Goal: Transaction & Acquisition: Book appointment/travel/reservation

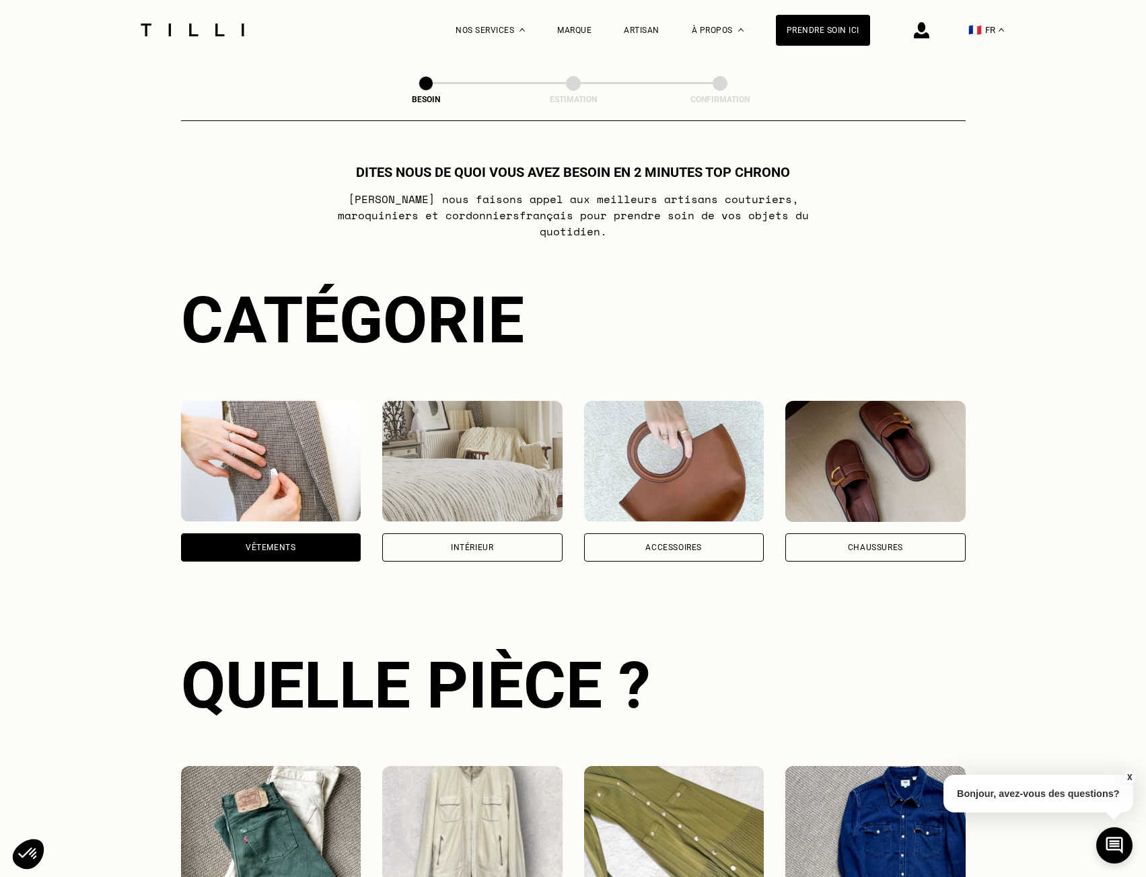
select select "FR"
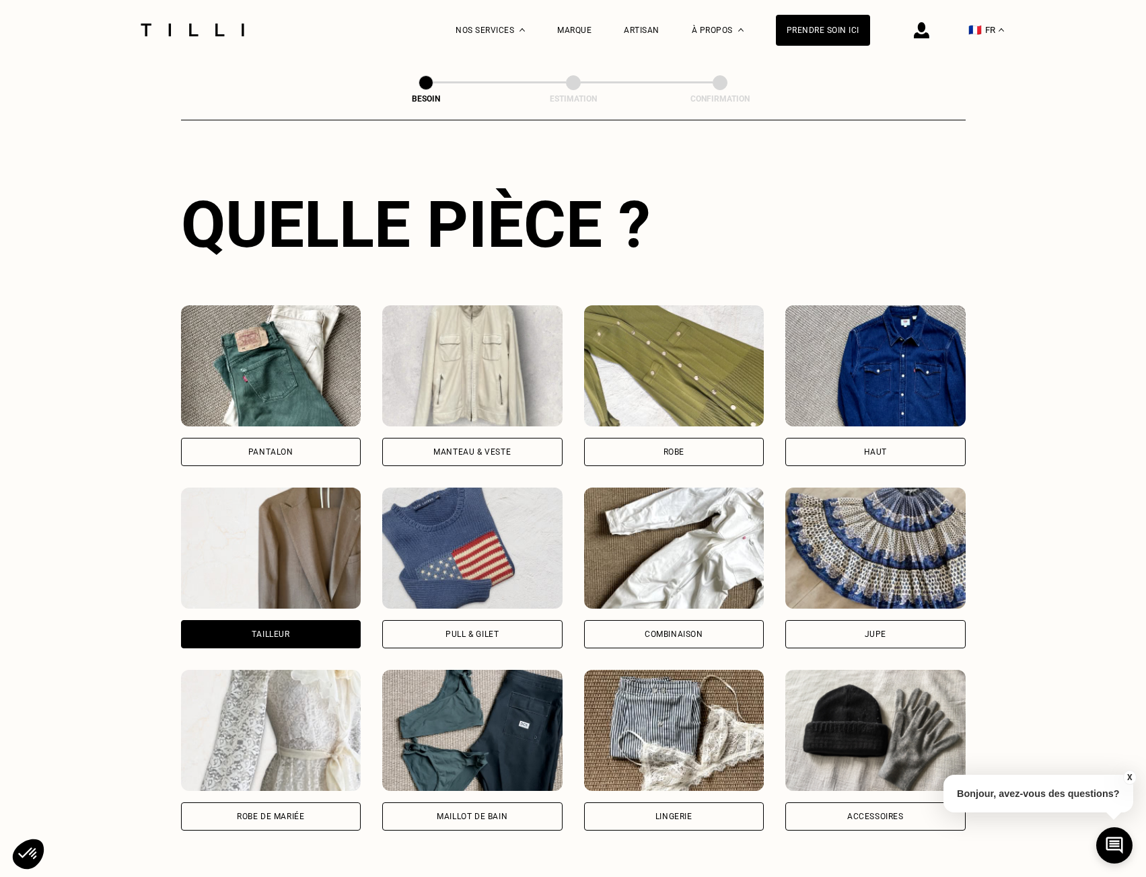
scroll to position [432, 0]
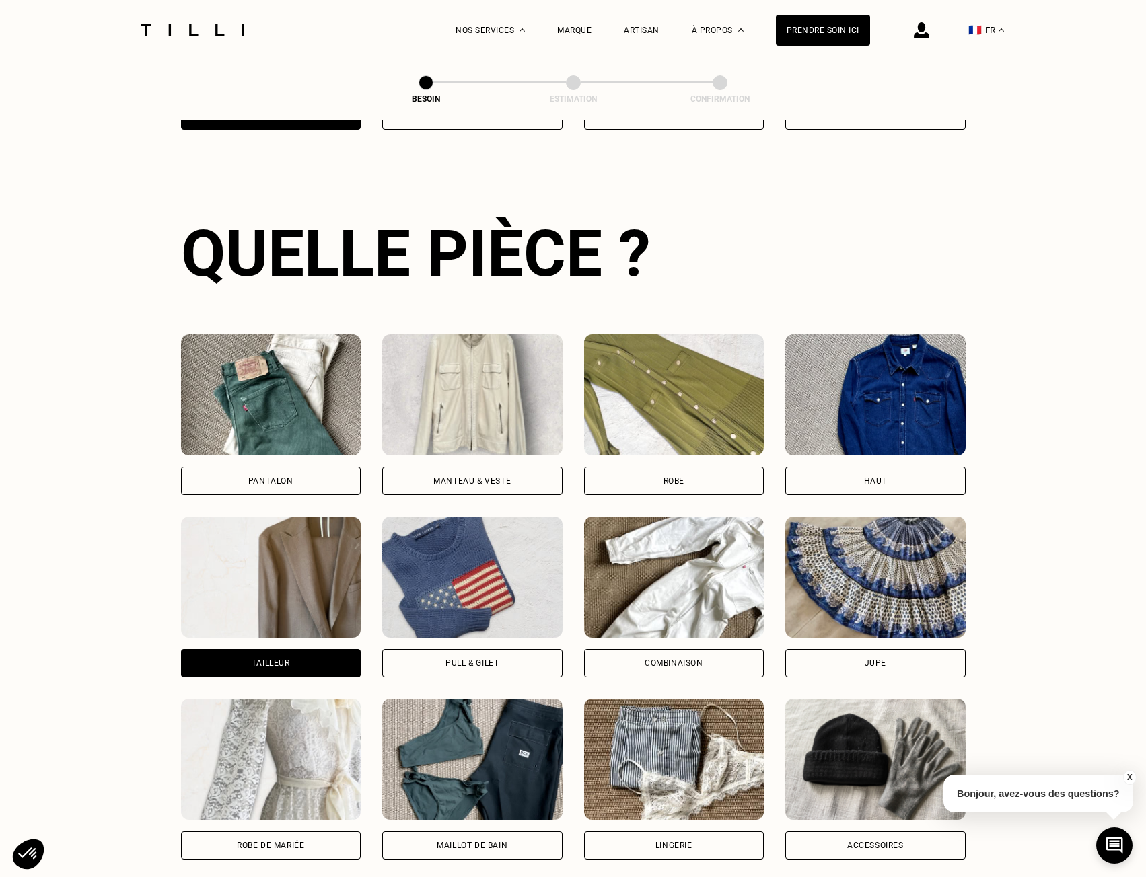
click at [255, 425] on img at bounding box center [271, 394] width 180 height 121
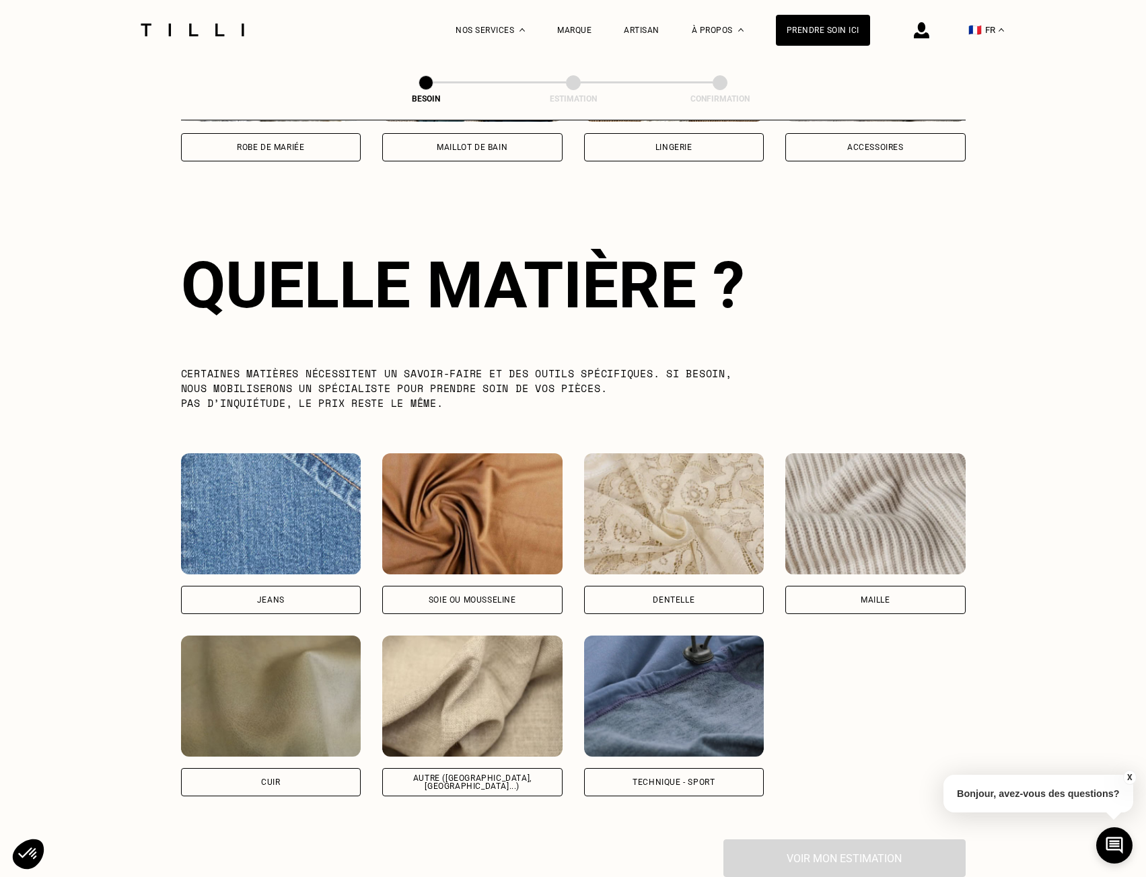
scroll to position [1172, 0]
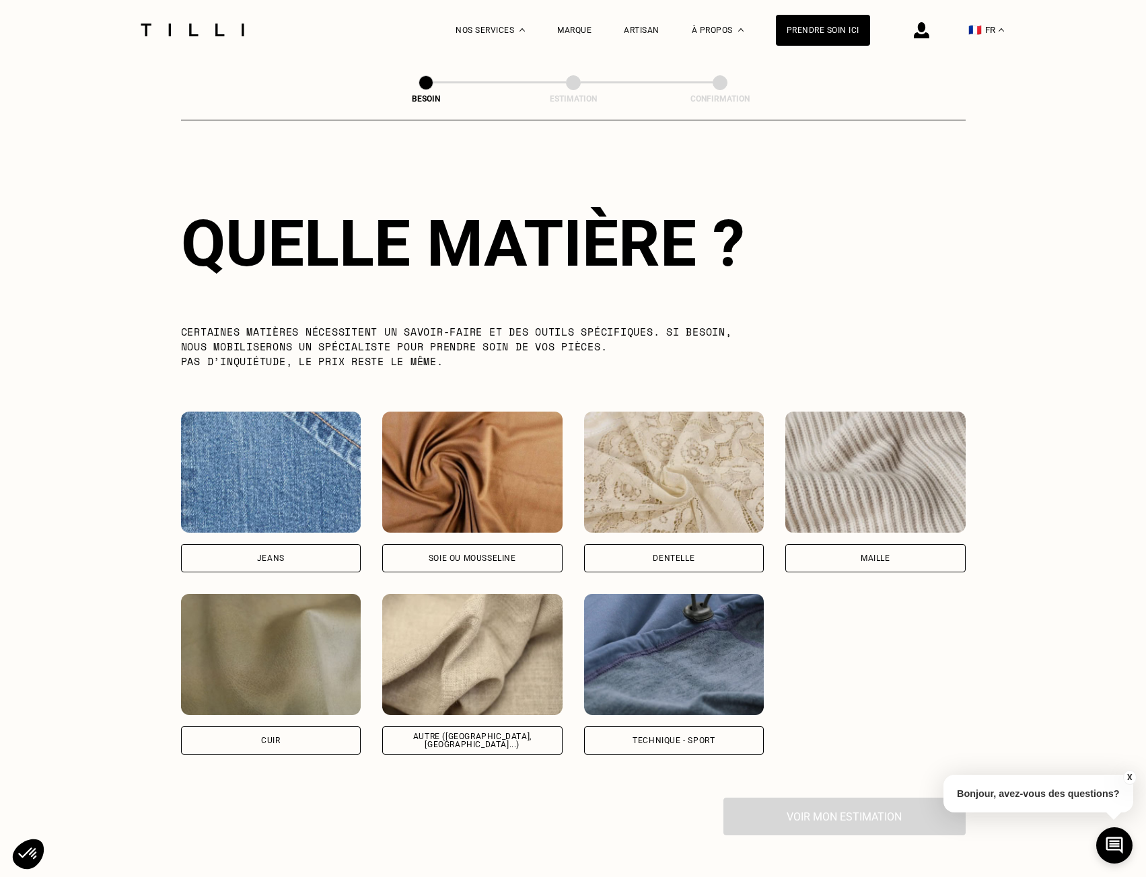
click at [474, 669] on img at bounding box center [472, 654] width 180 height 121
select select "FR"
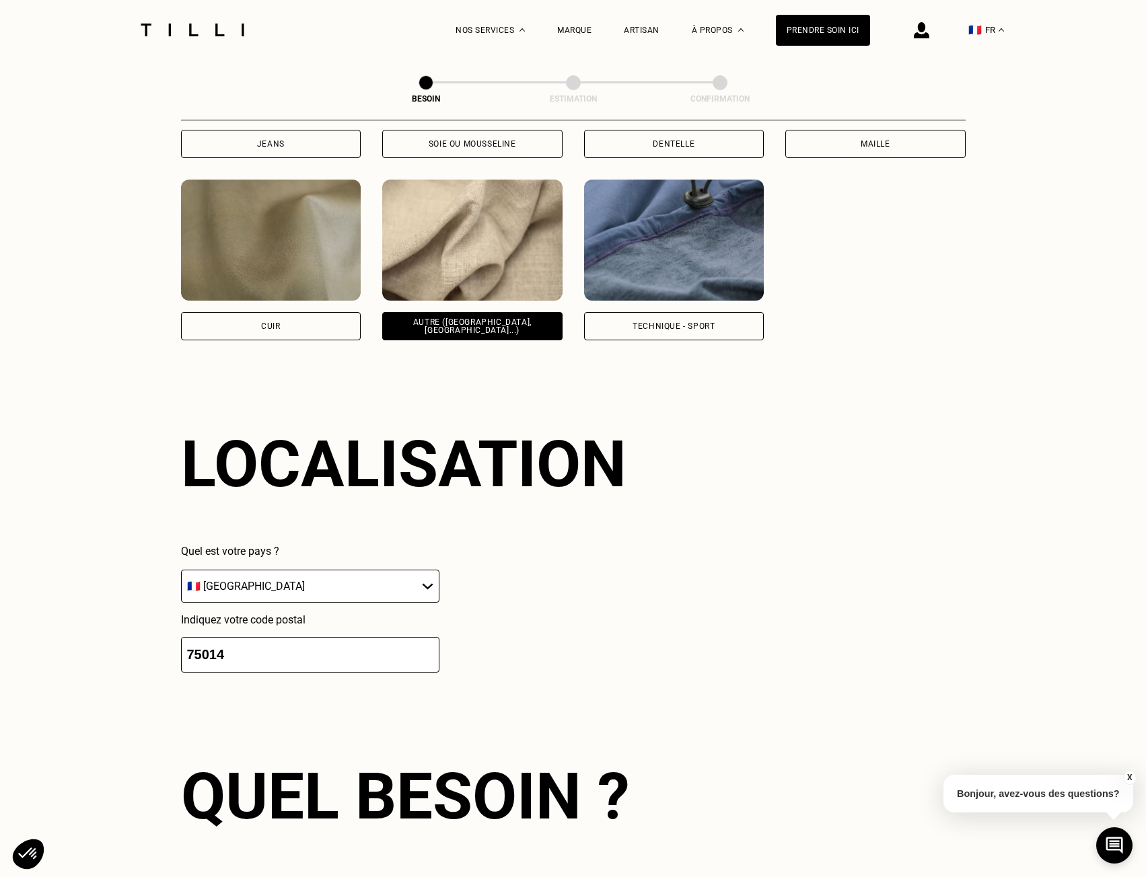
scroll to position [1809, 0]
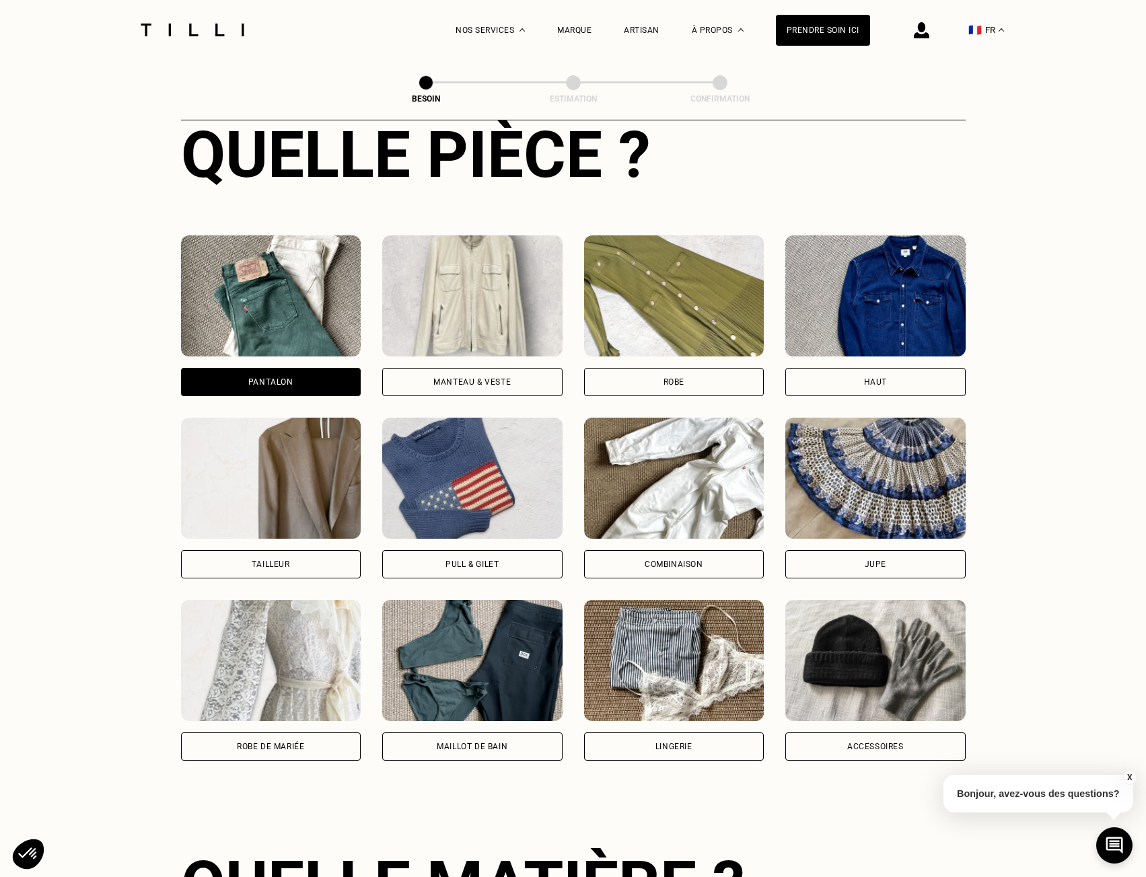
click at [291, 443] on img at bounding box center [271, 478] width 180 height 121
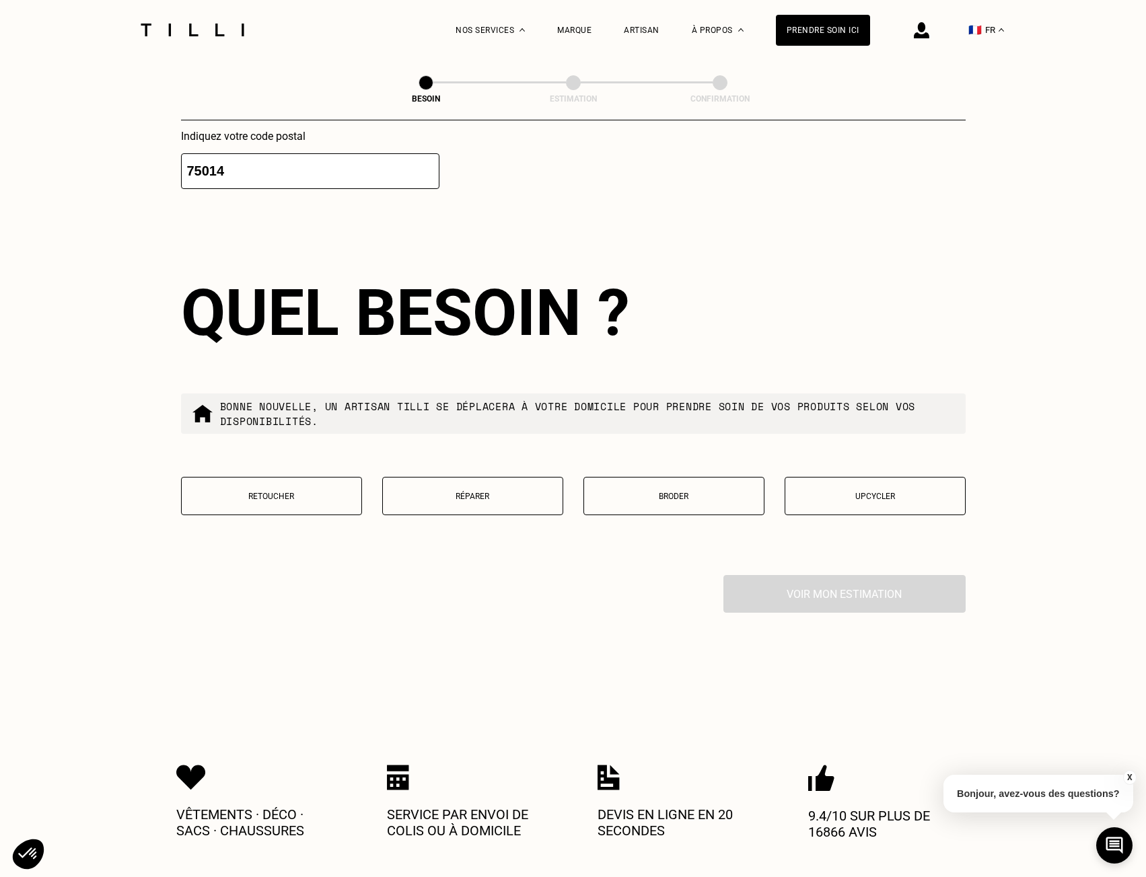
scroll to position [1441, 0]
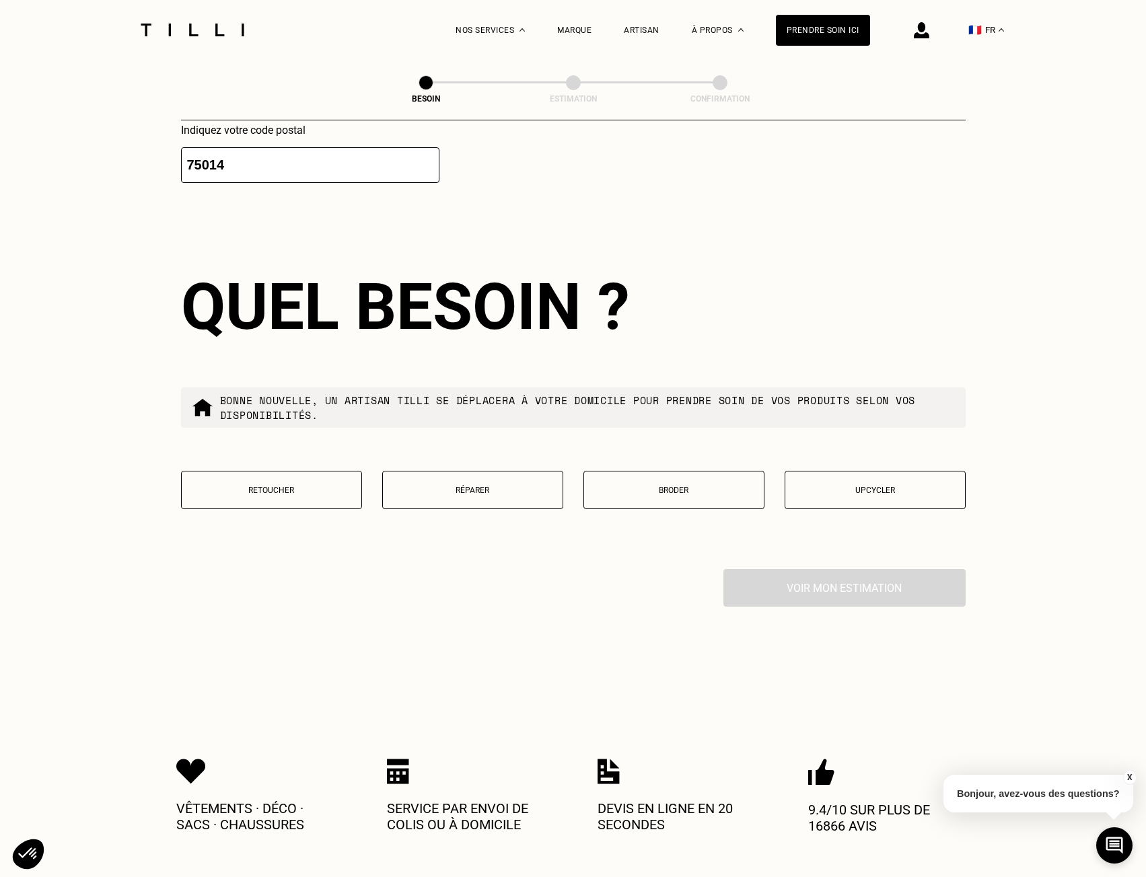
click at [302, 486] on p "Retoucher" at bounding box center [271, 490] width 166 height 9
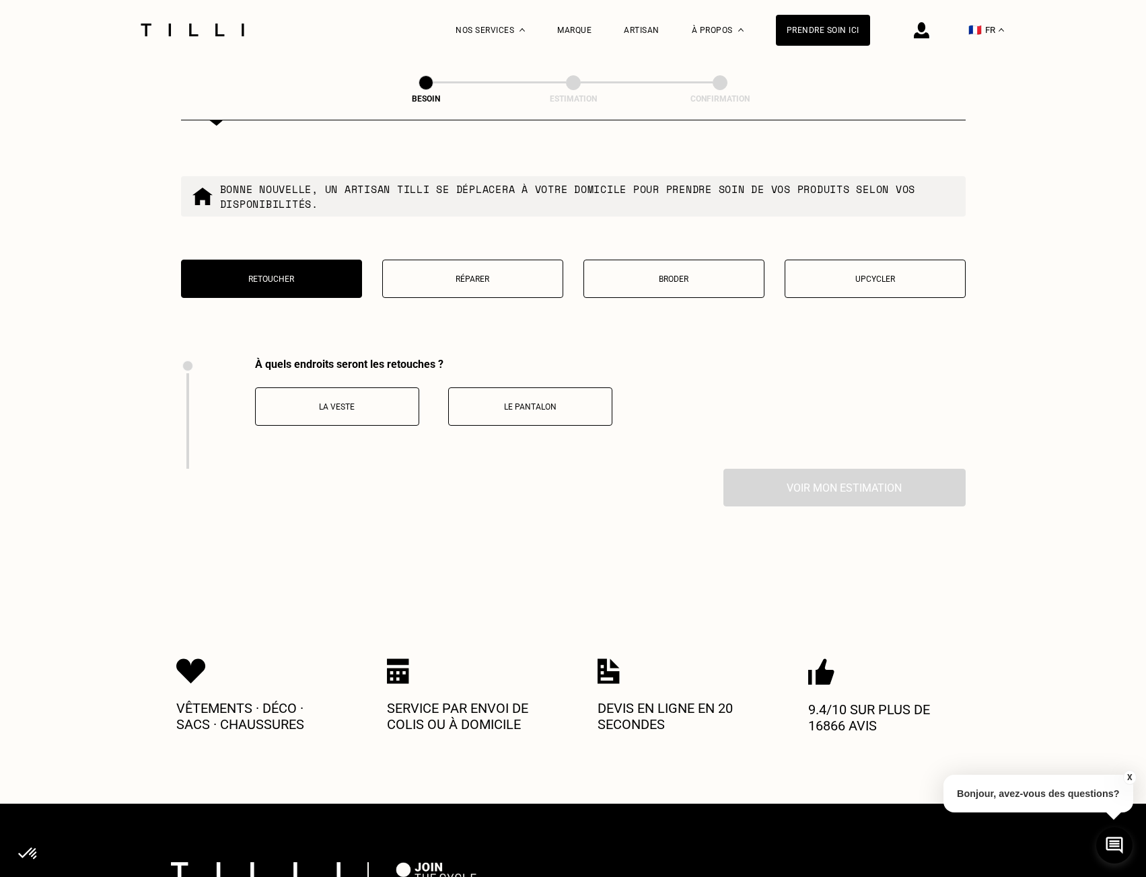
scroll to position [1649, 0]
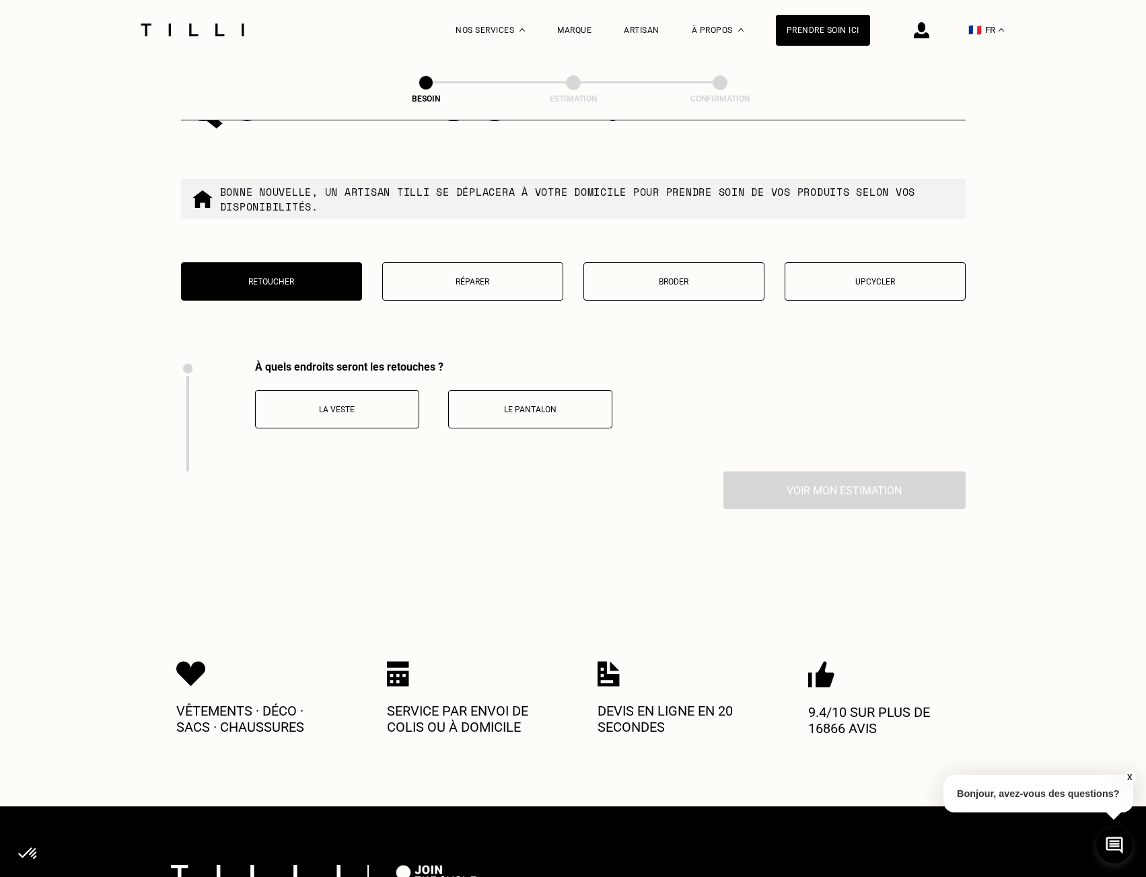
click at [557, 405] on p "Le pantalon" at bounding box center [529, 409] width 149 height 9
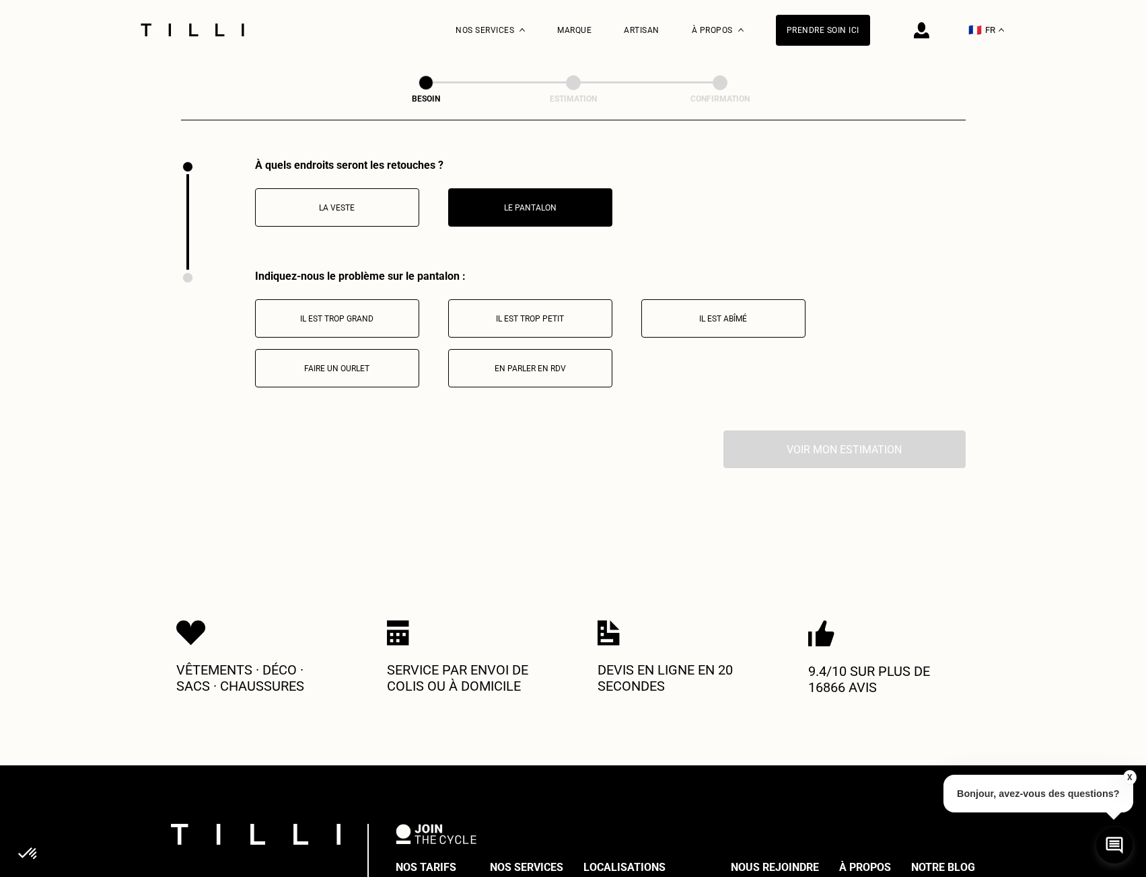
scroll to position [1828, 0]
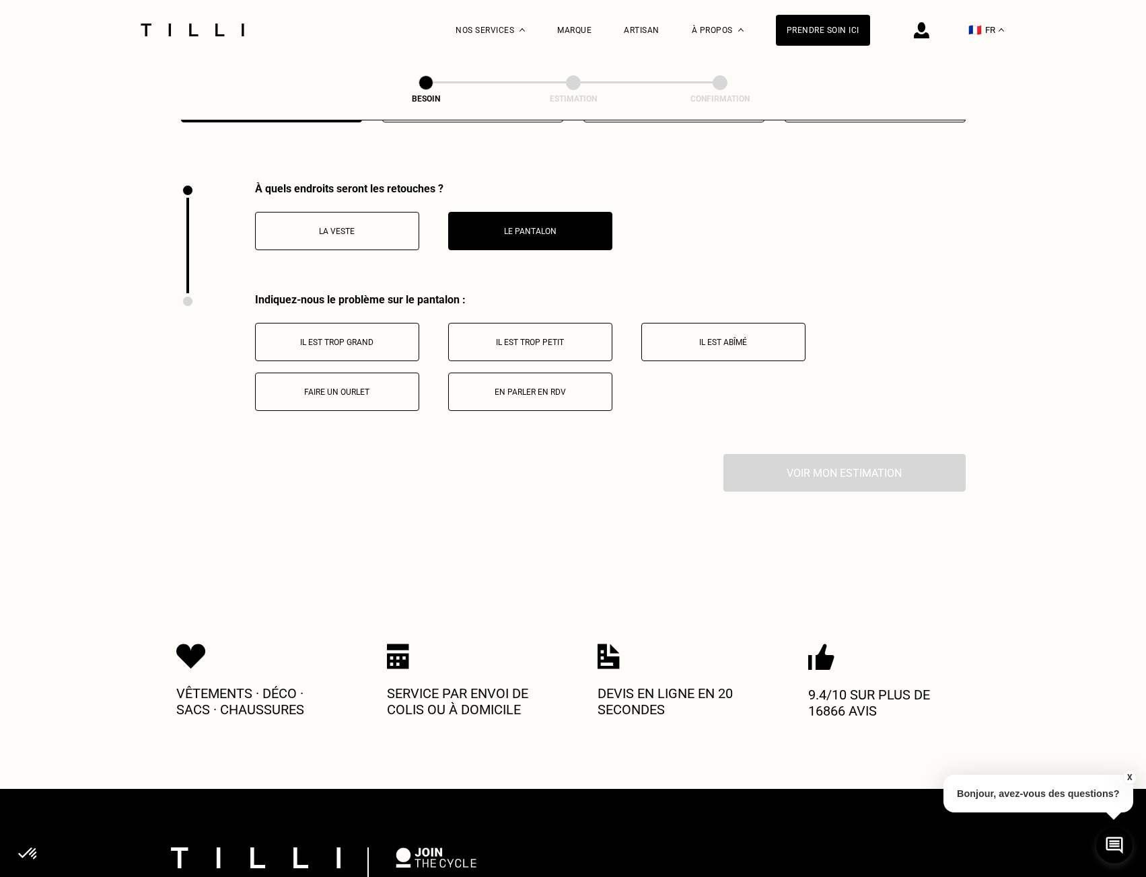
click at [390, 342] on button "Il est trop grand" at bounding box center [337, 342] width 164 height 38
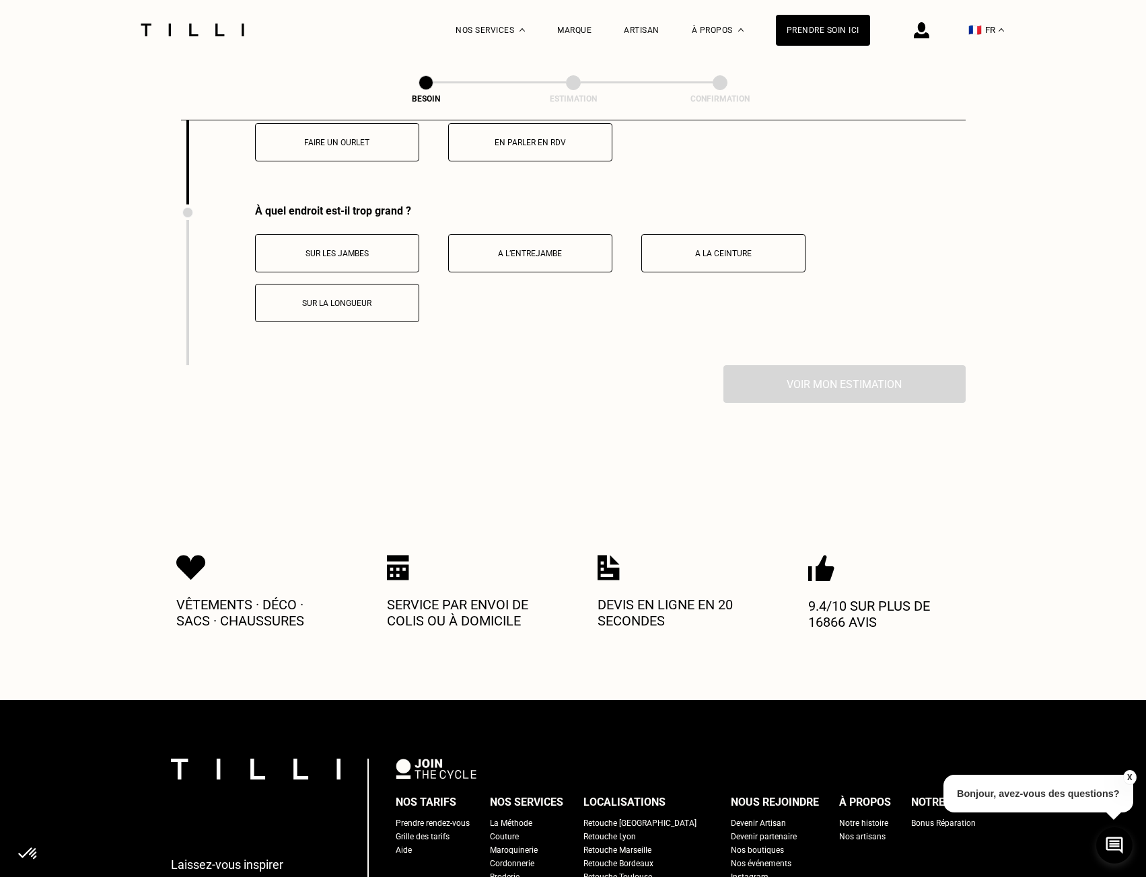
scroll to position [1921, 0]
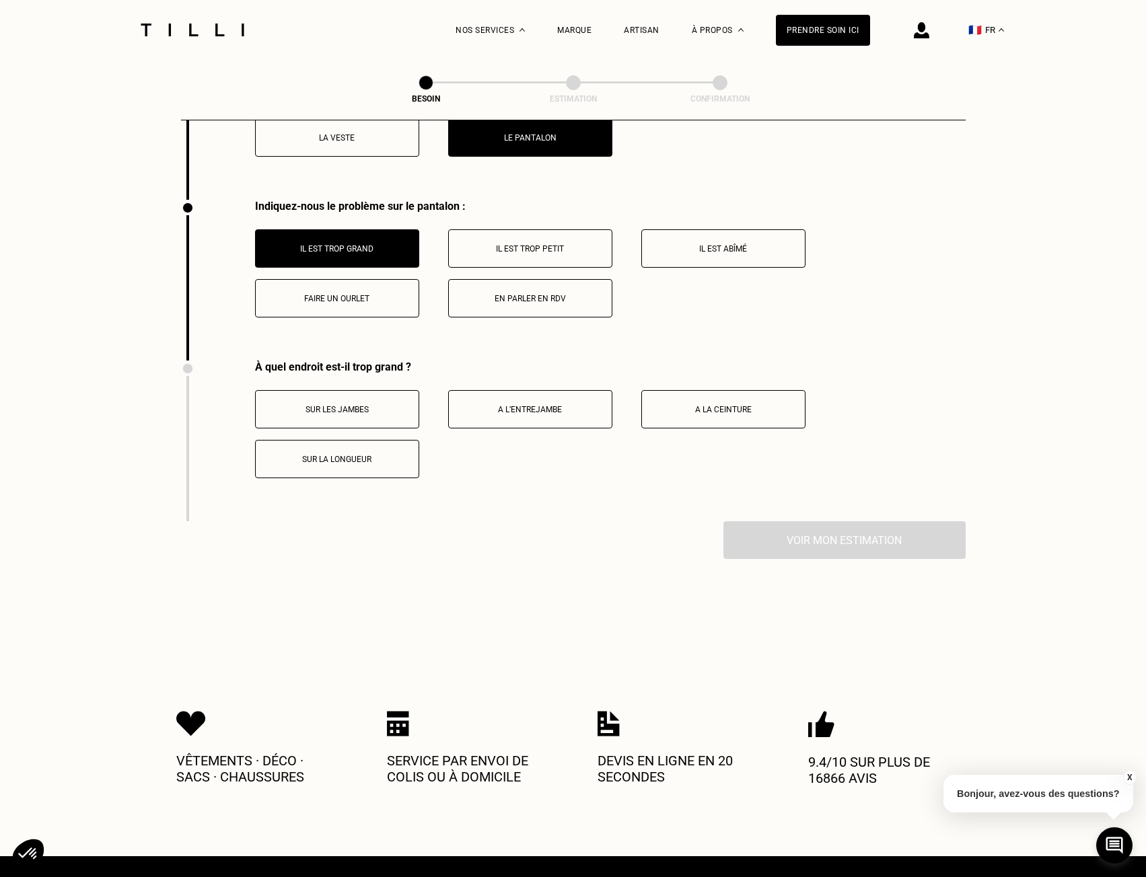
click at [544, 412] on button "A l’entrejambe" at bounding box center [530, 409] width 164 height 38
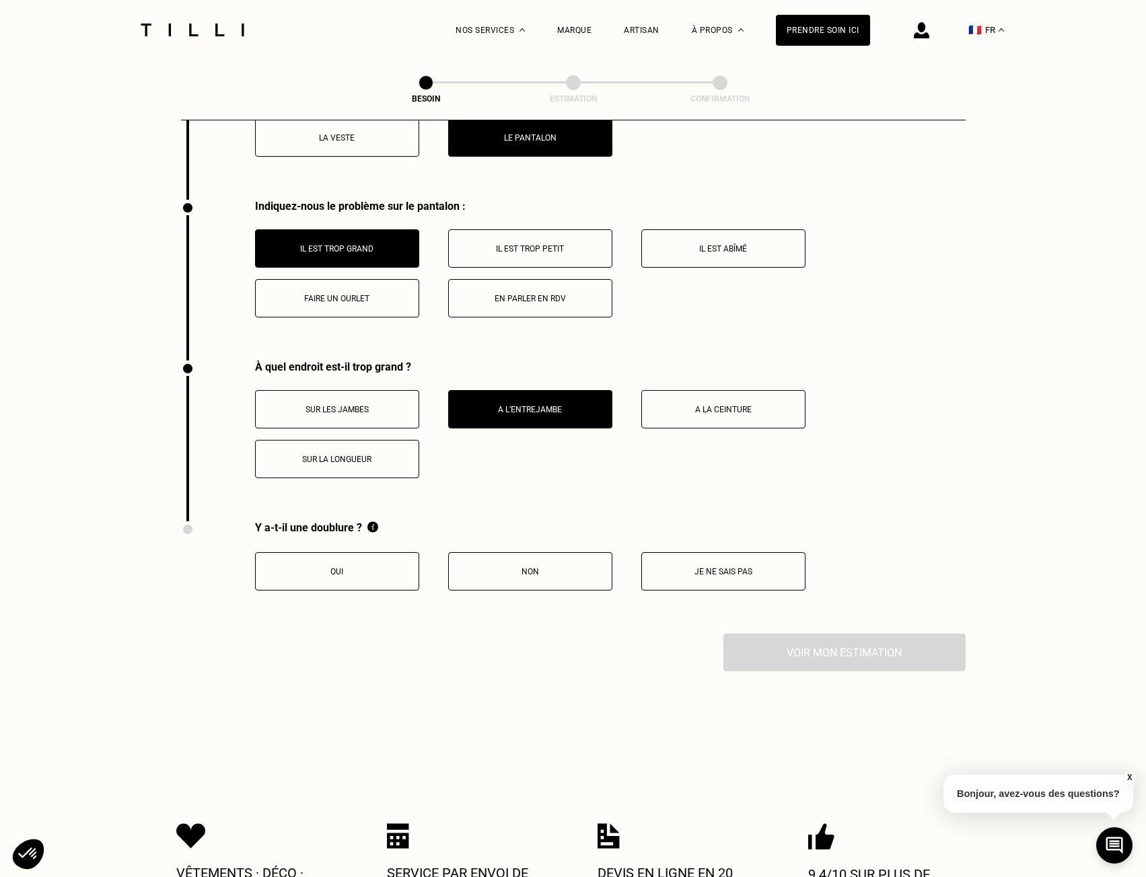
click at [362, 569] on button "Oui" at bounding box center [337, 571] width 164 height 38
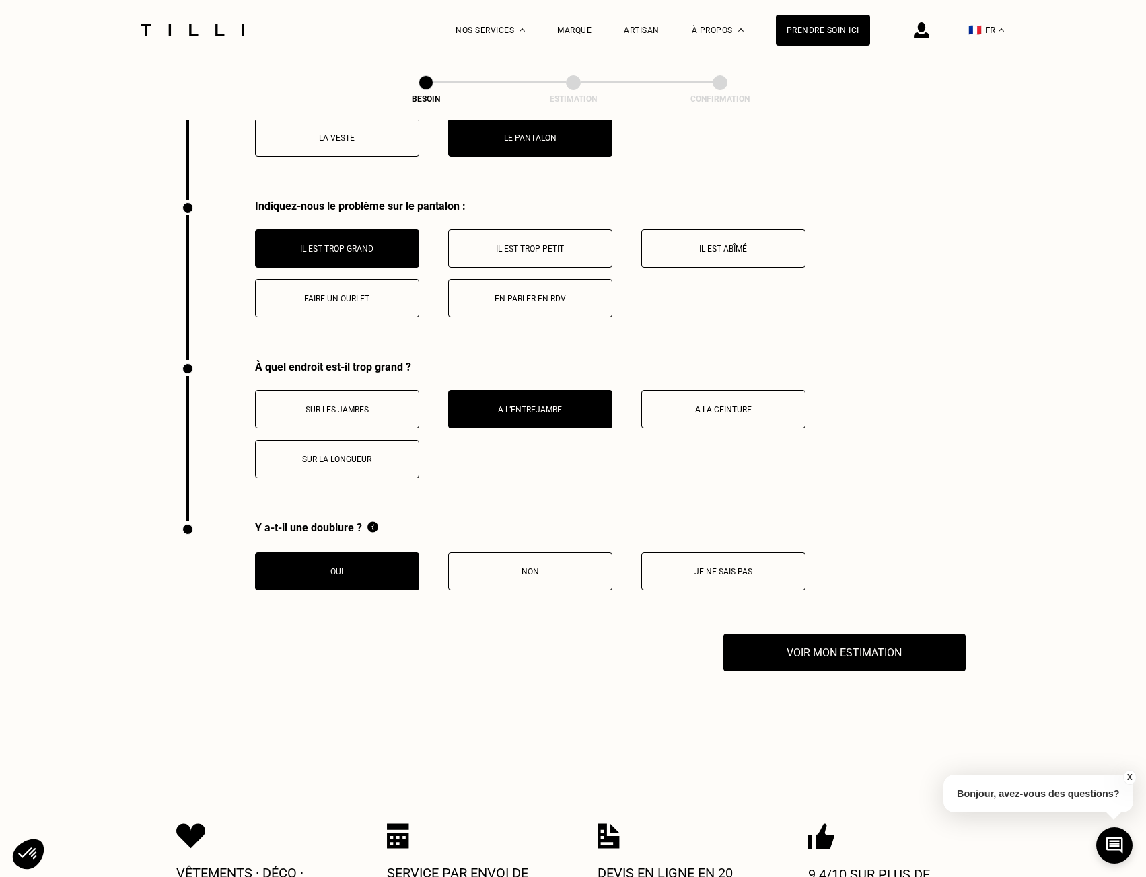
click at [348, 405] on p "Sur les jambes" at bounding box center [336, 409] width 149 height 9
click at [724, 570] on button "Je ne sais pas" at bounding box center [723, 571] width 164 height 38
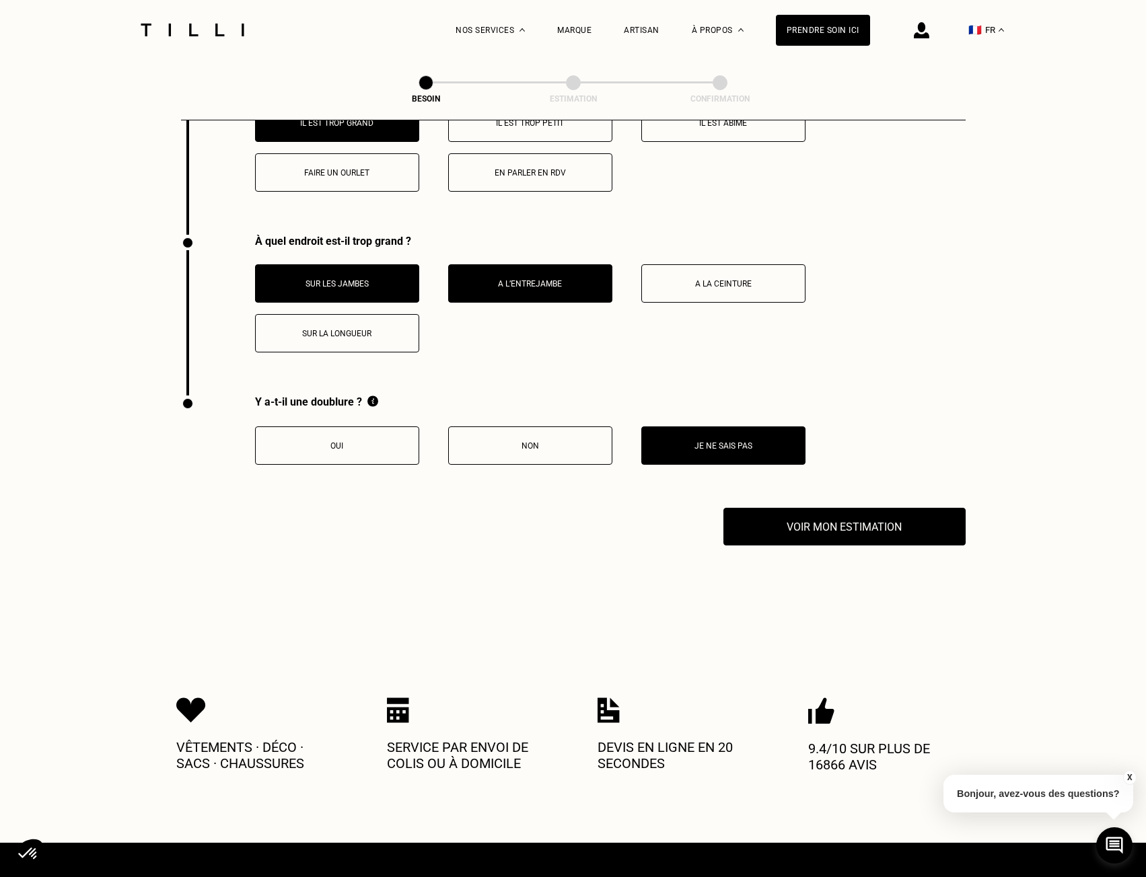
scroll to position [2123, 0]
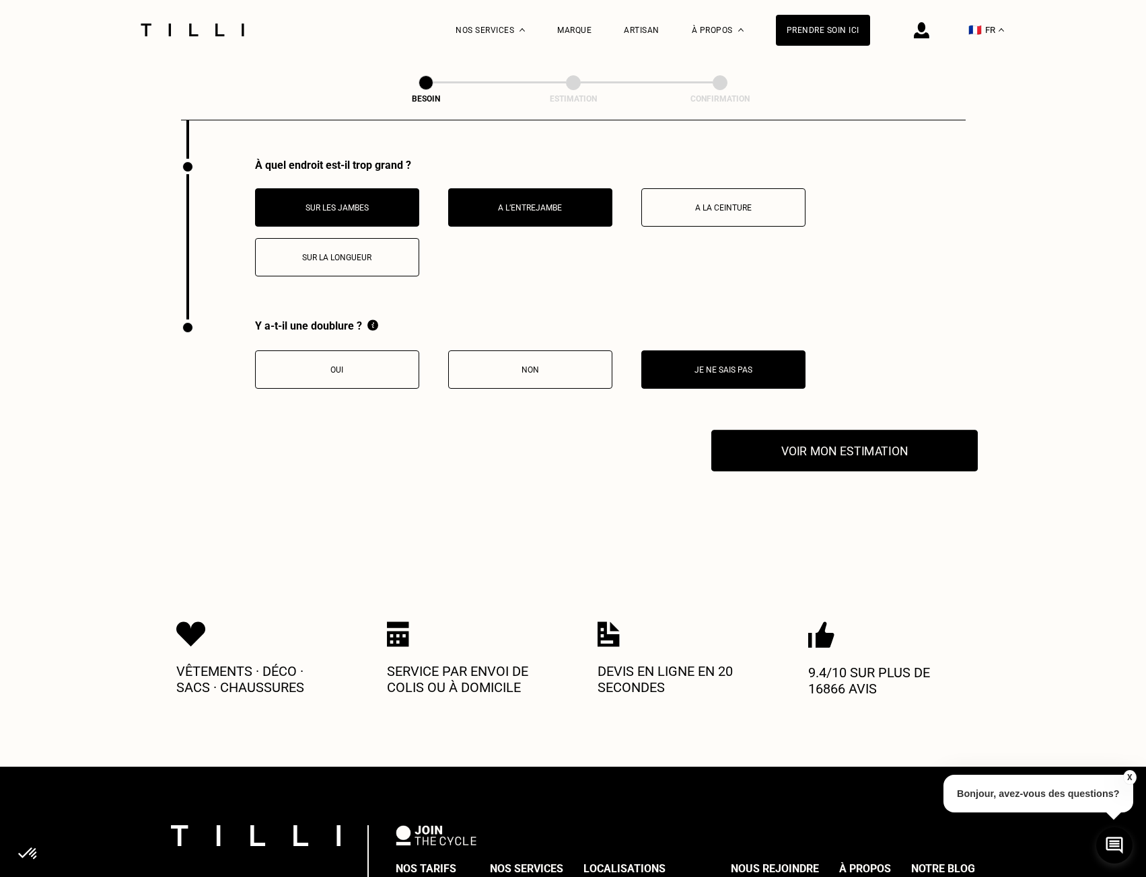
click at [879, 449] on button "Voir mon estimation" at bounding box center [844, 451] width 266 height 42
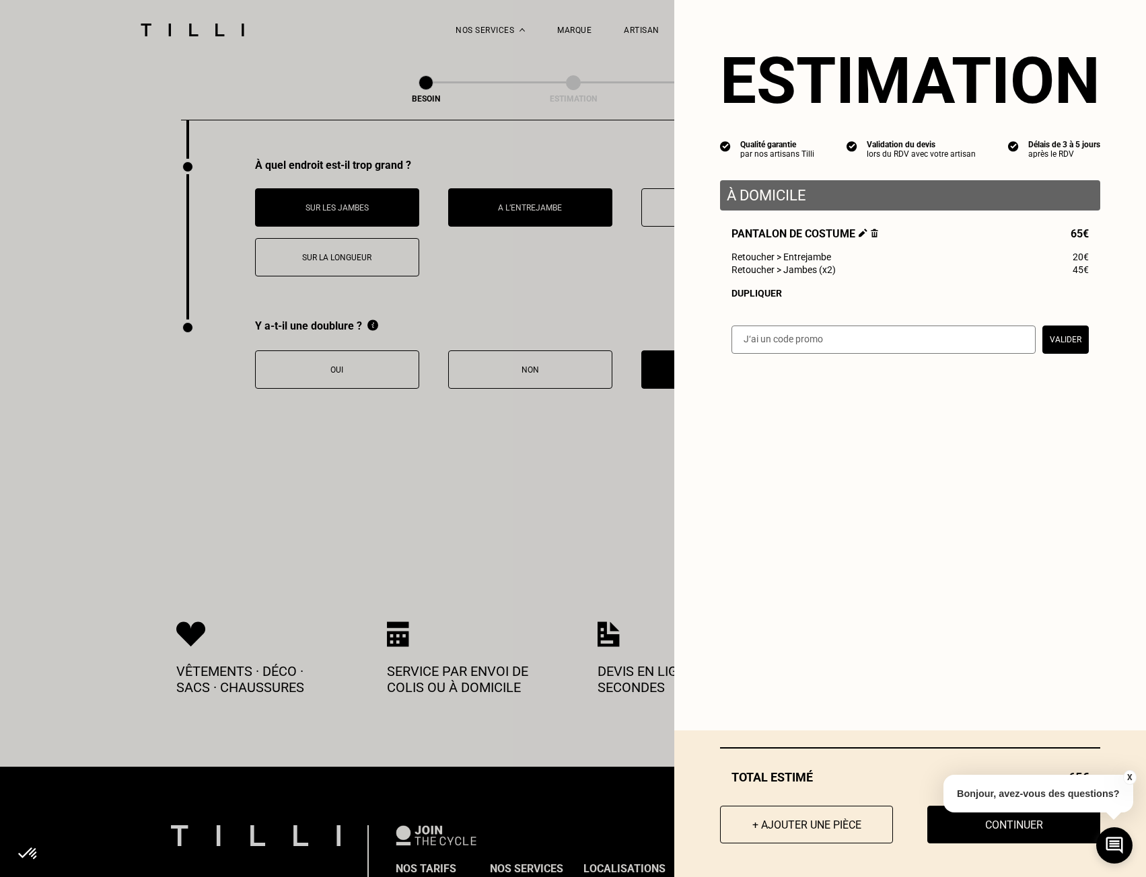
click at [1125, 778] on button "X" at bounding box center [1128, 777] width 13 height 15
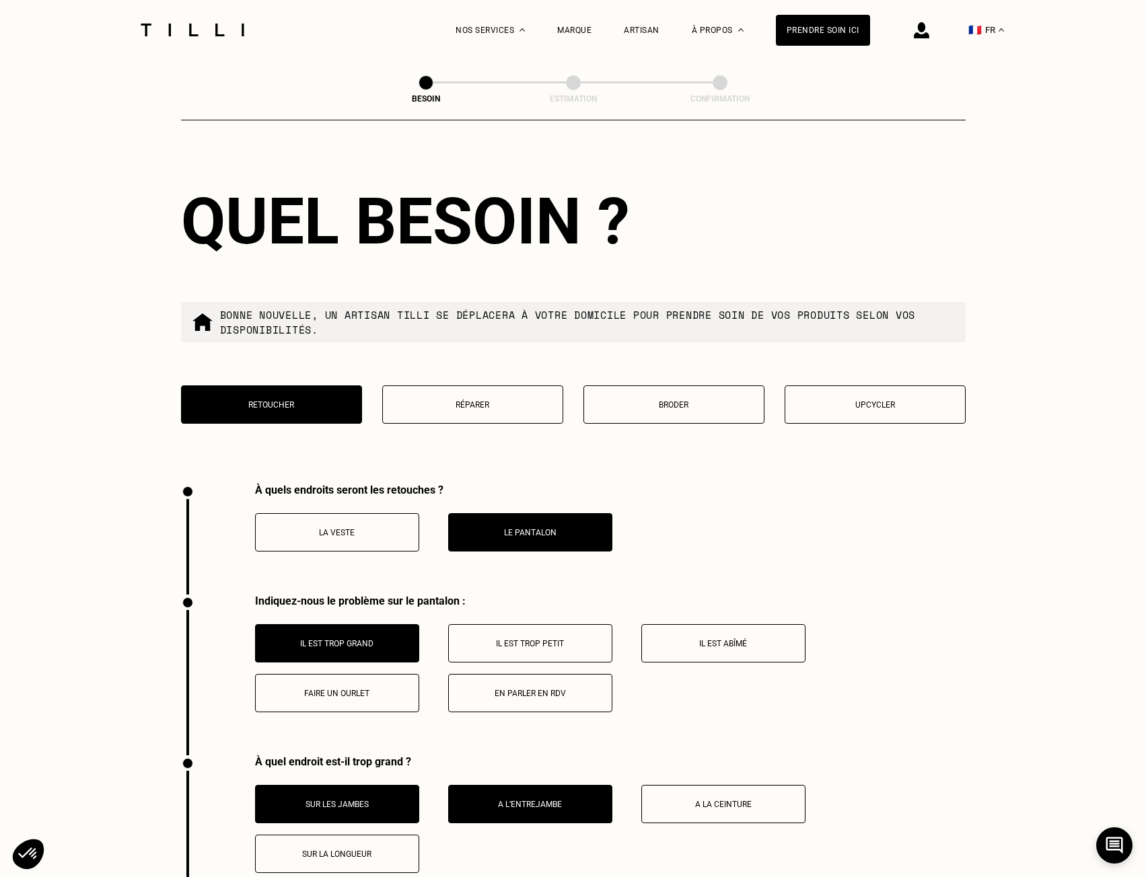
scroll to position [1585, 0]
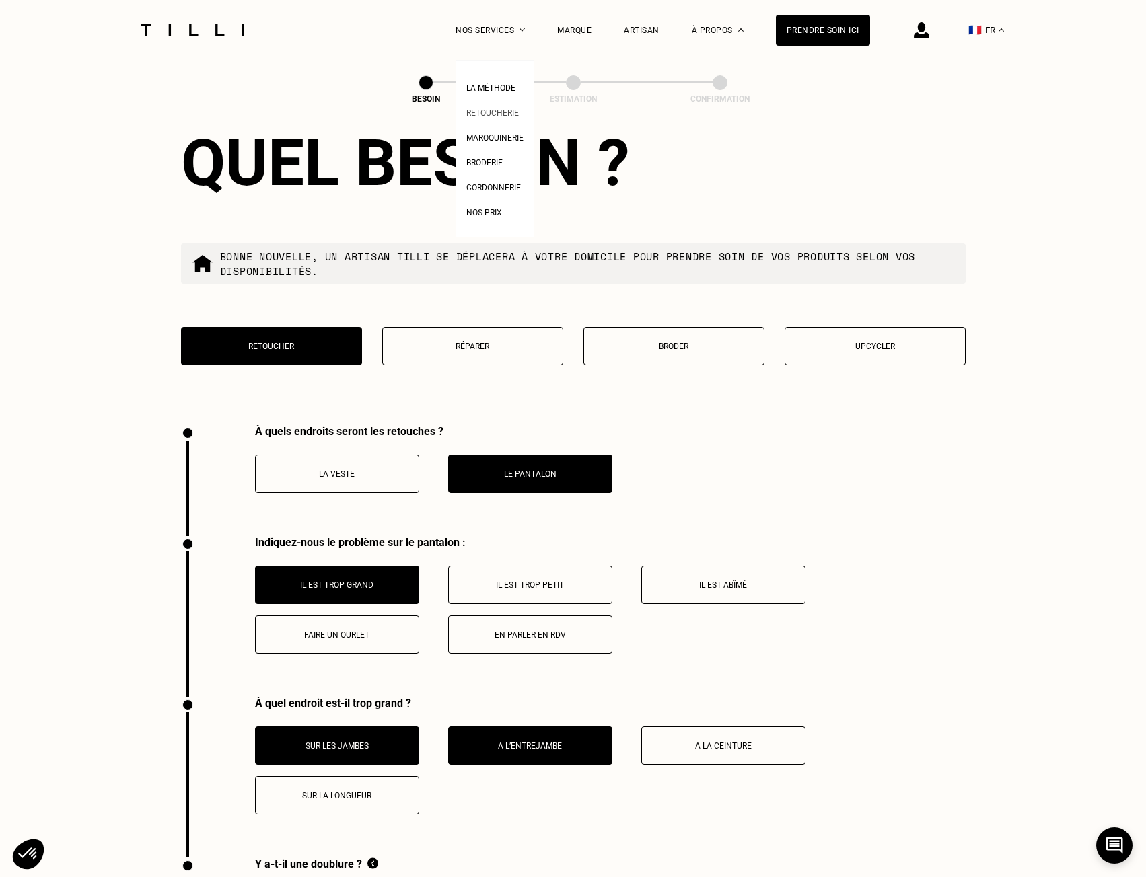
click at [519, 108] on link "Retoucherie" at bounding box center [492, 111] width 52 height 14
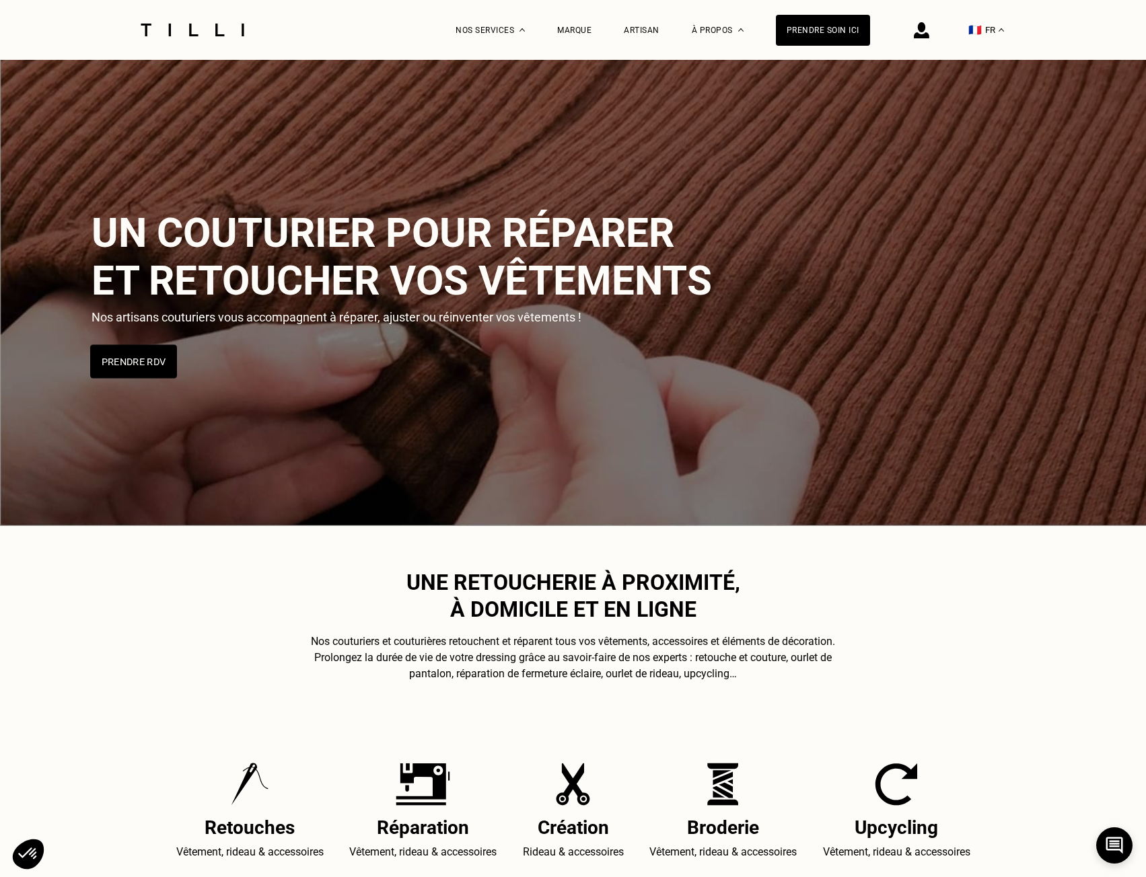
click at [161, 357] on button "Prendre RDV" at bounding box center [133, 361] width 87 height 34
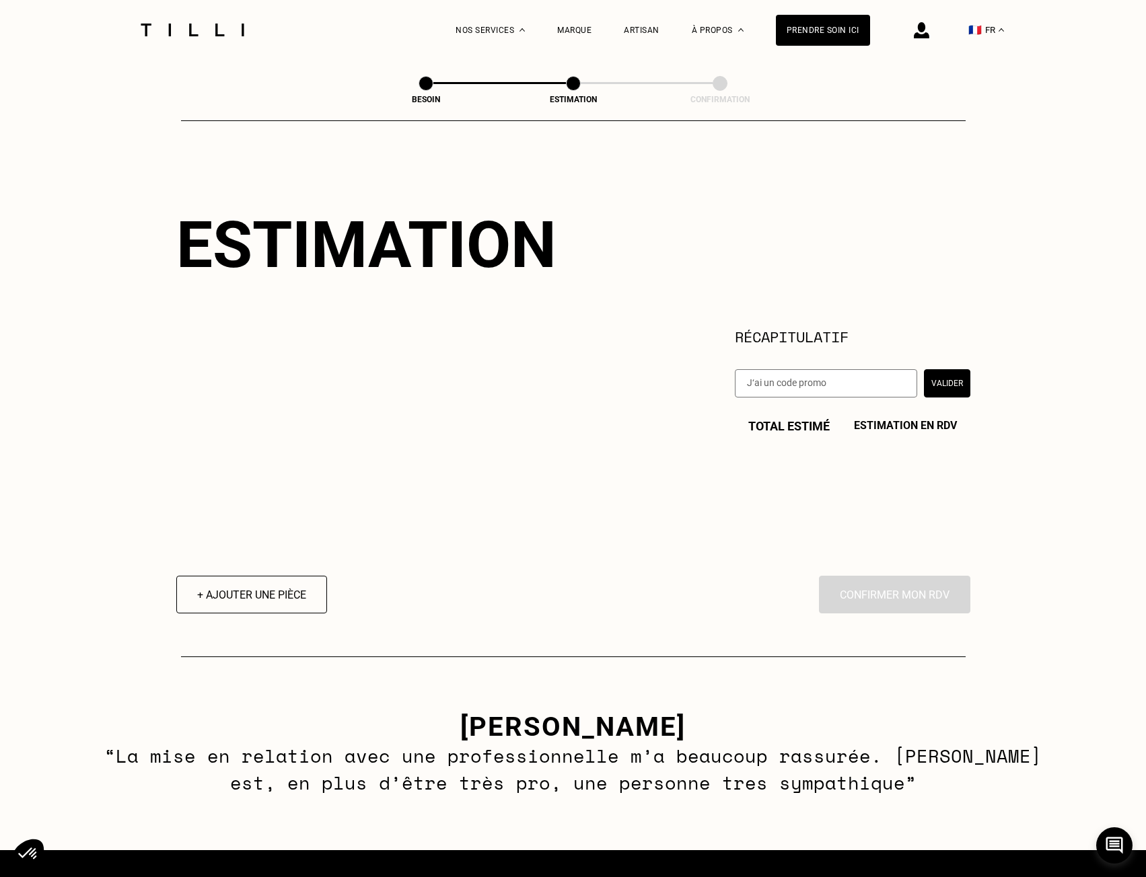
click at [166, 50] on div at bounding box center [192, 30] width 113 height 60
click at [165, 43] on div at bounding box center [192, 30] width 113 height 60
click at [169, 38] on div at bounding box center [192, 30] width 113 height 60
click at [181, 33] on img at bounding box center [192, 30] width 113 height 13
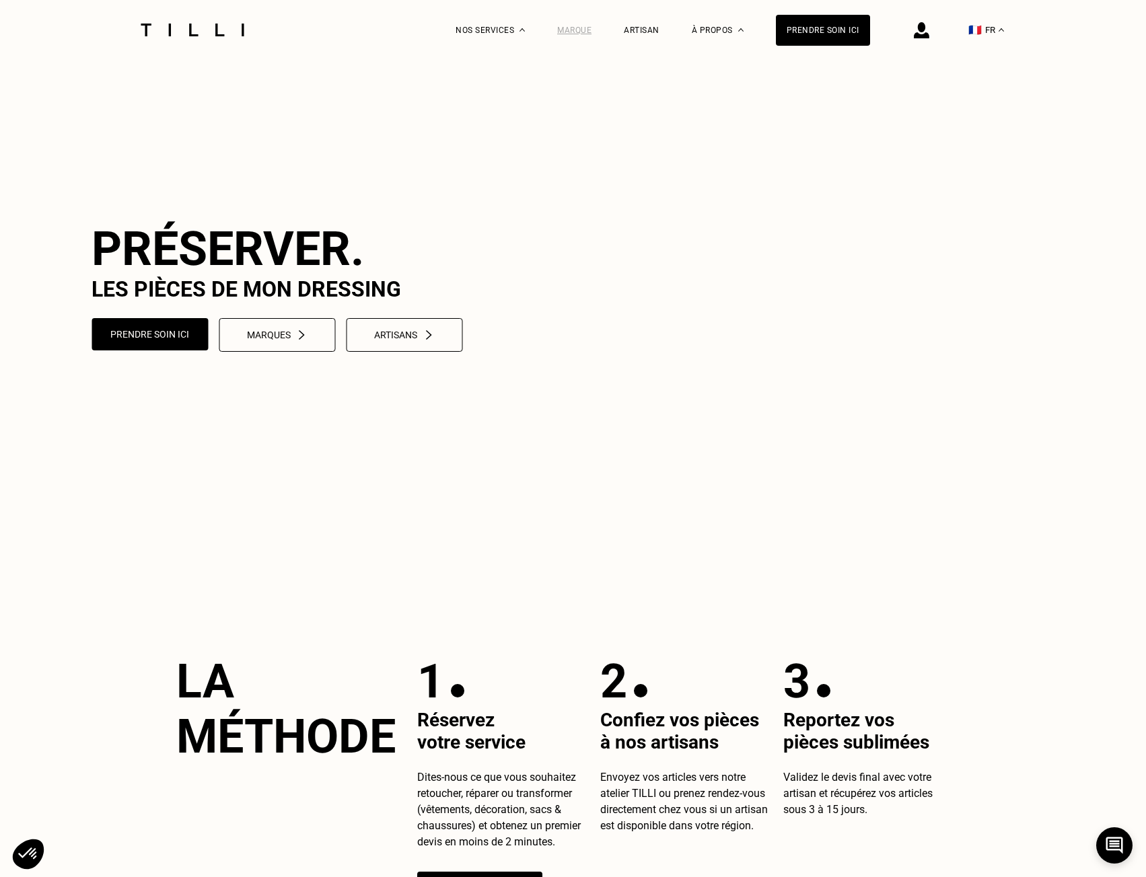
click at [591, 28] on div "Marque" at bounding box center [574, 30] width 34 height 9
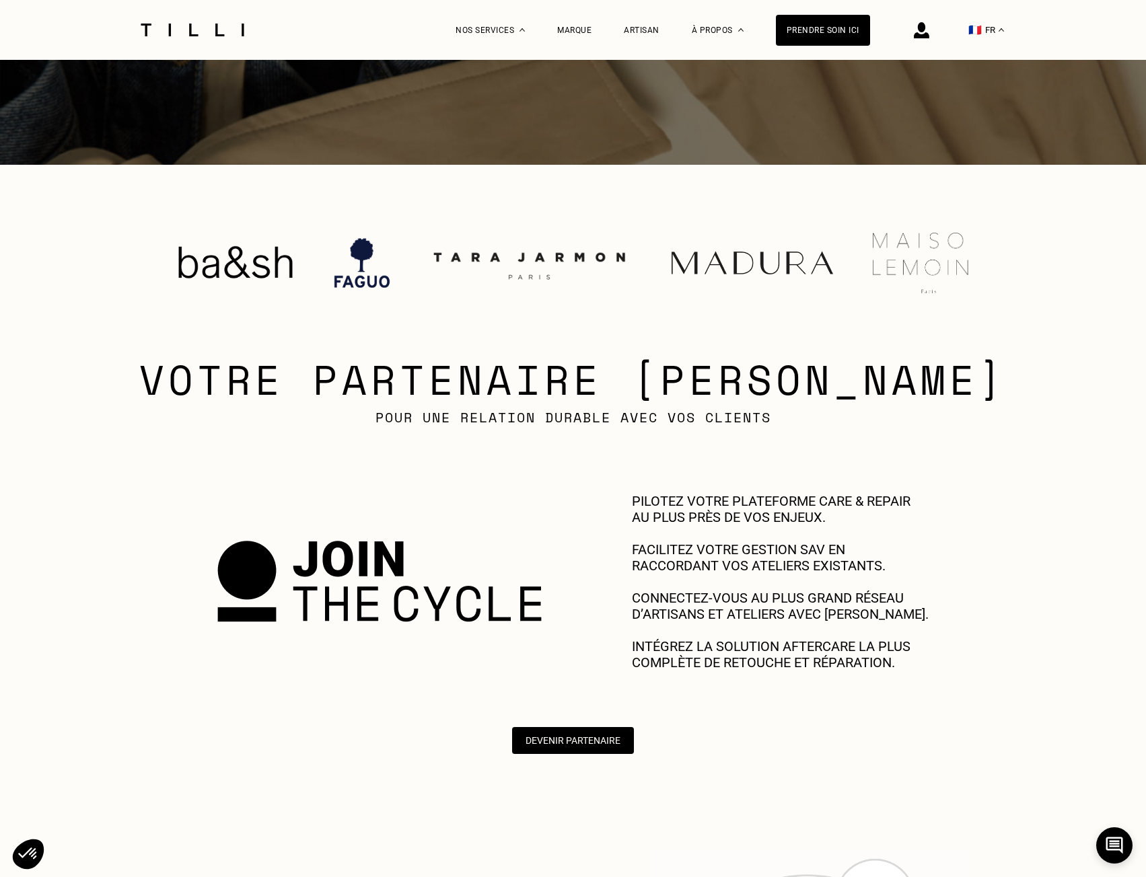
scroll to position [67, 0]
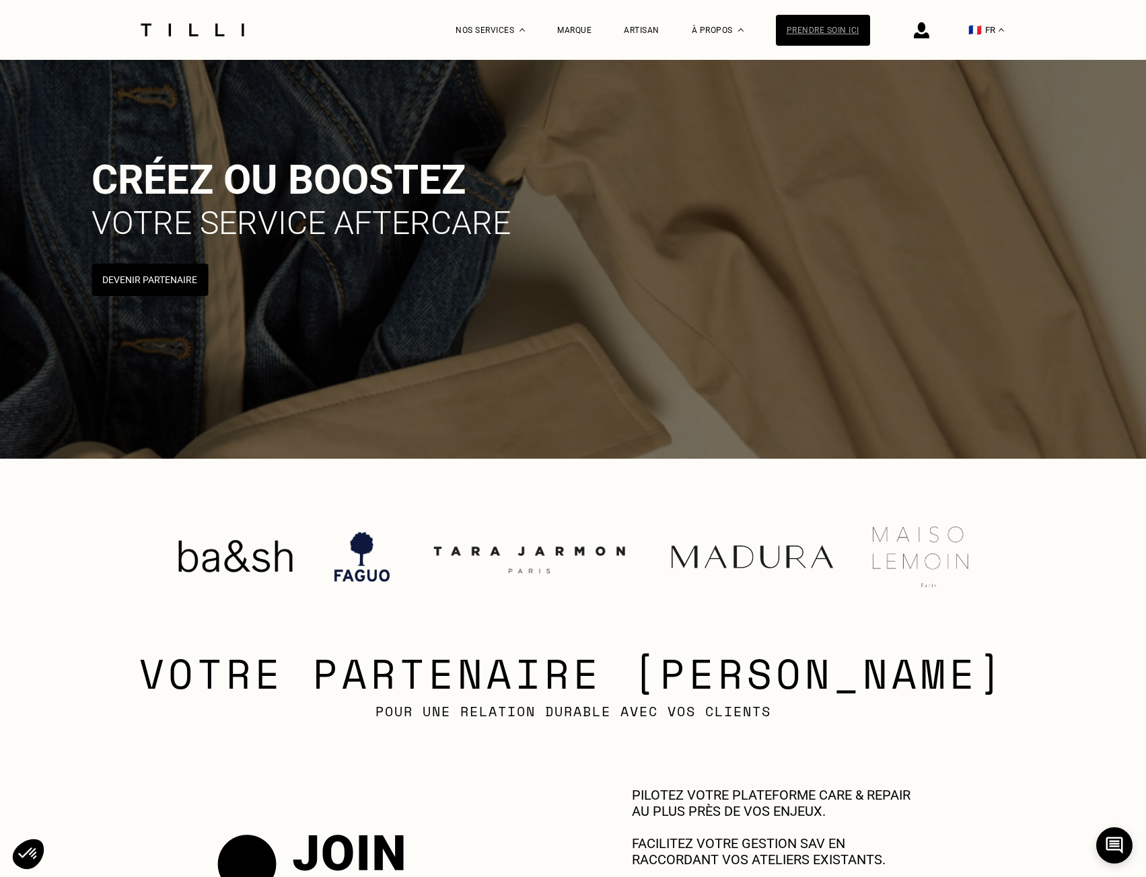
click at [811, 30] on div "Prendre soin ici" at bounding box center [823, 30] width 94 height 31
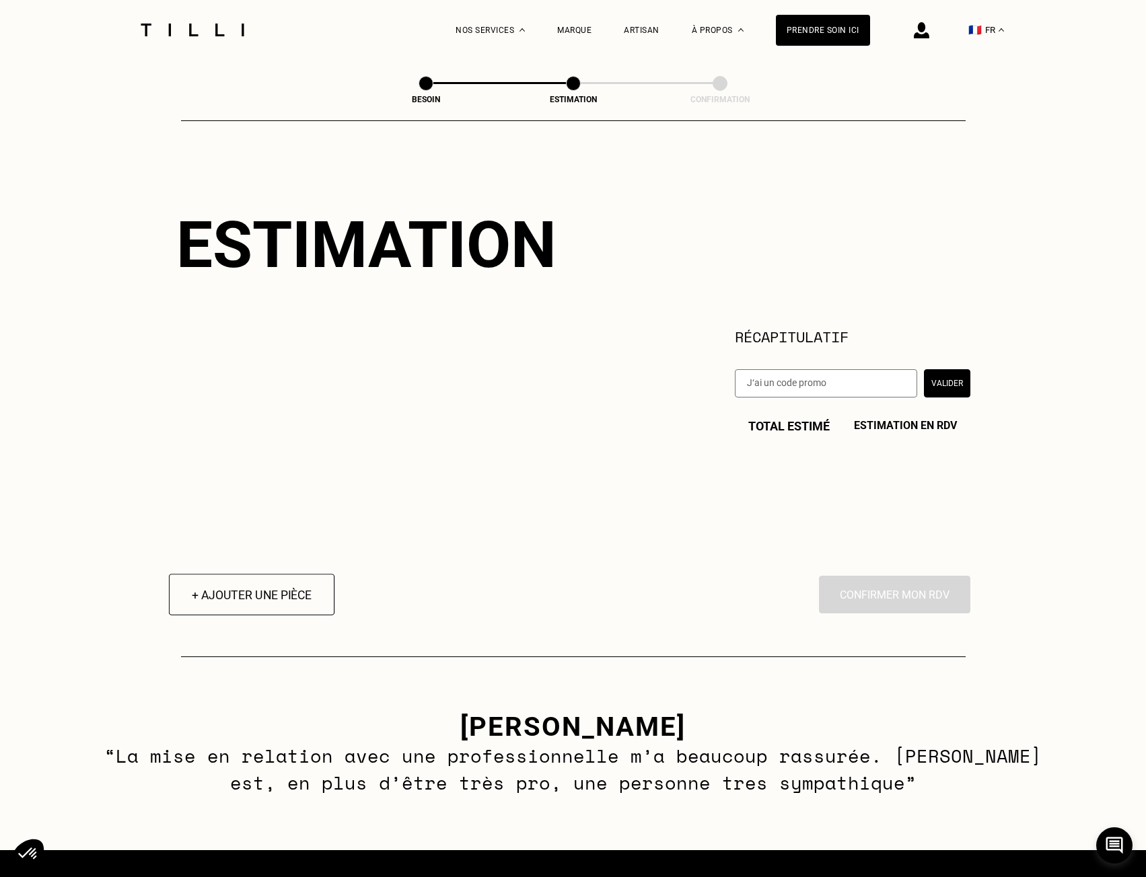
click at [239, 607] on button "+ Ajouter une pièce" at bounding box center [250, 595] width 165 height 42
select select "FR"
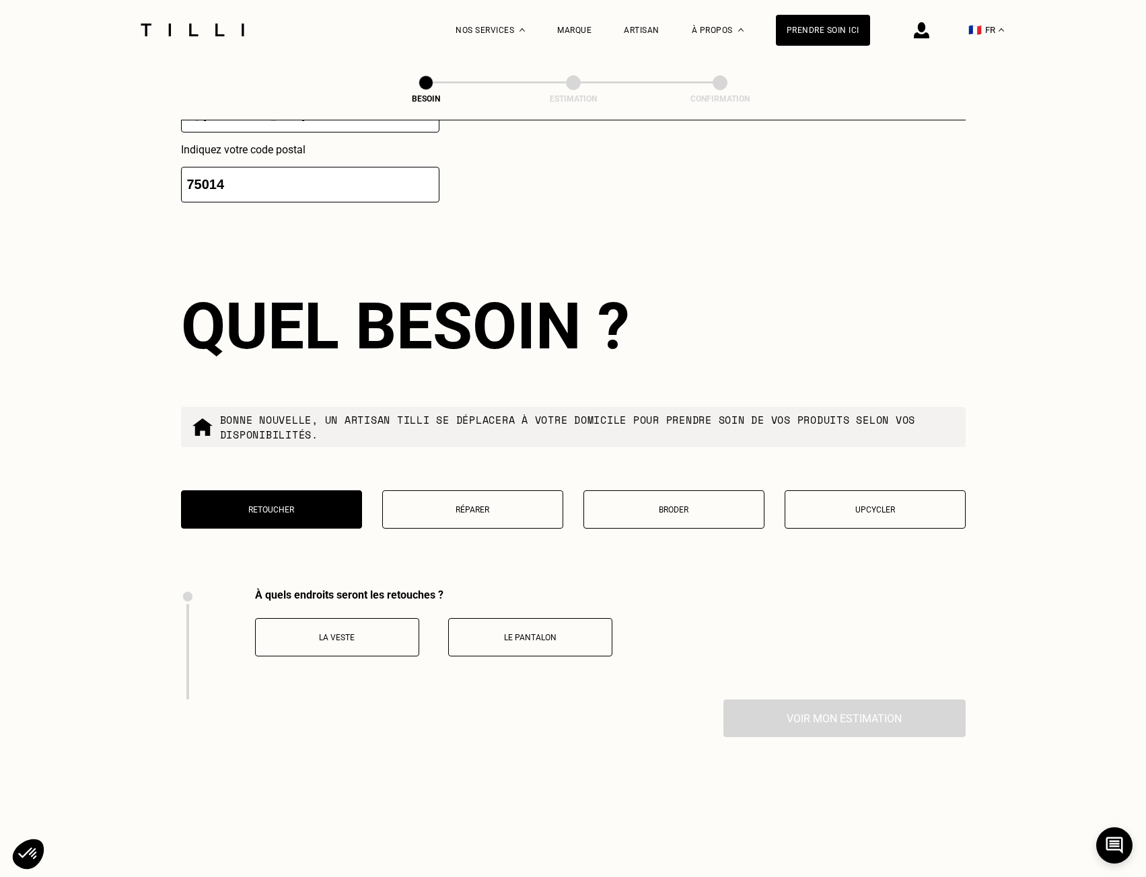
scroll to position [1441, 0]
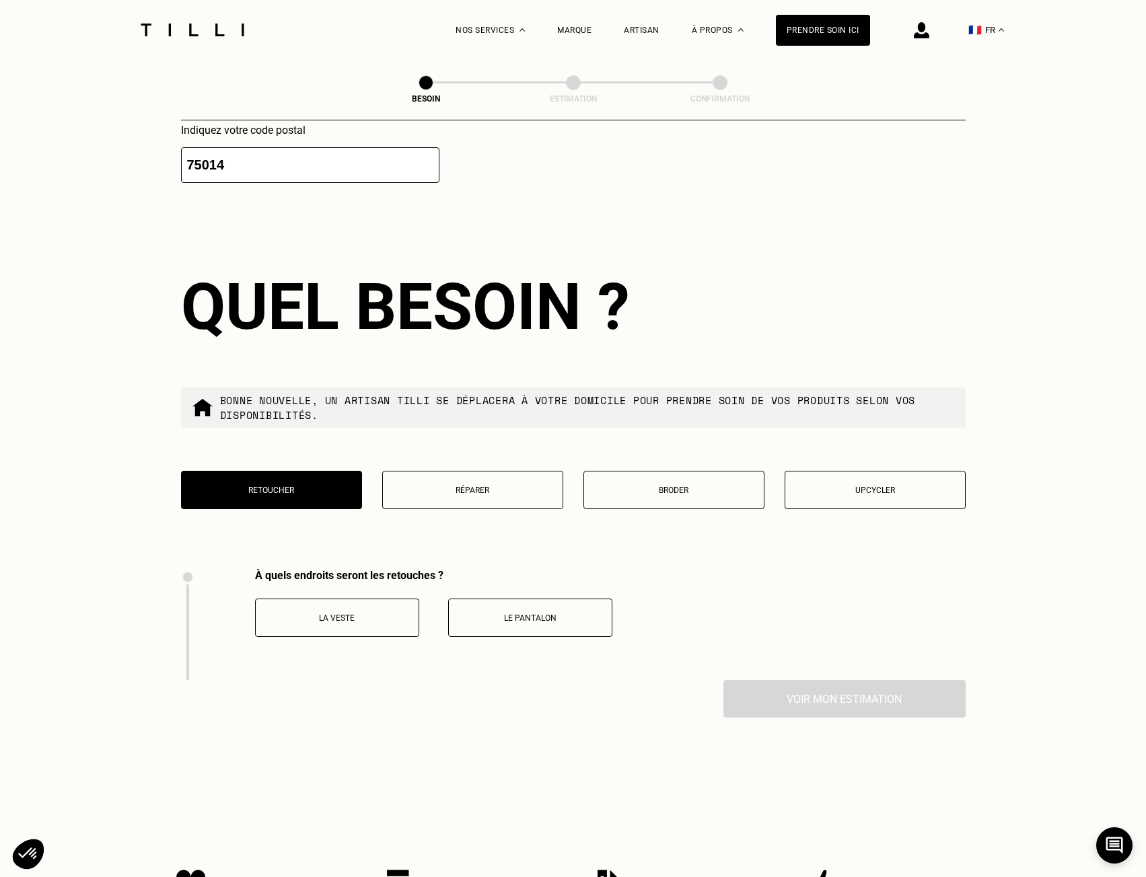
click at [519, 613] on p "Le pantalon" at bounding box center [529, 617] width 149 height 9
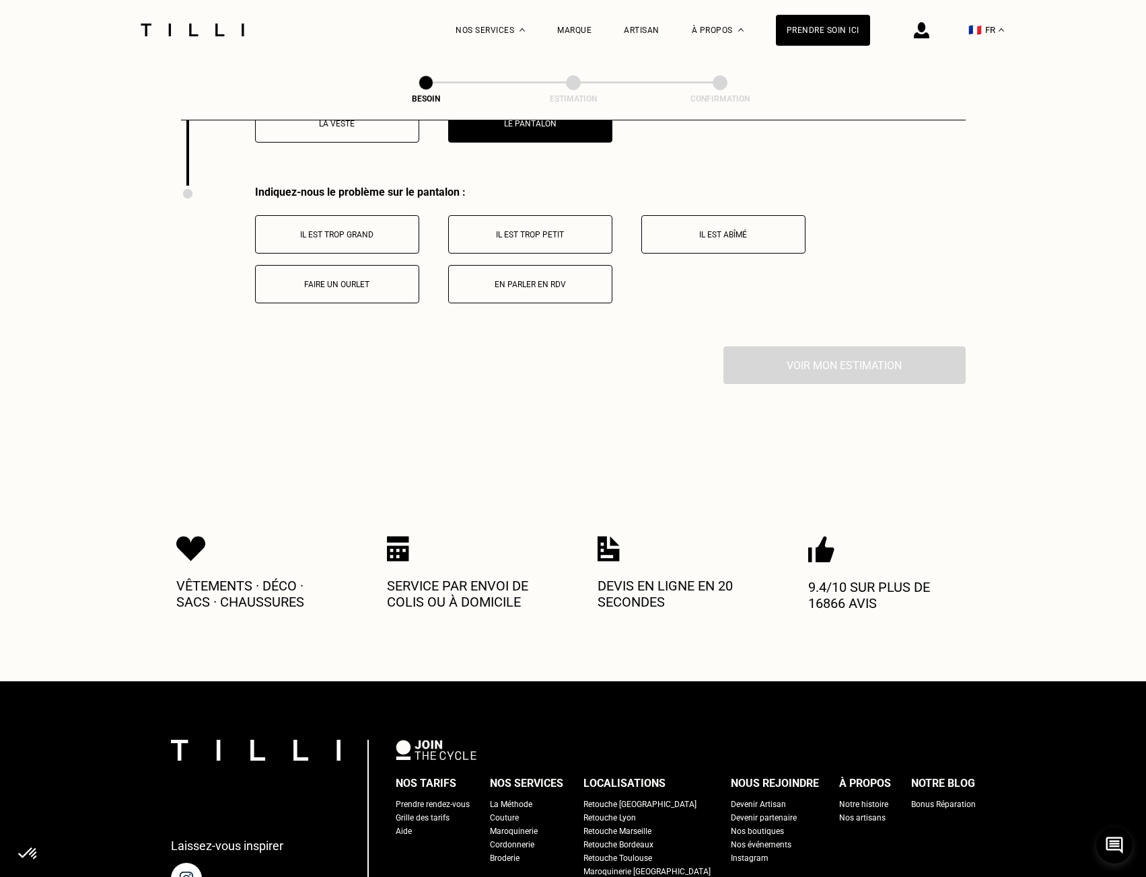
scroll to position [1962, 0]
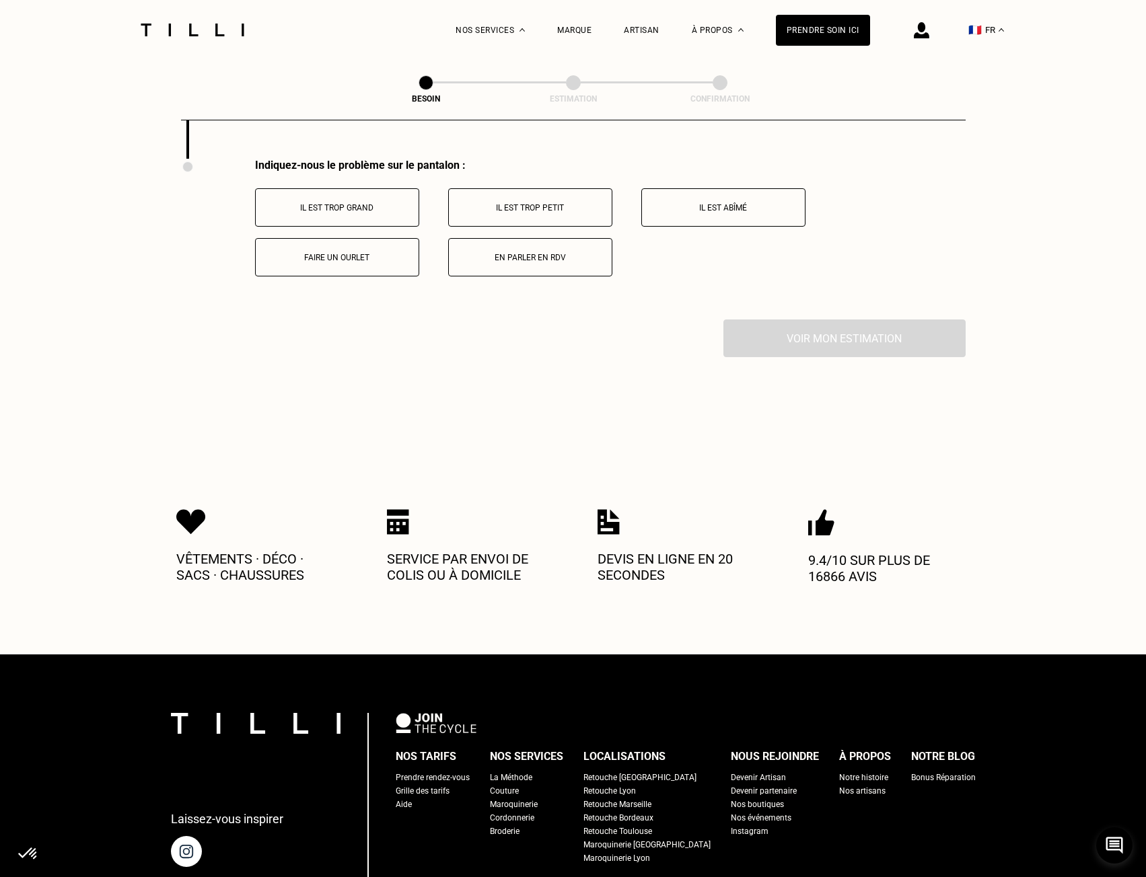
click at [362, 204] on button "Il est trop grand" at bounding box center [337, 207] width 164 height 38
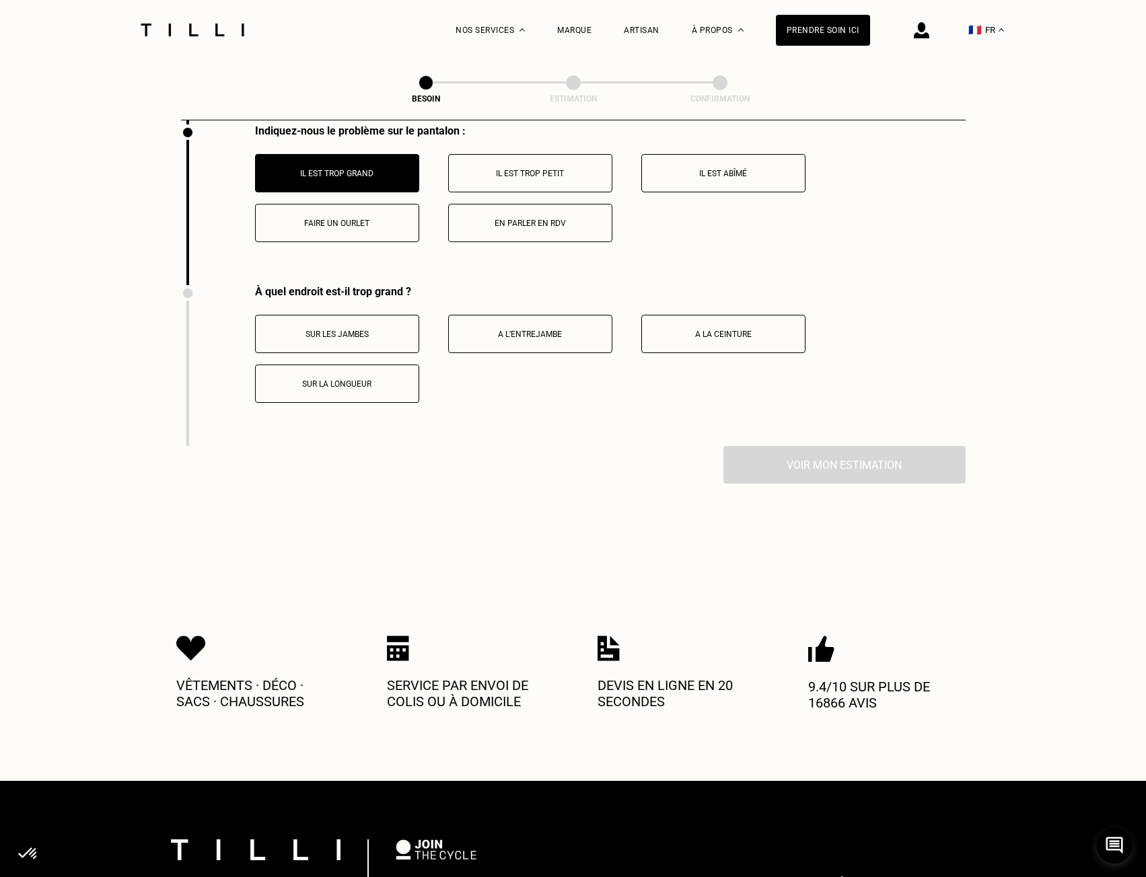
scroll to position [1988, 0]
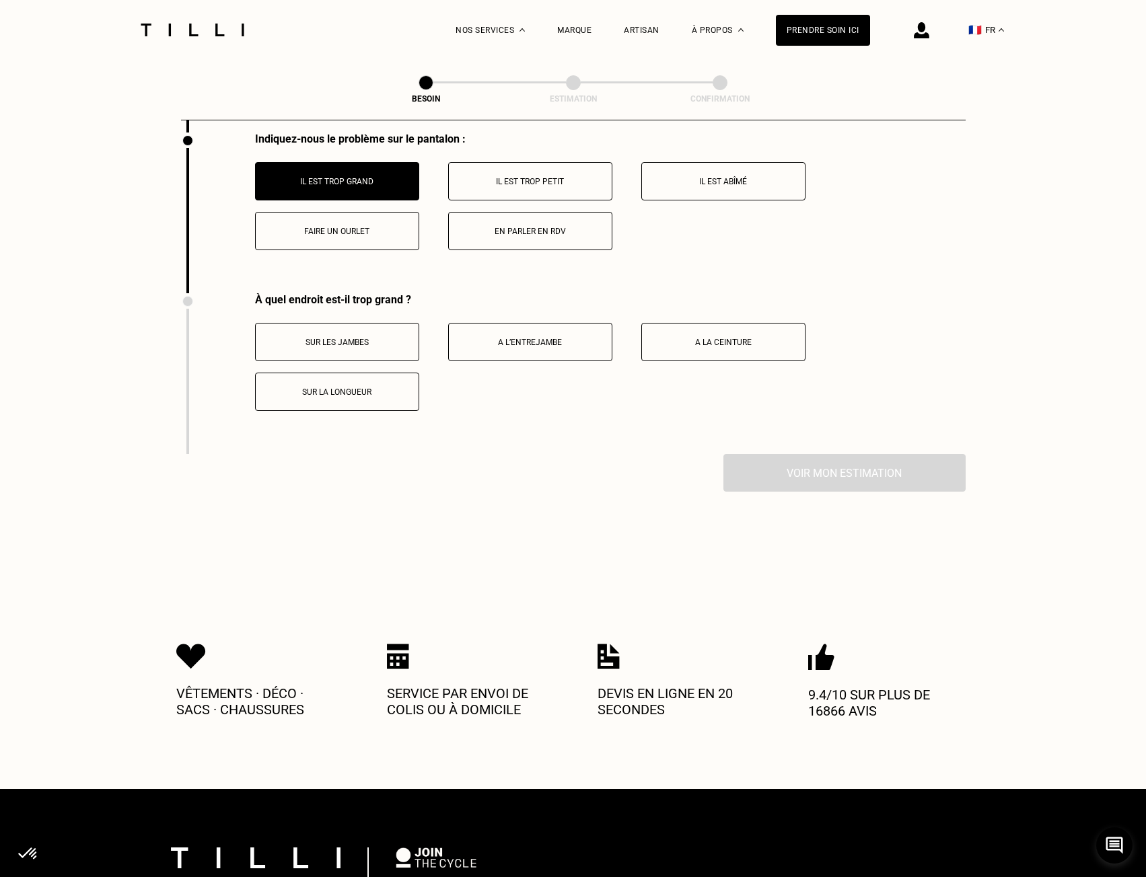
click at [549, 228] on button "En parler en RDV" at bounding box center [530, 231] width 164 height 38
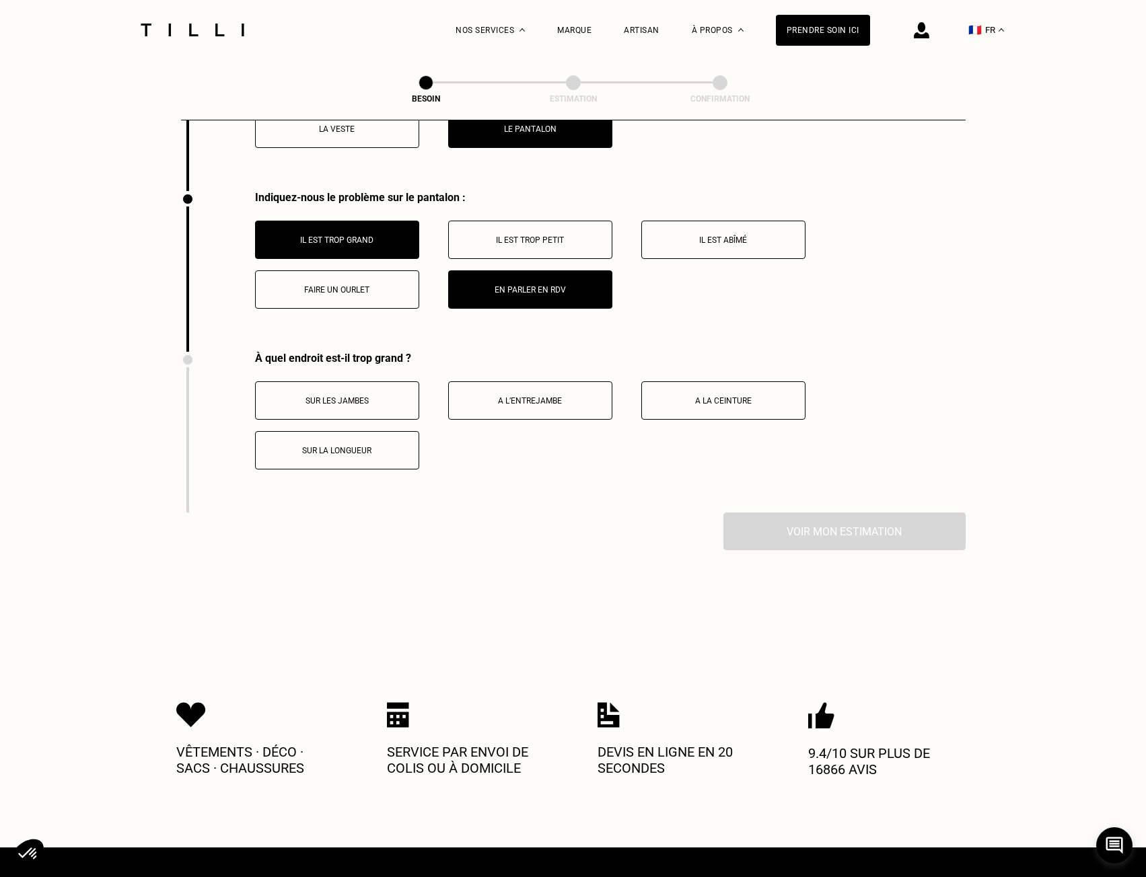
scroll to position [1921, 0]
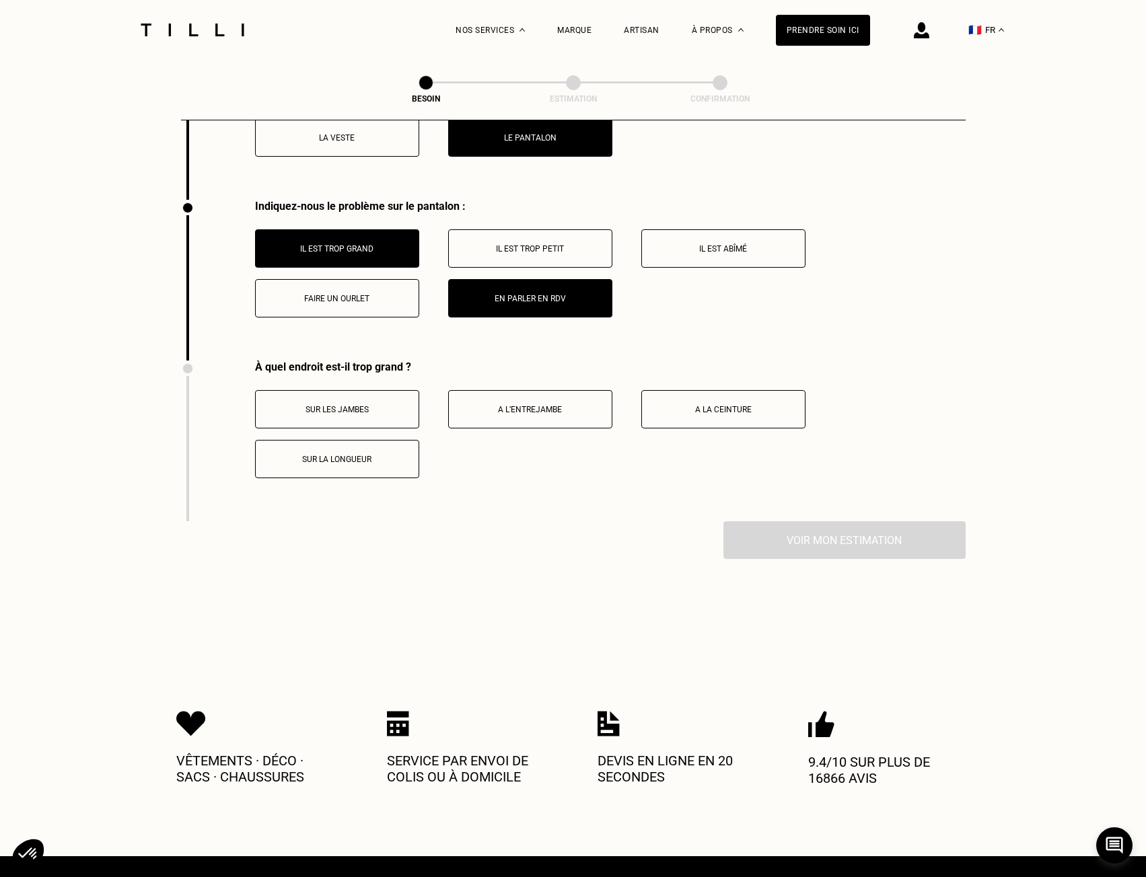
click at [373, 244] on p "Il est trop grand" at bounding box center [336, 248] width 149 height 9
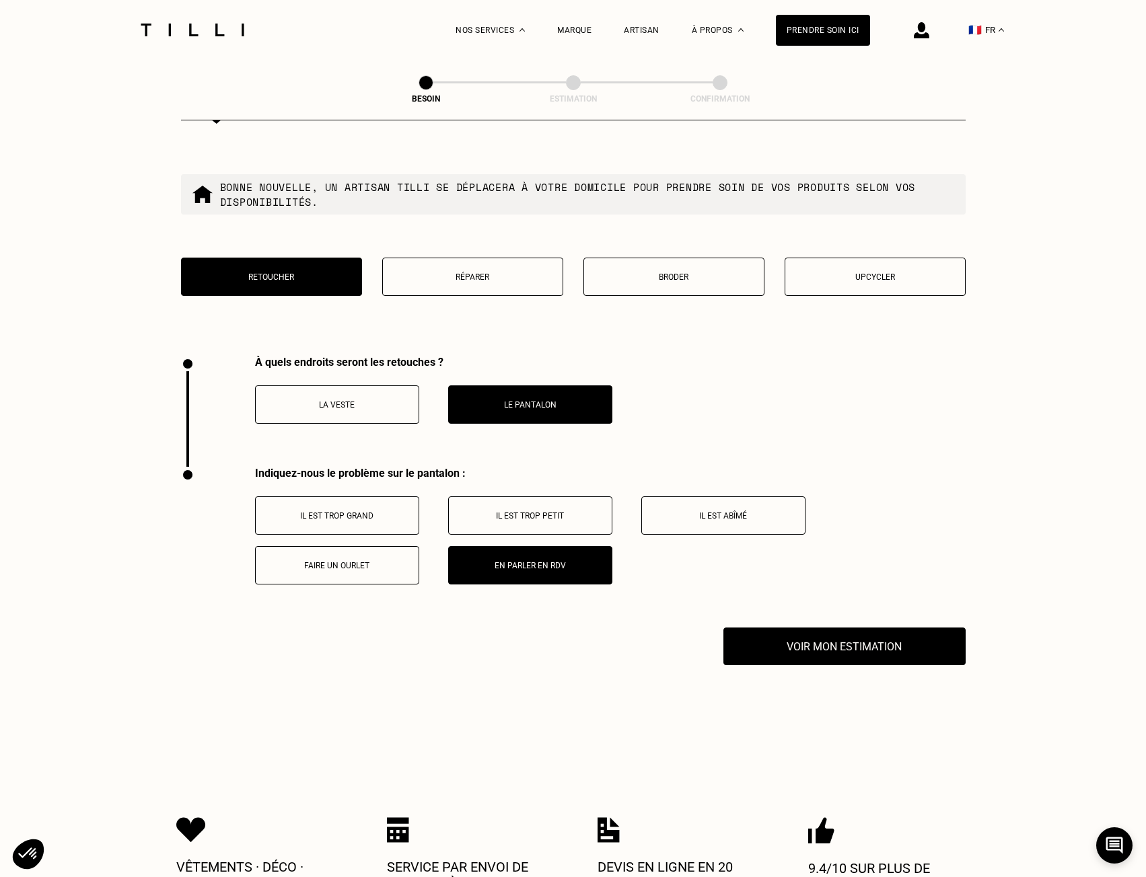
scroll to position [1652, 0]
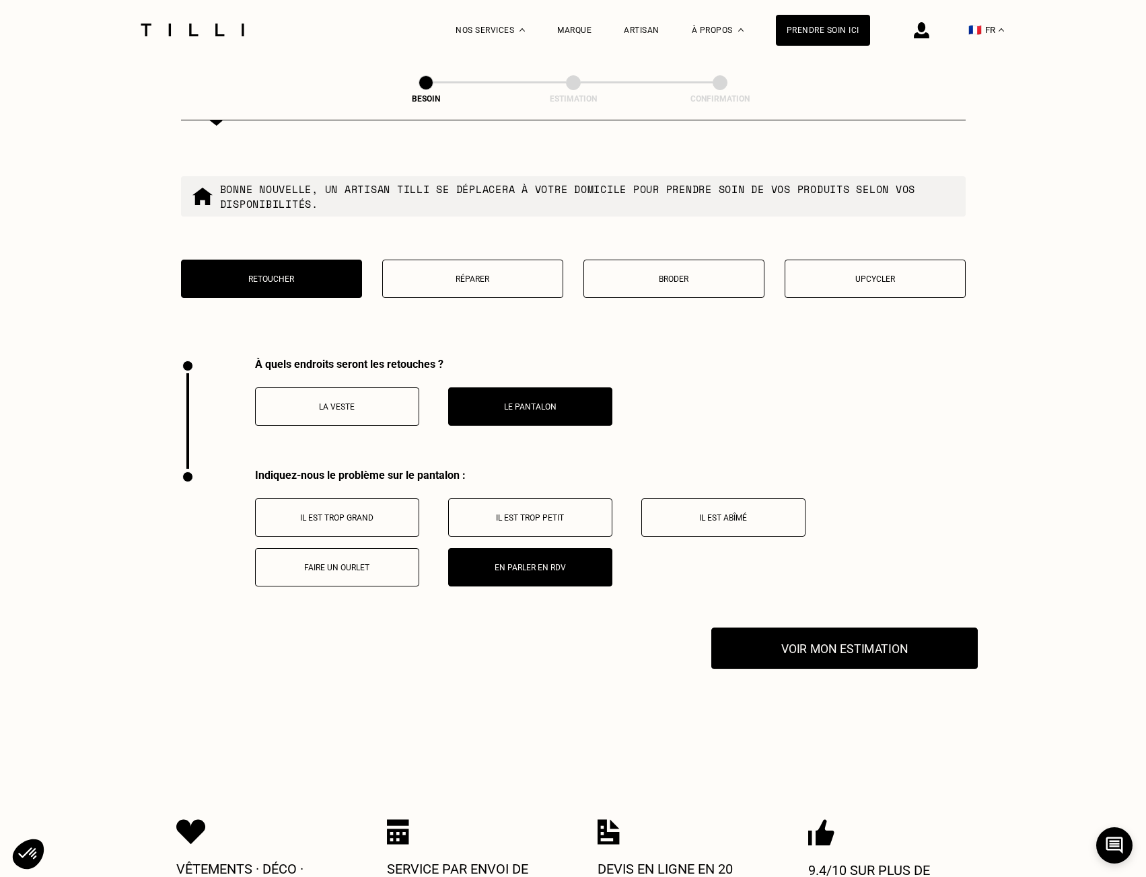
click at [924, 642] on button "Voir mon estimation" at bounding box center [844, 649] width 266 height 42
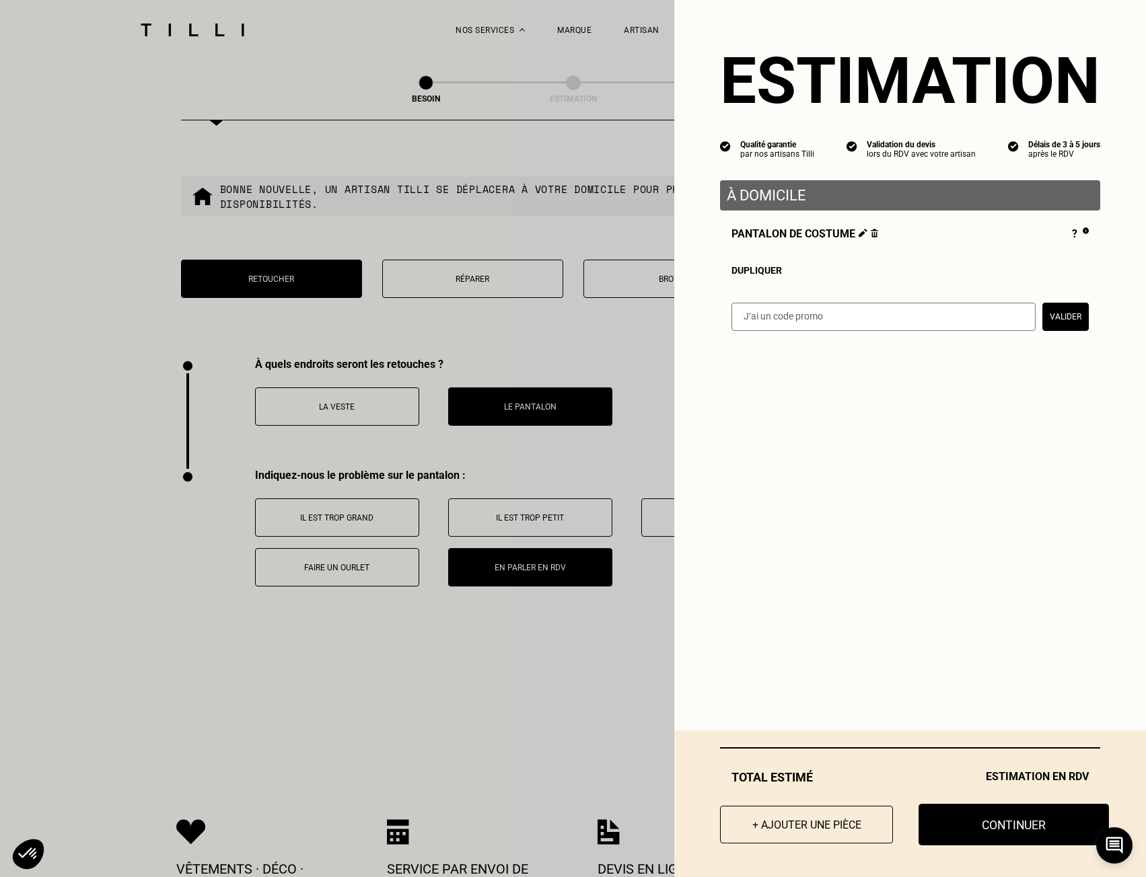
click at [1009, 821] on button "Continuer" at bounding box center [1013, 825] width 190 height 42
select select "FR"
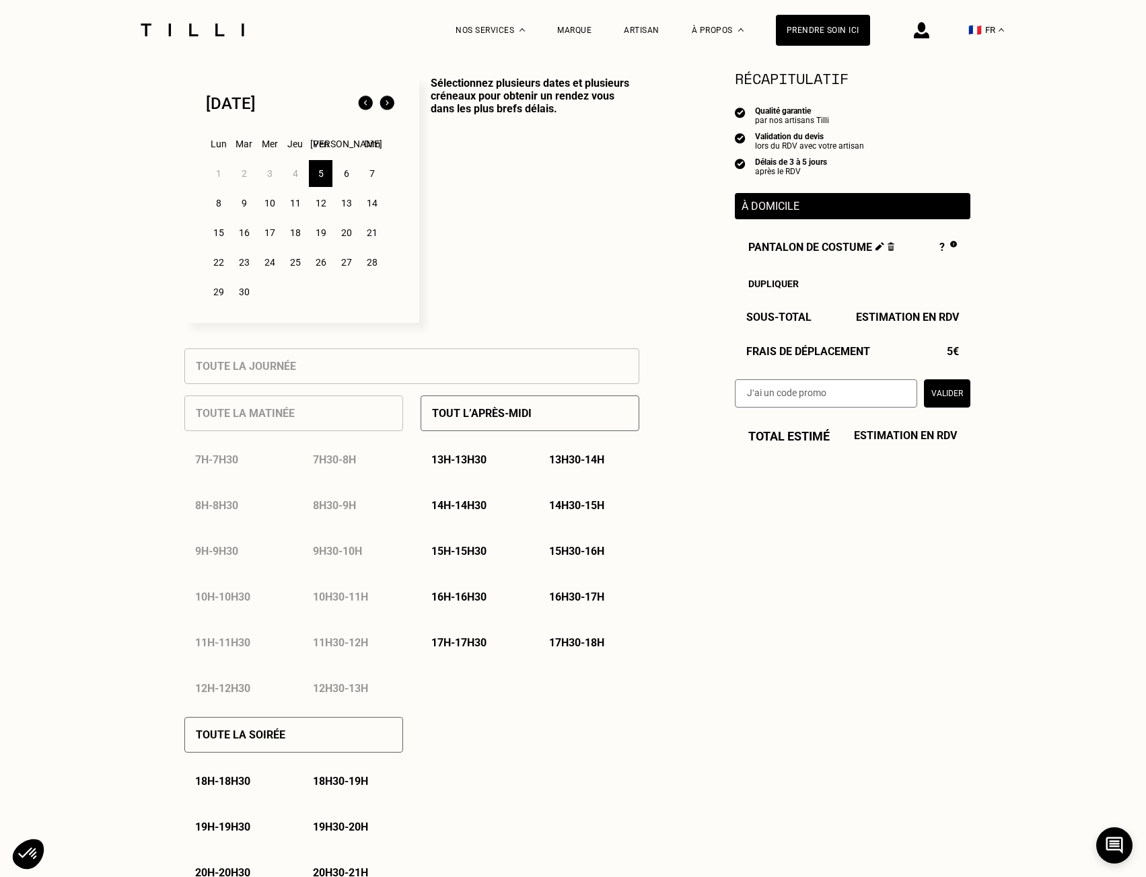
scroll to position [538, 0]
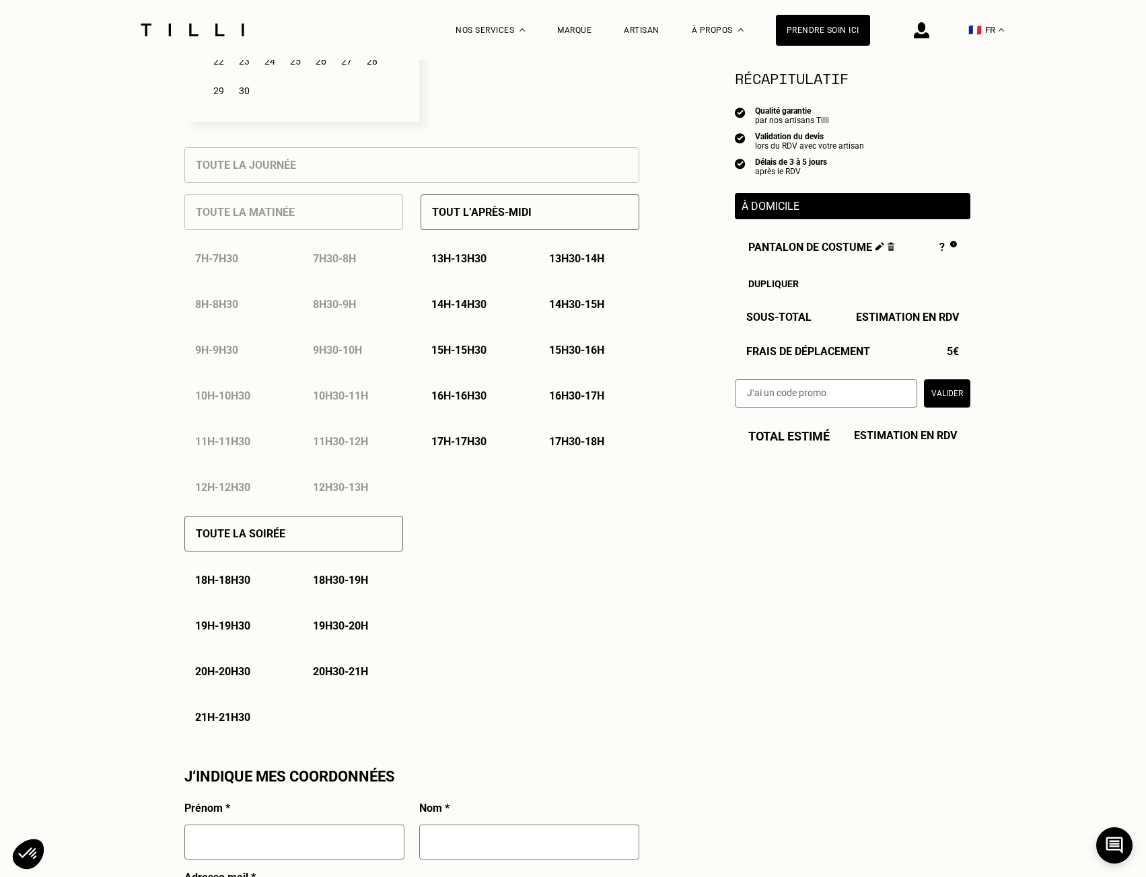
click at [465, 448] on p "17h - 17h30" at bounding box center [458, 441] width 55 height 13
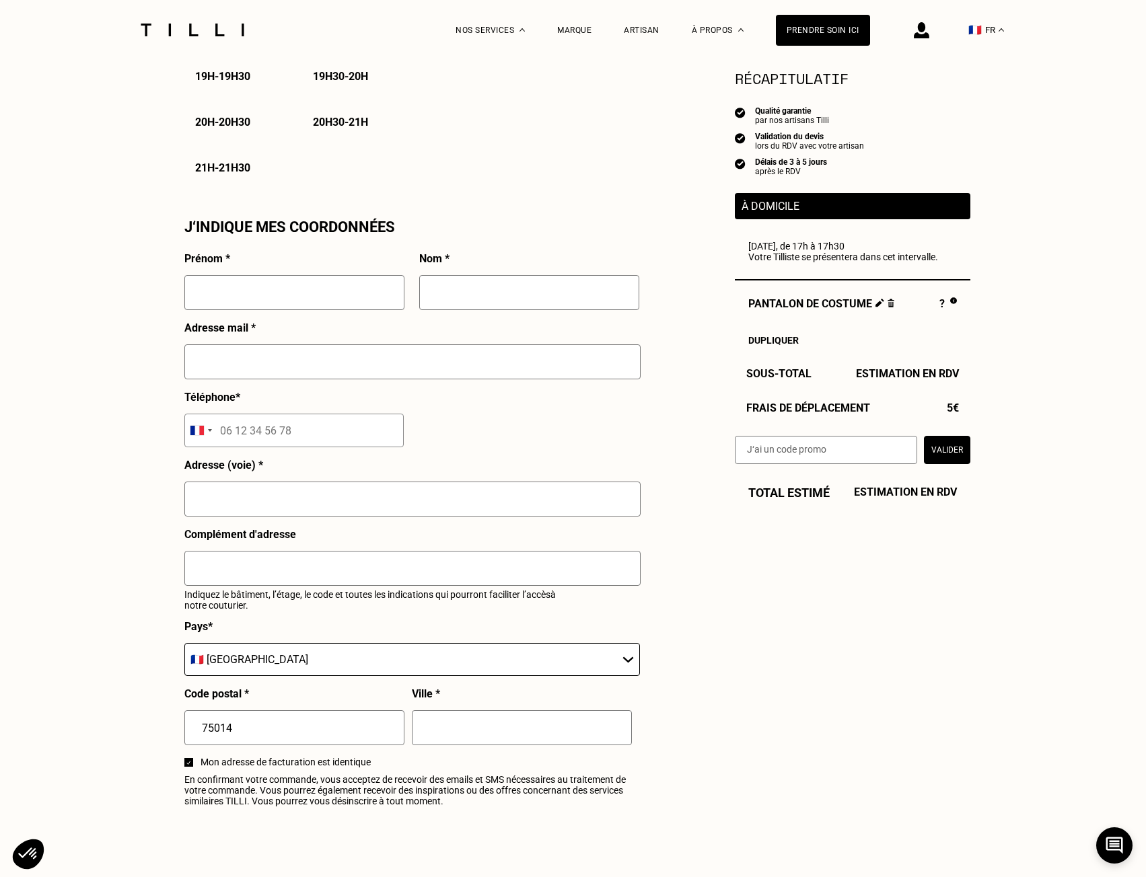
scroll to position [1076, 0]
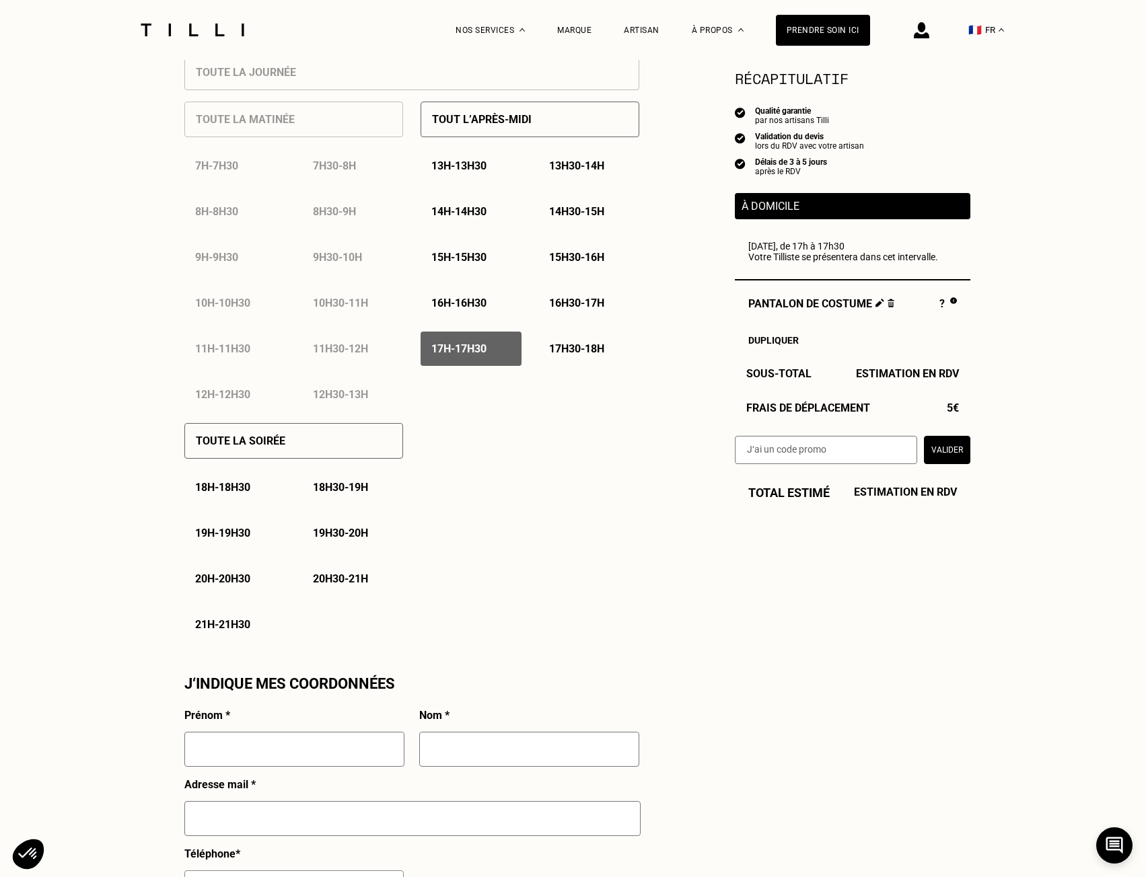
scroll to position [605, 0]
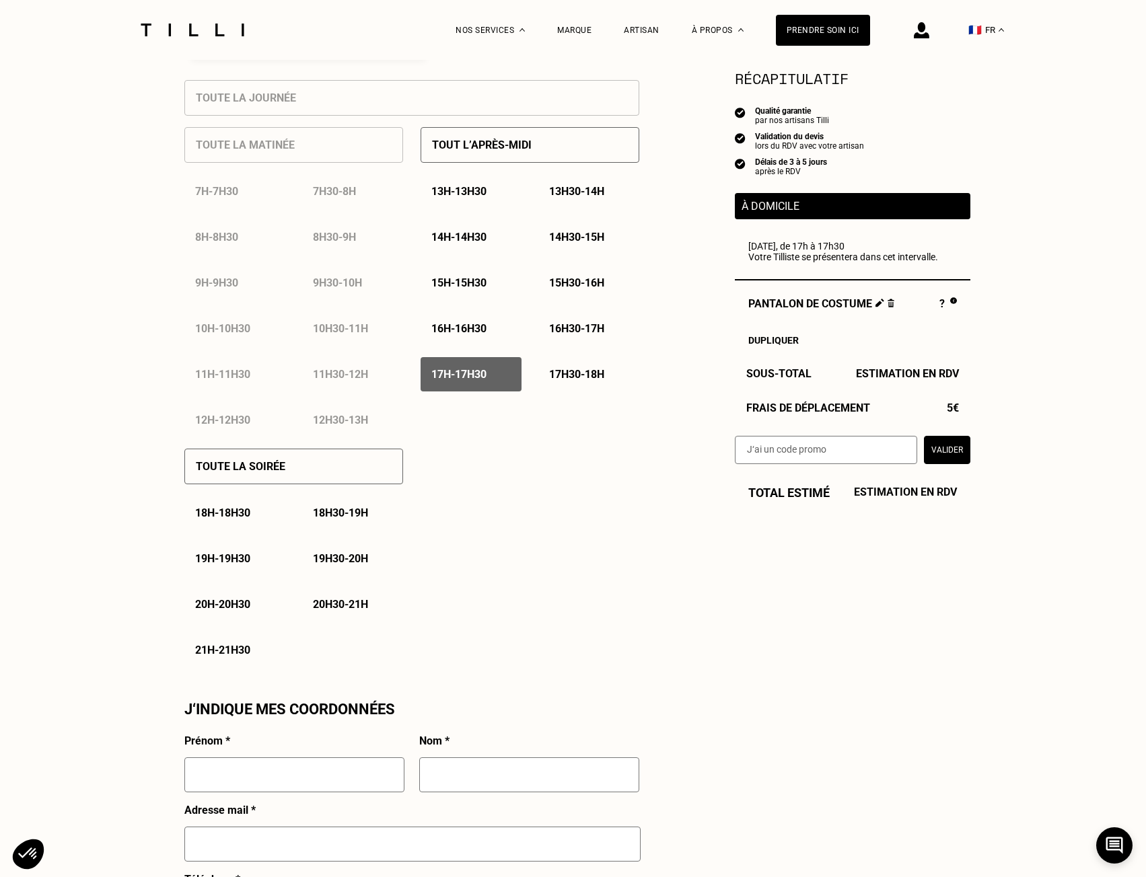
click at [471, 363] on div "17h - 17h30" at bounding box center [470, 374] width 101 height 34
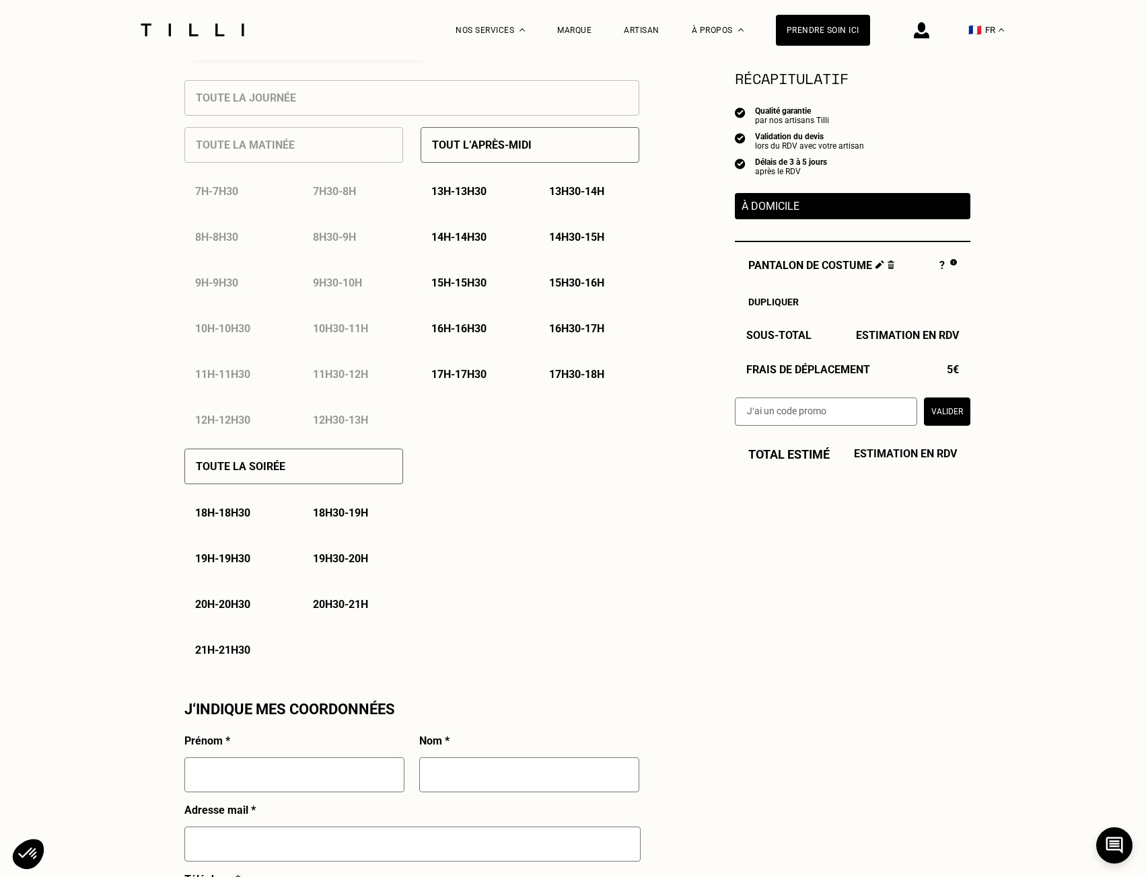
click at [484, 381] on p "17h - 17h30" at bounding box center [458, 374] width 55 height 13
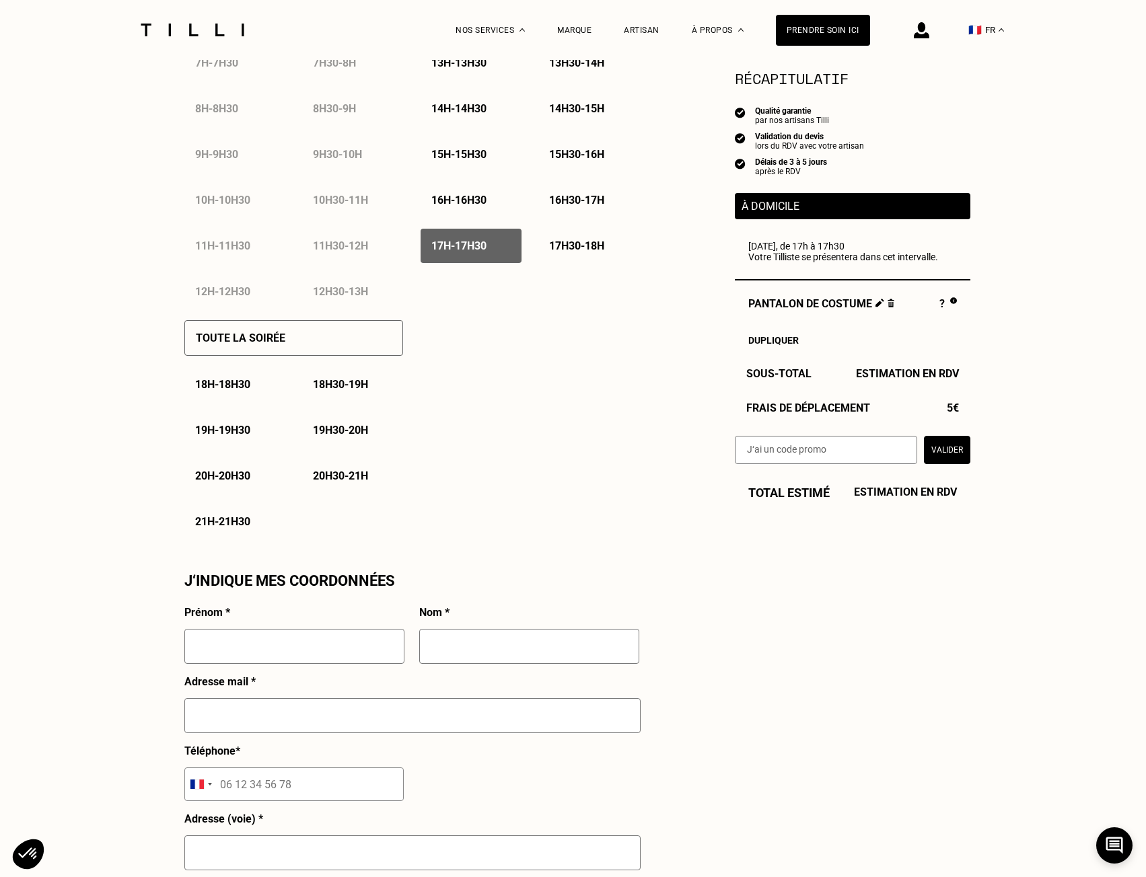
scroll to position [740, 0]
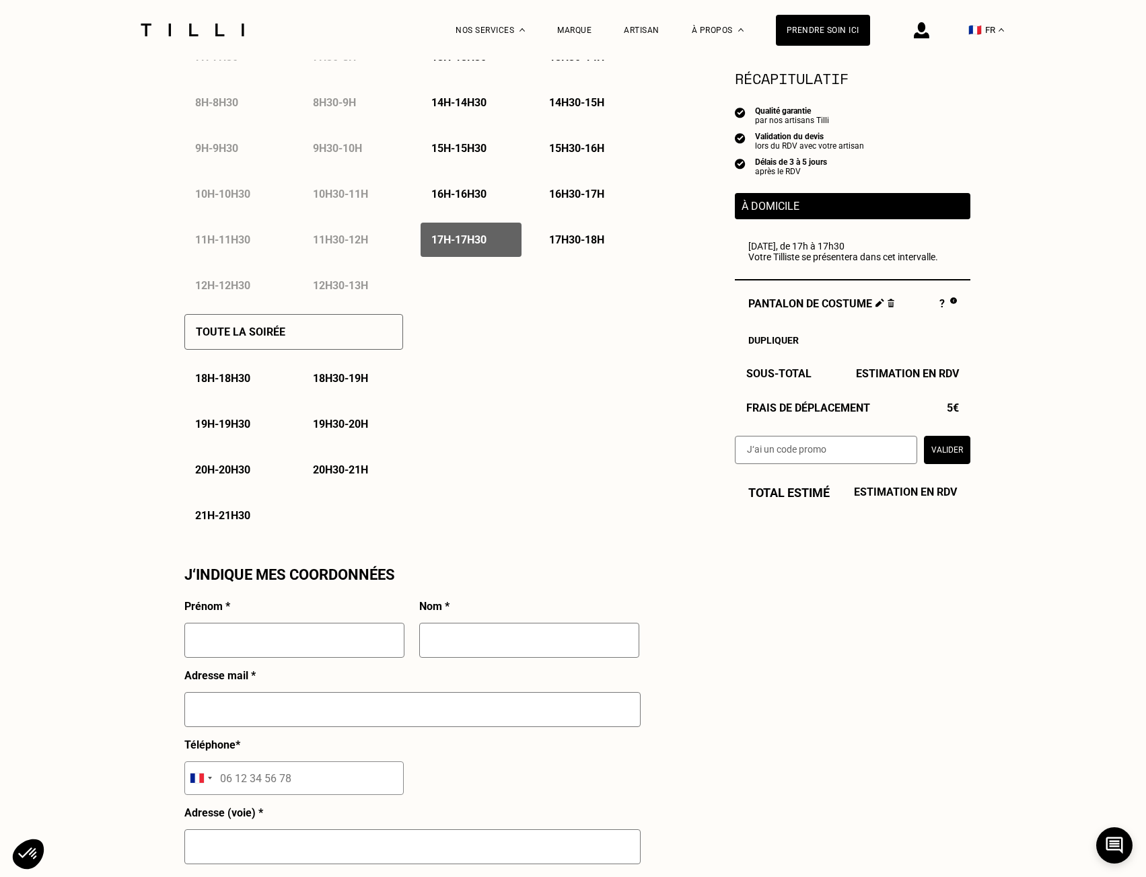
click at [315, 650] on input "text" at bounding box center [294, 640] width 220 height 35
type input "[PERSON_NAME]"
click at [507, 634] on input "text" at bounding box center [529, 640] width 220 height 35
type input "Awad"
click at [416, 583] on div "J‘indique mes coordonnées" at bounding box center [325, 574] width 283 height 17
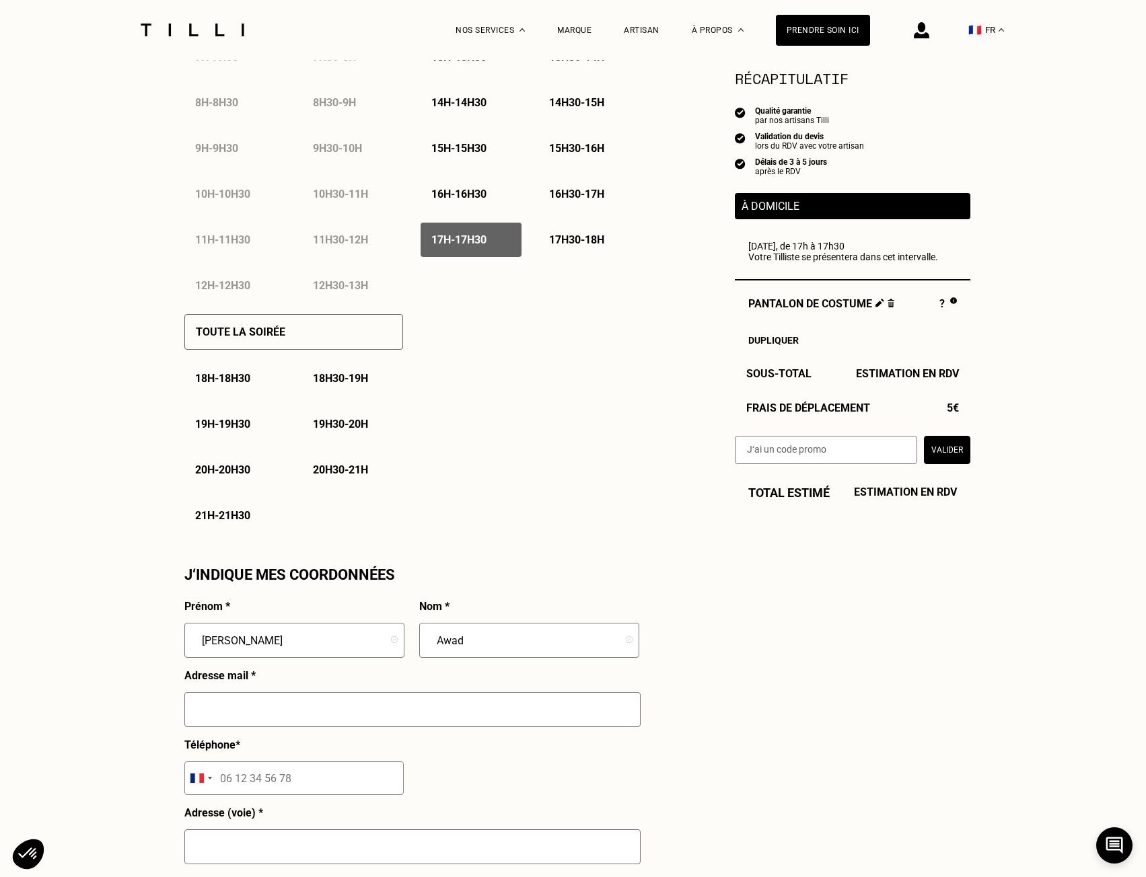
click at [331, 739] on div at bounding box center [412, 715] width 456 height 46
click at [332, 720] on input "text" at bounding box center [412, 709] width 456 height 35
type input "[EMAIL_ADDRESS][PERSON_NAME][DOMAIN_NAME]"
click at [790, 716] on div "Estimation Récapitulatif Qualité garantie par nos artisans Tilli Validation du …" at bounding box center [573, 324] width 794 height 1715
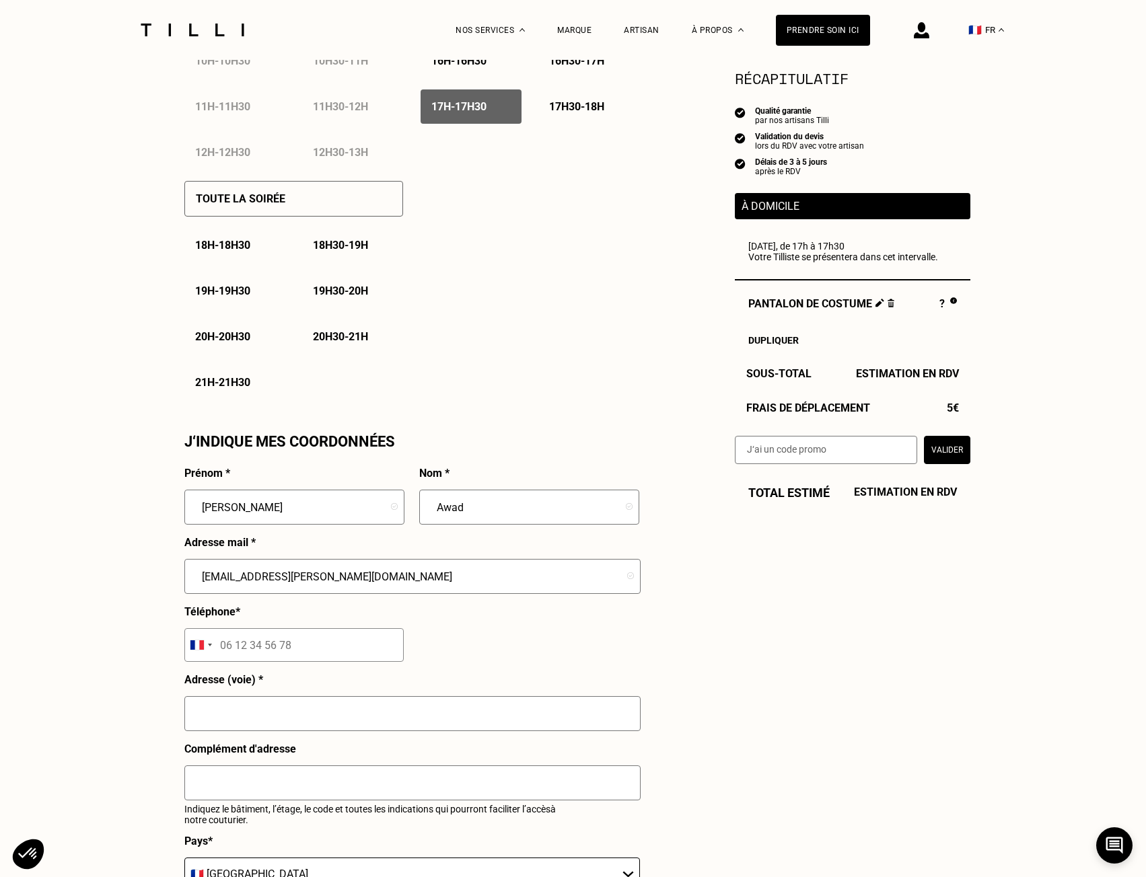
scroll to position [874, 0]
click at [321, 653] on input "tel" at bounding box center [293, 644] width 219 height 34
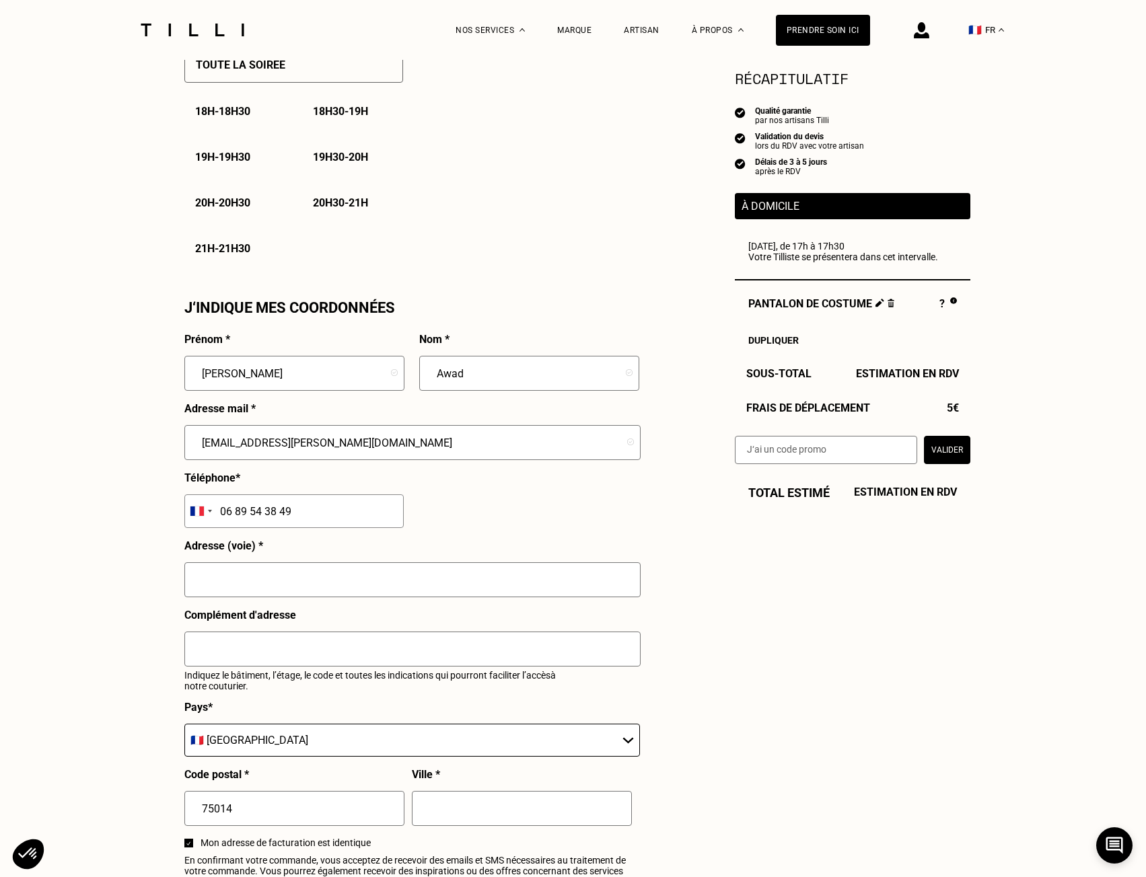
scroll to position [1009, 0]
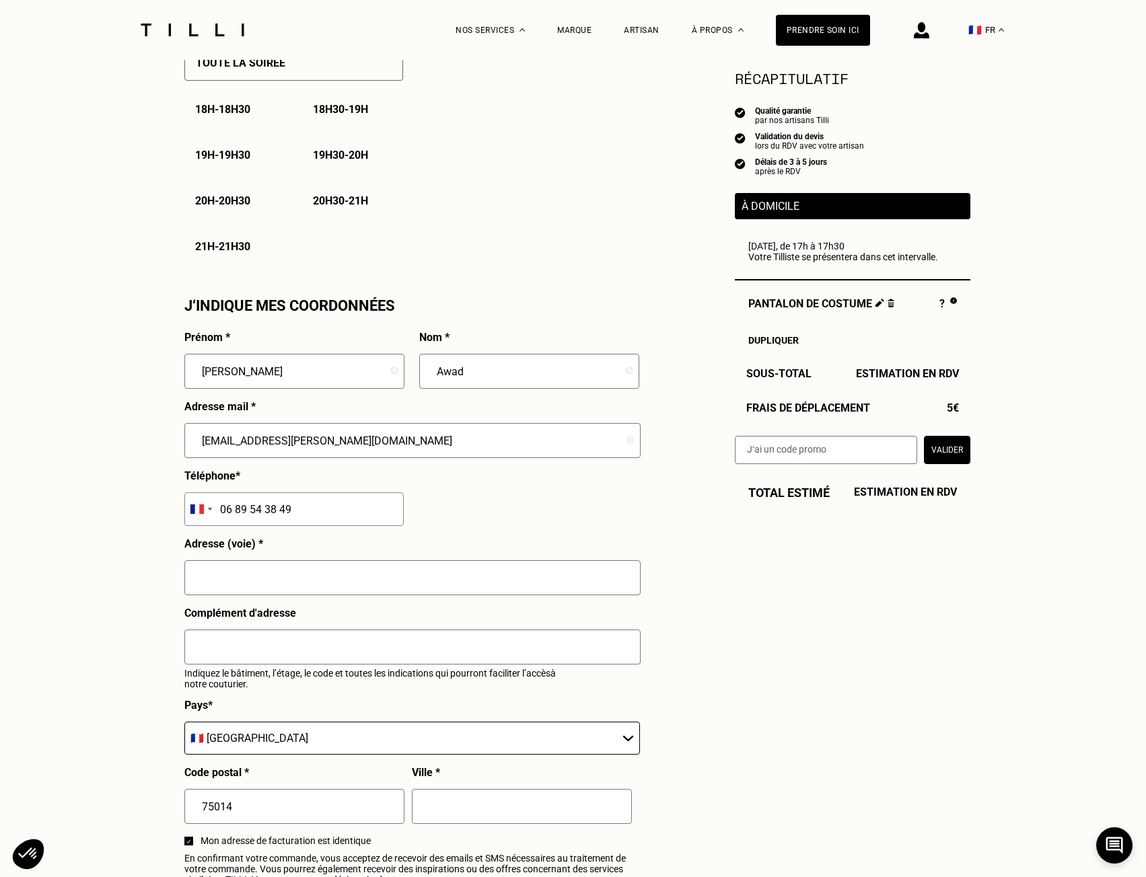
type input "06 89 54 38 49"
click at [387, 587] on input "text" at bounding box center [412, 577] width 456 height 35
click at [834, 626] on div "Estimation Récapitulatif Qualité garantie par nos artisans Tilli Validation du …" at bounding box center [573, 55] width 794 height 1715
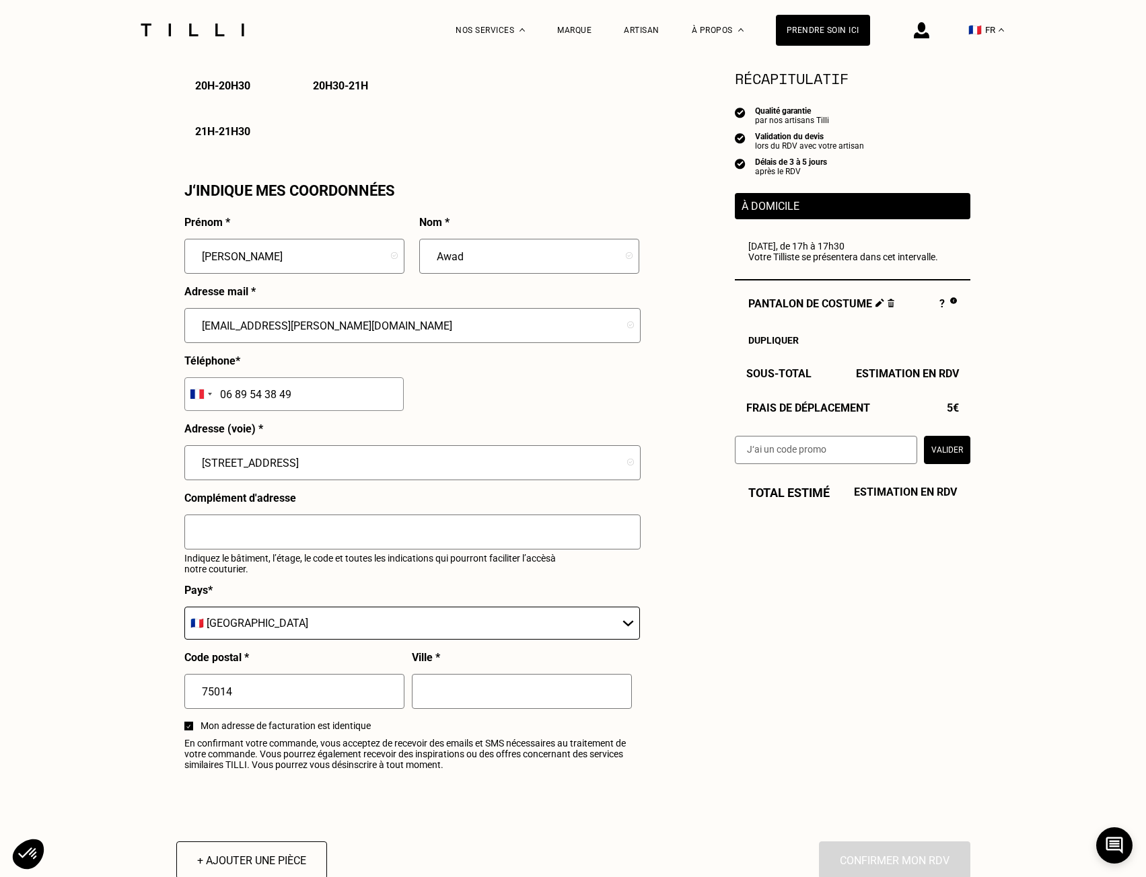
scroll to position [1144, 0]
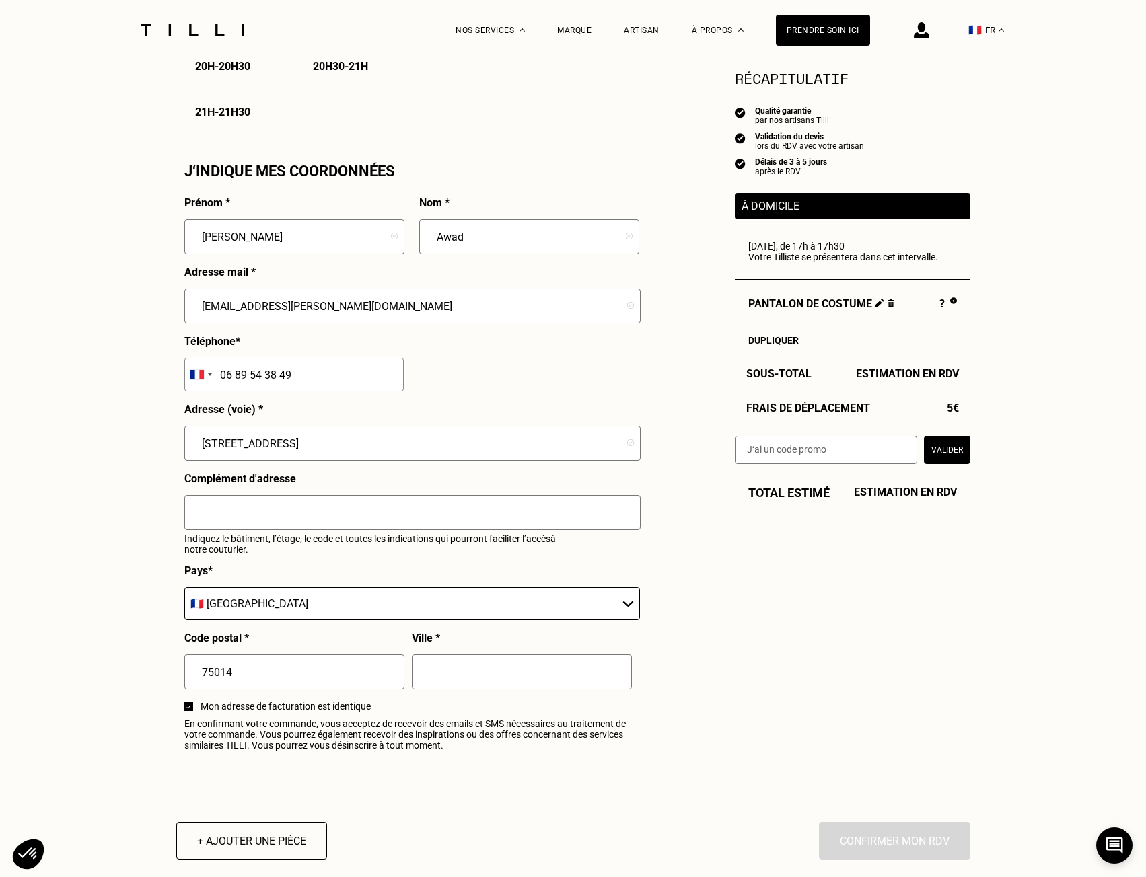
click at [315, 459] on input "10 allée des albatros" at bounding box center [412, 443] width 456 height 35
click at [334, 449] on input "10 allée des albatros" at bounding box center [412, 443] width 456 height 35
type input "17 rue de l'Abbé Carton"
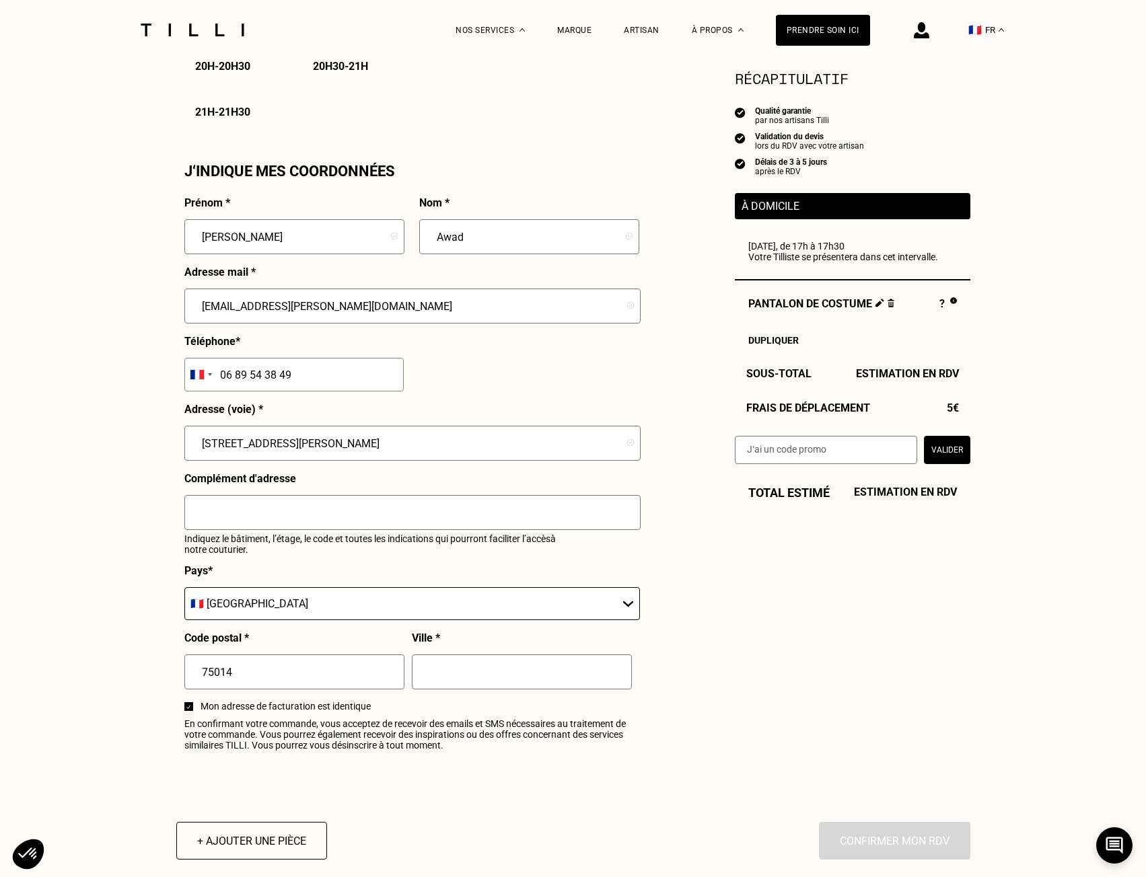
click at [461, 682] on input "text" at bounding box center [522, 672] width 220 height 35
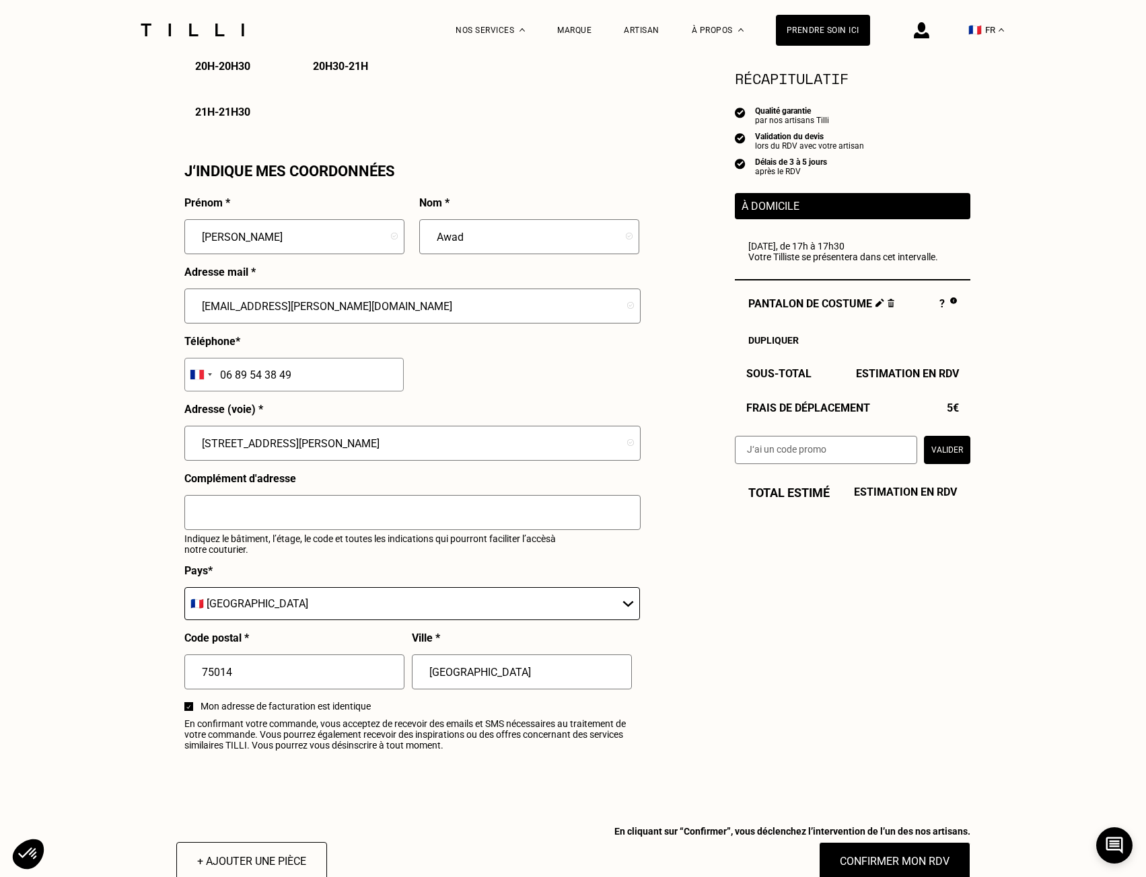
type input "Paris"
click at [336, 515] on input "text" at bounding box center [412, 512] width 456 height 35
click at [211, 515] on input "2ème étage porte gauche, premier code 0216, deuxième code" at bounding box center [412, 512] width 456 height 35
click at [524, 528] on input "2ème étage porte gauche, premier code 0216, deuxième code" at bounding box center [412, 512] width 456 height 35
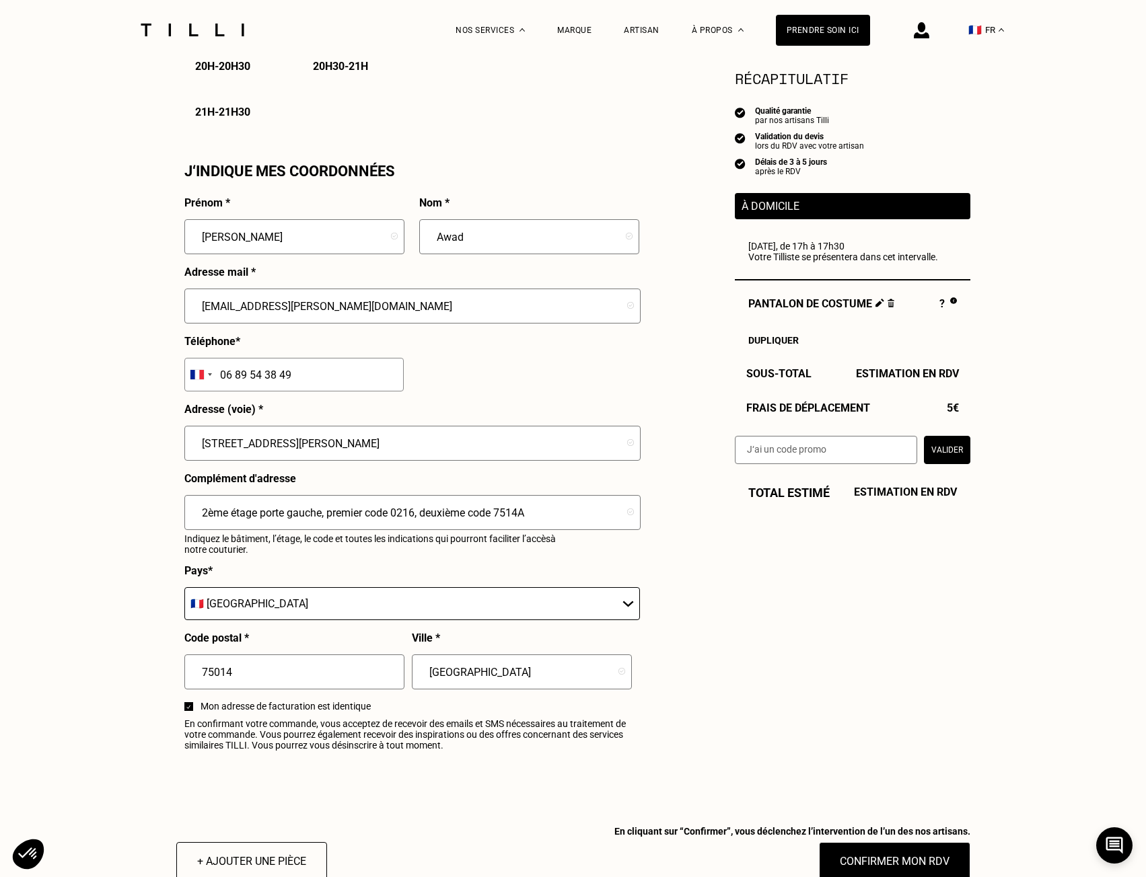
type input "2ème étage porte gauche, premier code 0216, deuxième code 7514A"
click at [575, 527] on input "2ème étage porte gauche, premier code 0216, deuxième code 7514A" at bounding box center [412, 512] width 456 height 35
click at [497, 441] on input "17 rue de l'Abbé Carton" at bounding box center [412, 443] width 456 height 35
drag, startPoint x: 217, startPoint y: 450, endPoint x: 228, endPoint y: 447, distance: 11.7
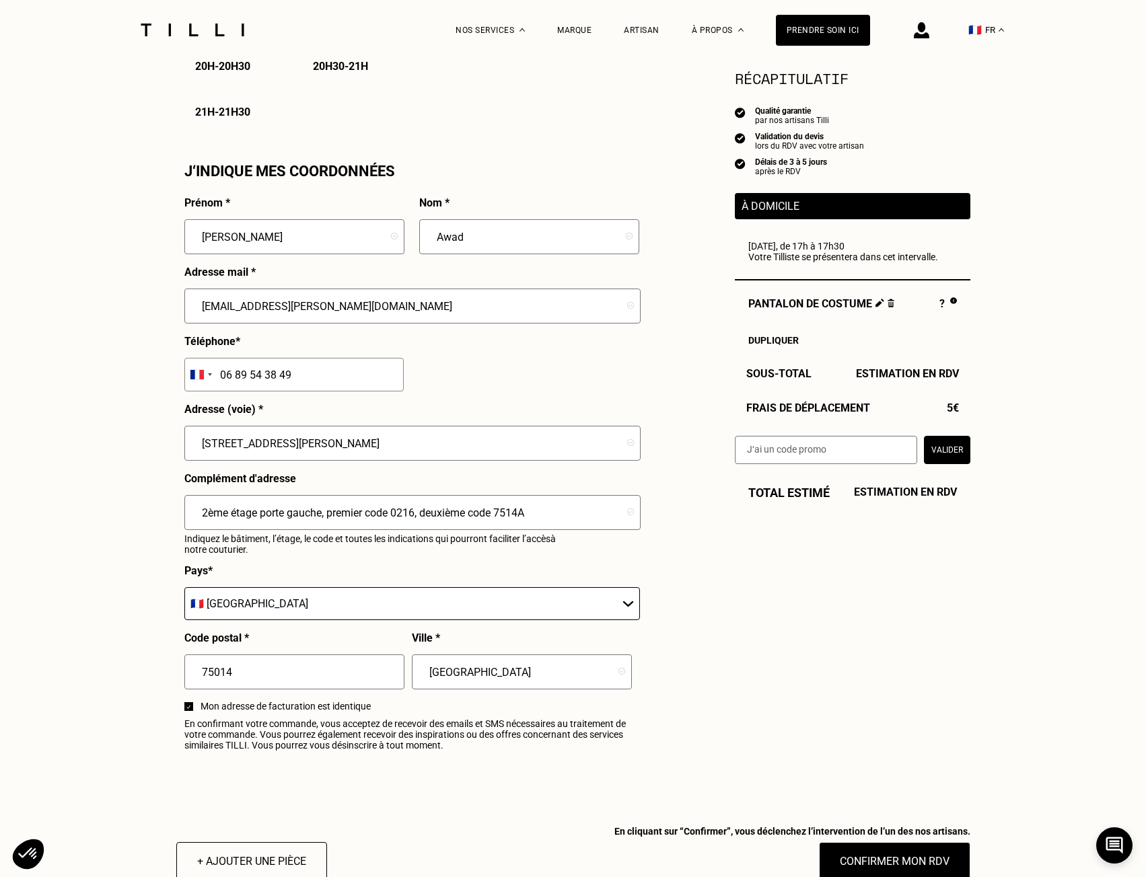
click at [217, 449] on input "17 rue de l'Abbé Carton" at bounding box center [412, 443] width 456 height 35
click at [313, 451] on input "17 rue de l'Abbé Carton" at bounding box center [412, 443] width 456 height 35
click at [200, 324] on input "[EMAIL_ADDRESS][PERSON_NAME][DOMAIN_NAME]" at bounding box center [412, 306] width 456 height 35
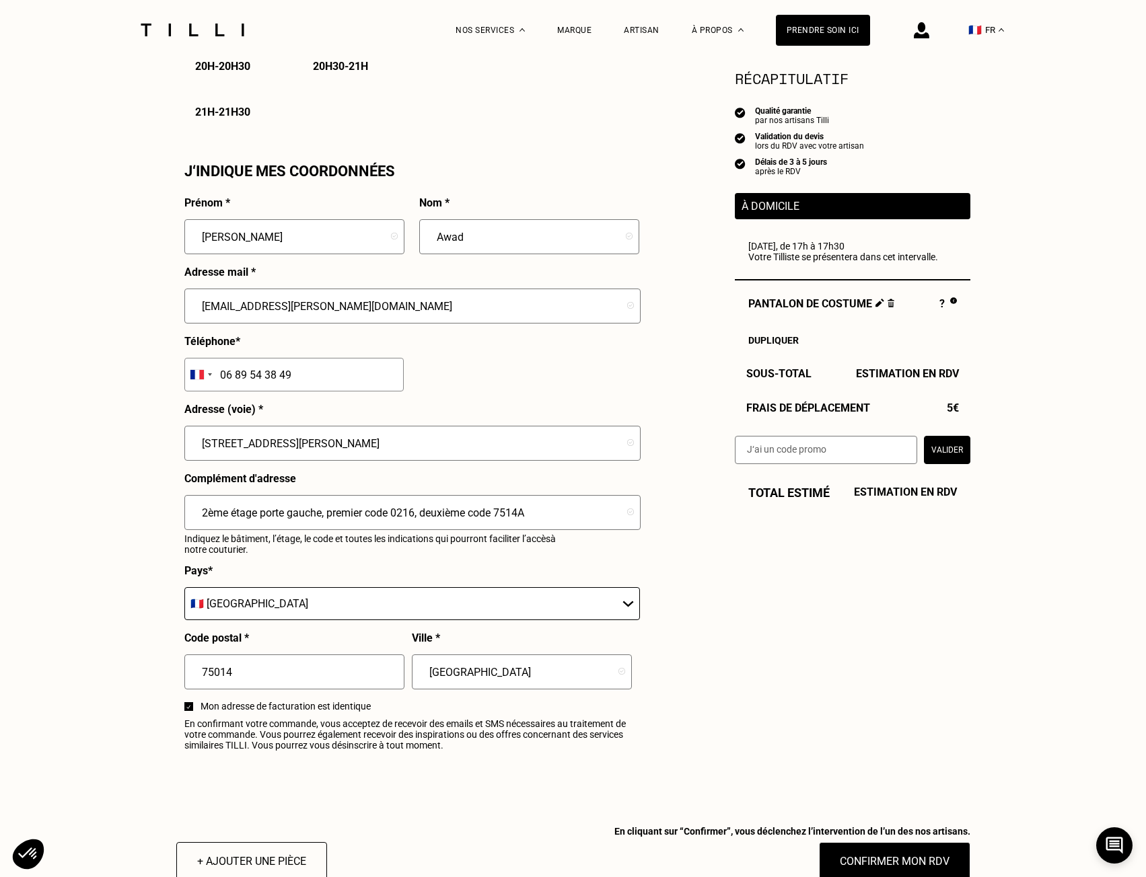
click at [202, 448] on input "17 rue de l'Abbé Carton" at bounding box center [412, 443] width 456 height 35
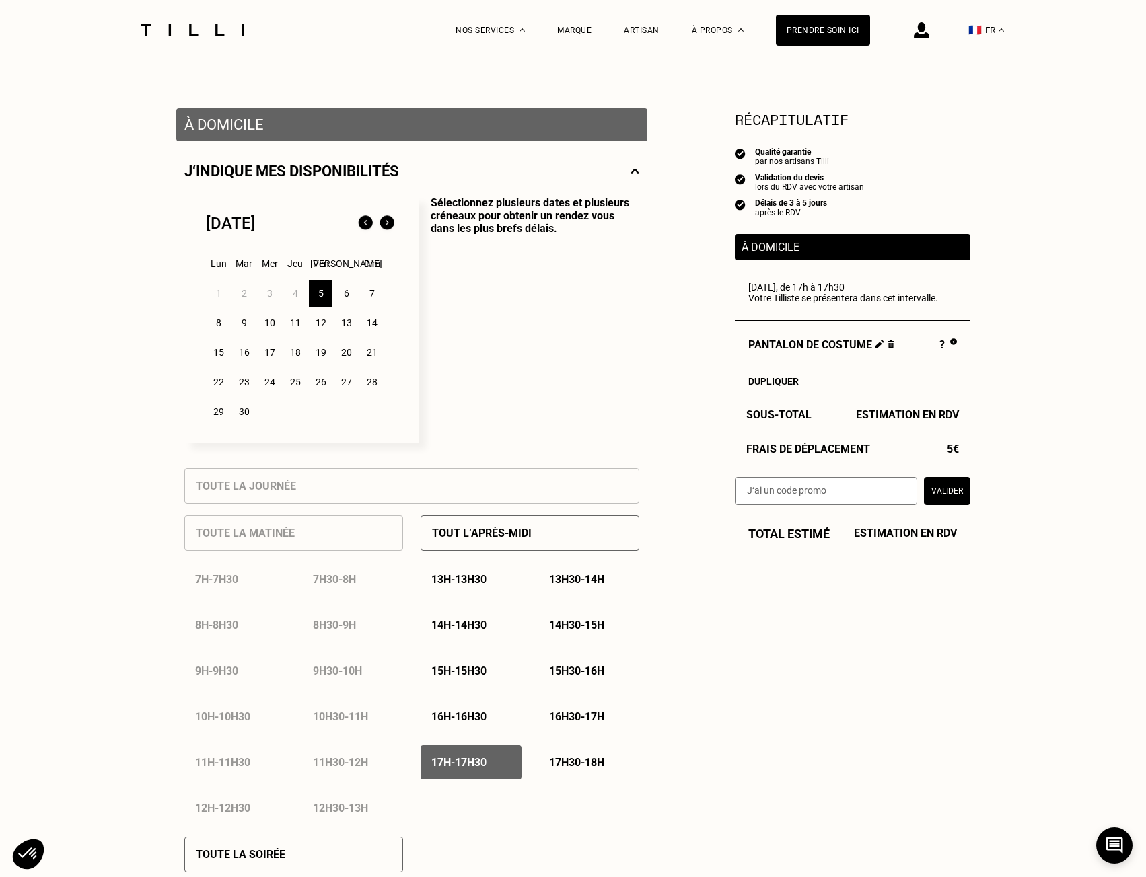
scroll to position [269, 0]
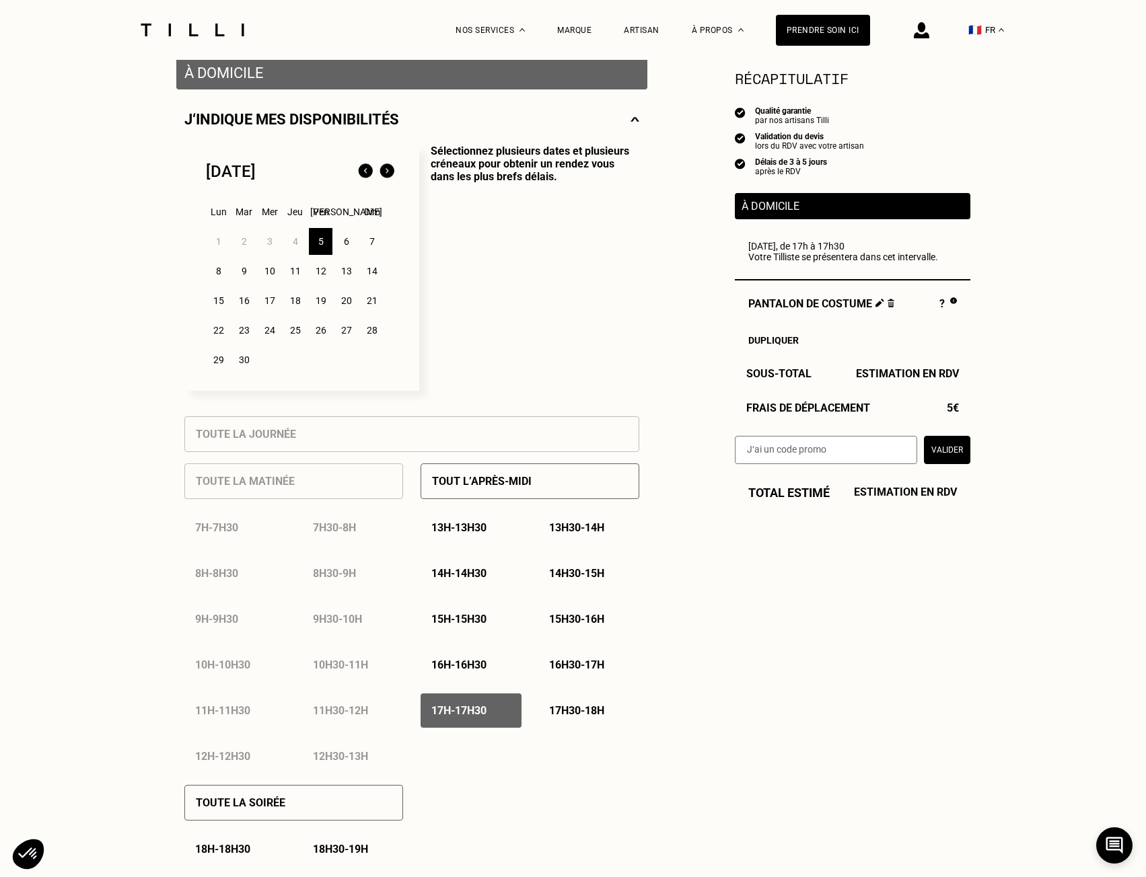
click at [585, 671] on p "16h30 - 17h" at bounding box center [576, 665] width 55 height 13
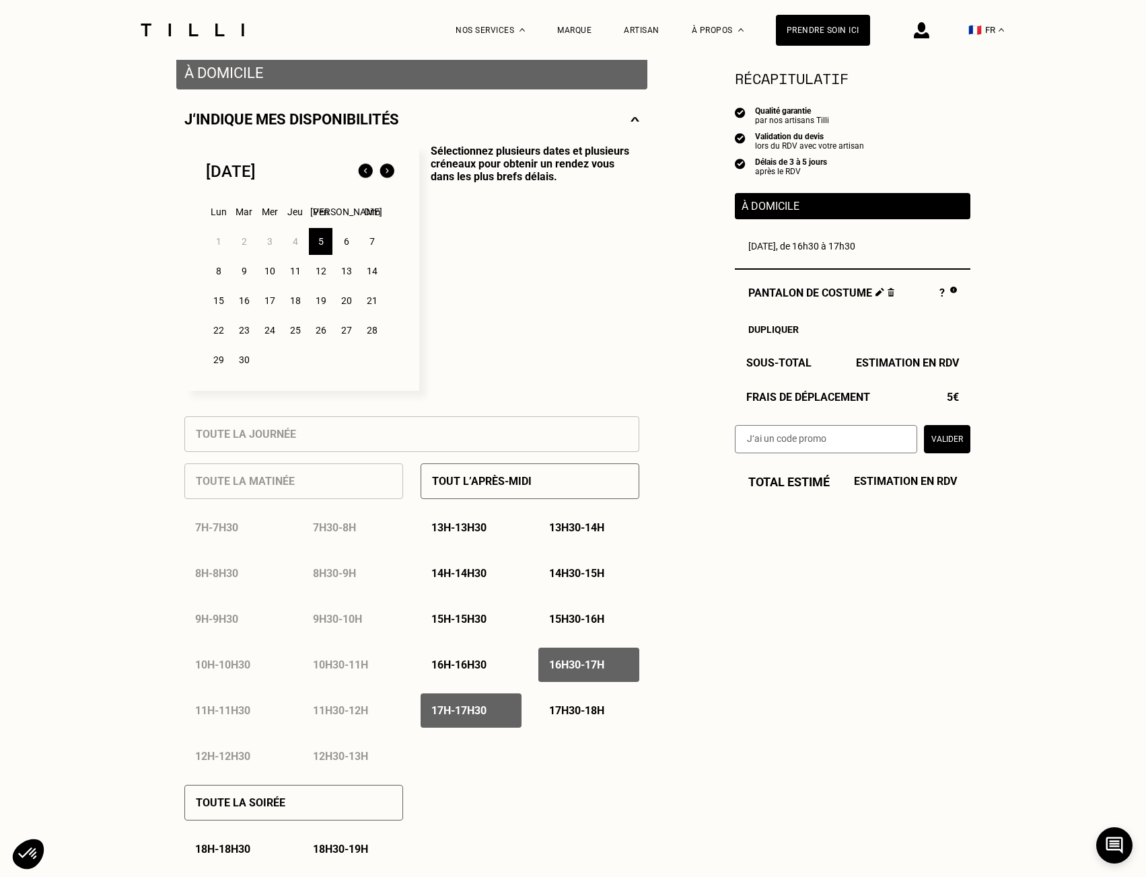
click at [588, 671] on p "16h30 - 17h" at bounding box center [576, 665] width 55 height 13
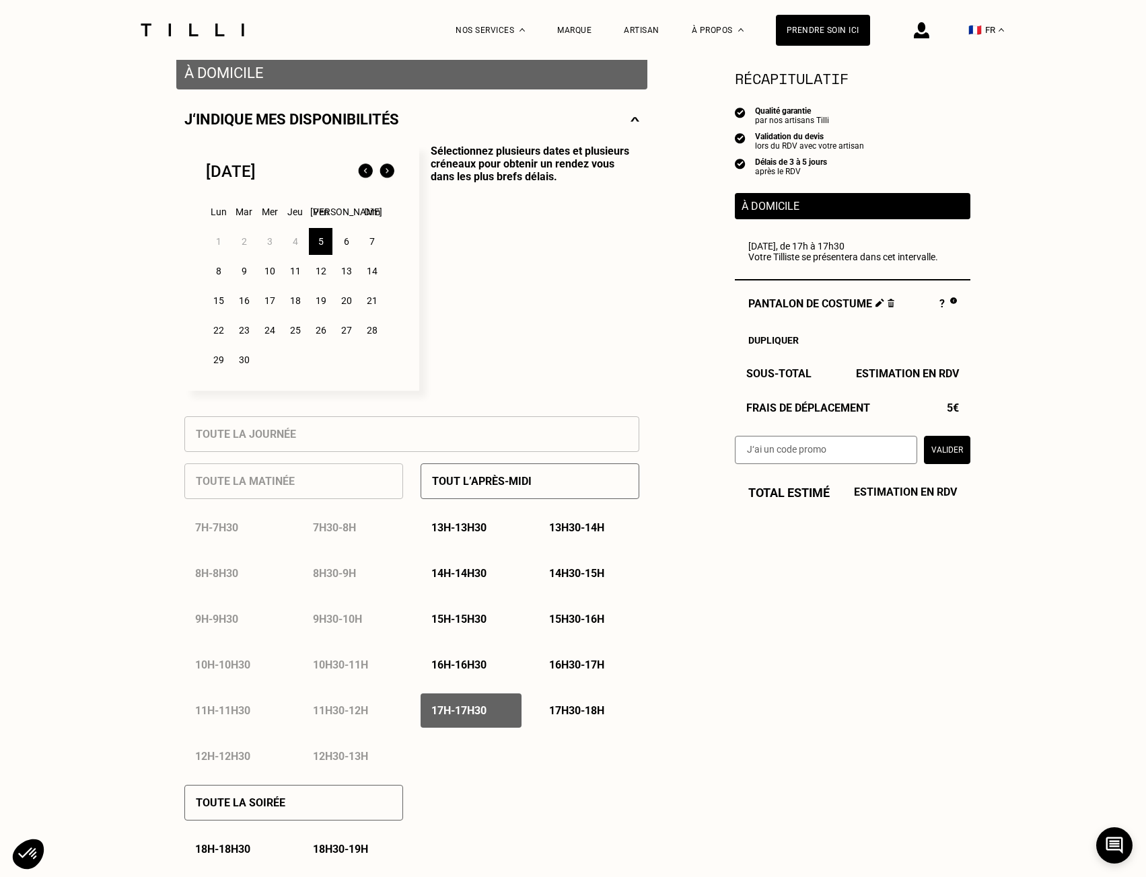
click at [597, 708] on div "17h30 - 18h" at bounding box center [588, 711] width 101 height 34
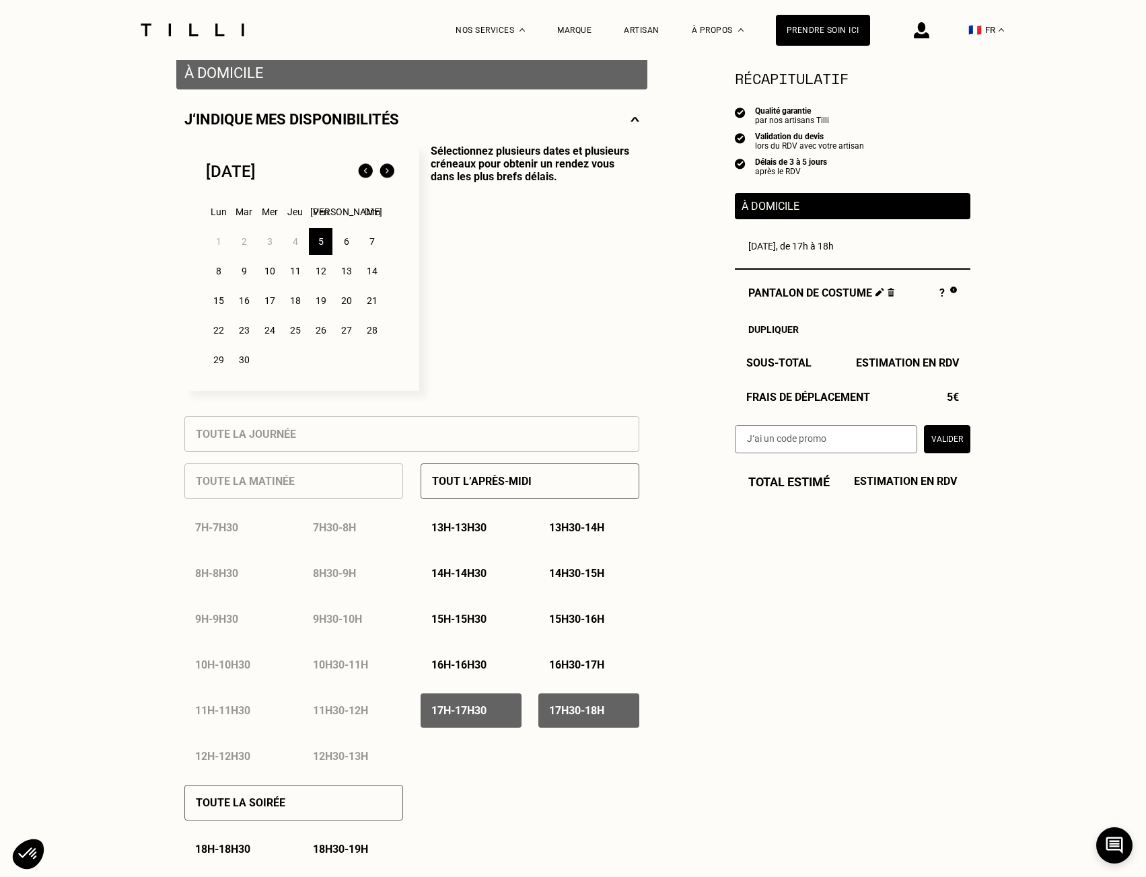
click at [600, 671] on p "16h30 - 17h" at bounding box center [576, 665] width 55 height 13
click at [797, 332] on div "Dupliquer" at bounding box center [852, 329] width 209 height 11
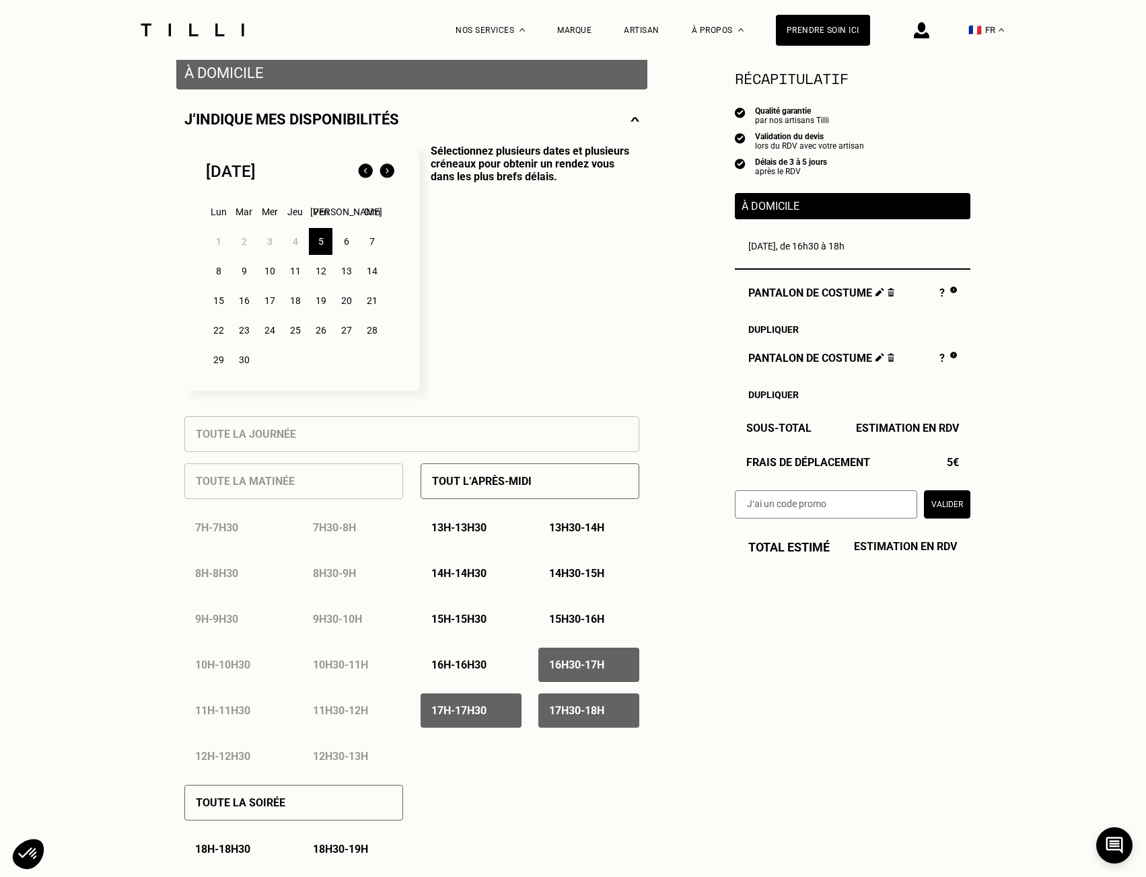
click at [877, 359] on img at bounding box center [879, 357] width 9 height 9
select select "FR"
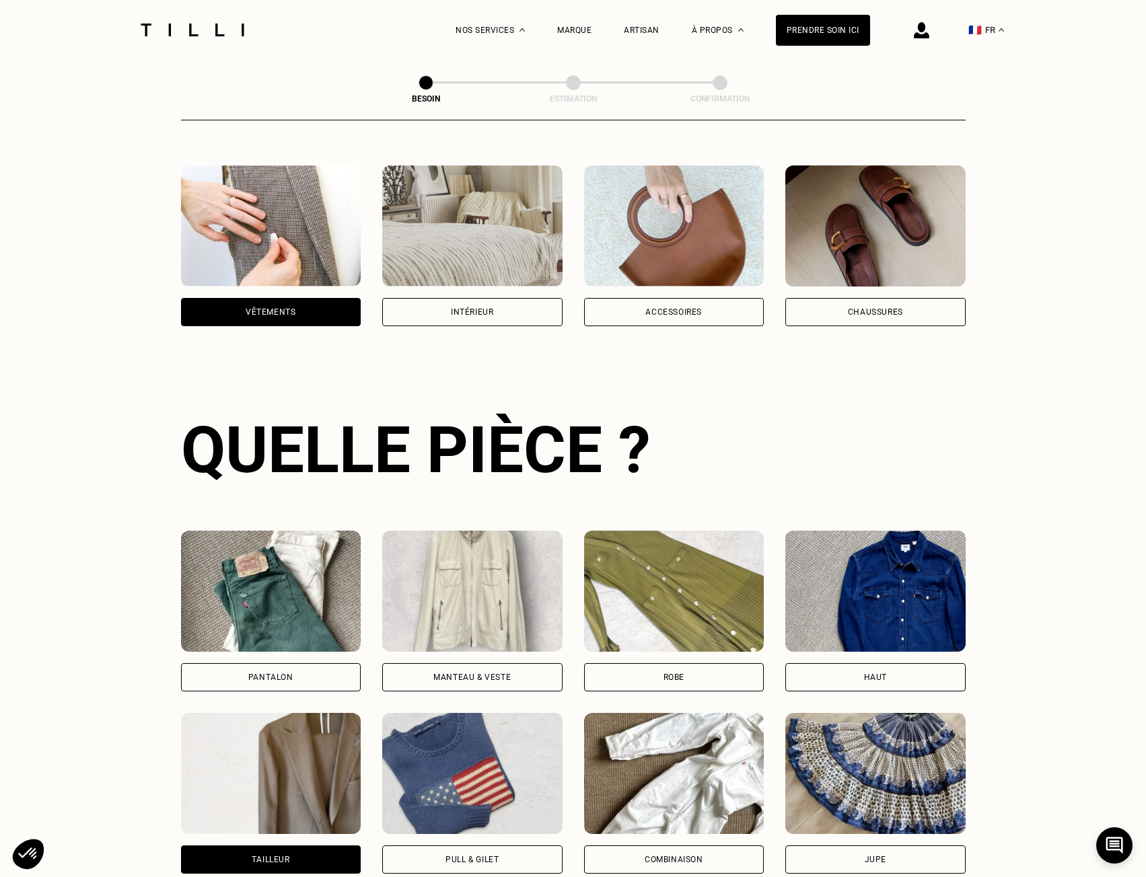
scroll to position [230, 0]
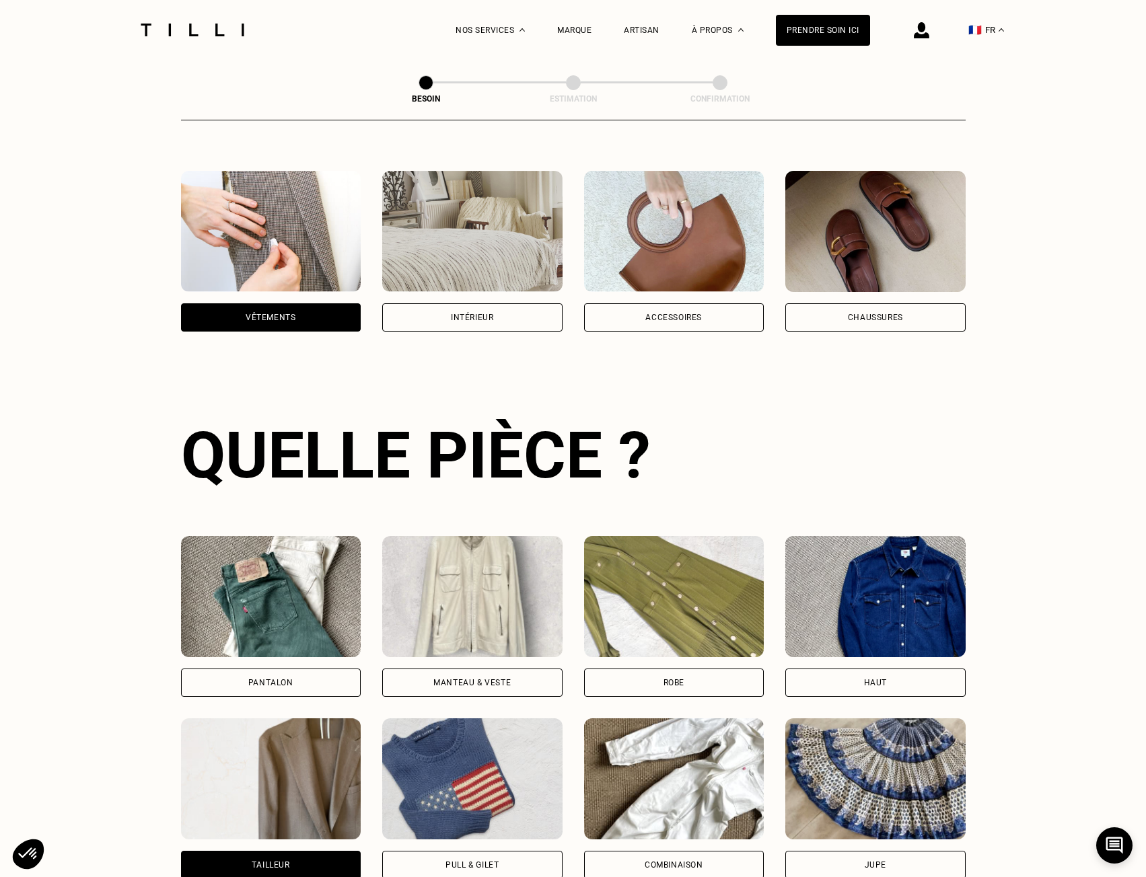
click at [302, 572] on img at bounding box center [271, 596] width 180 height 121
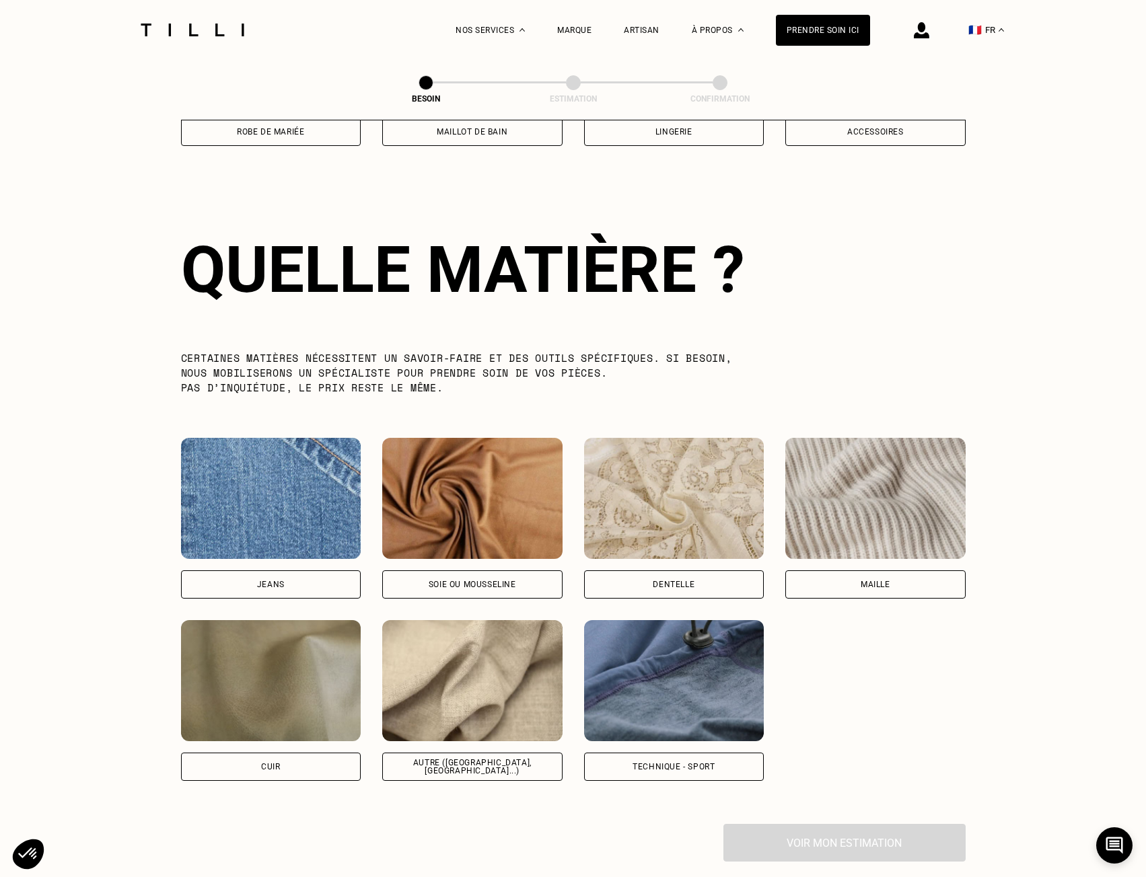
scroll to position [1172, 0]
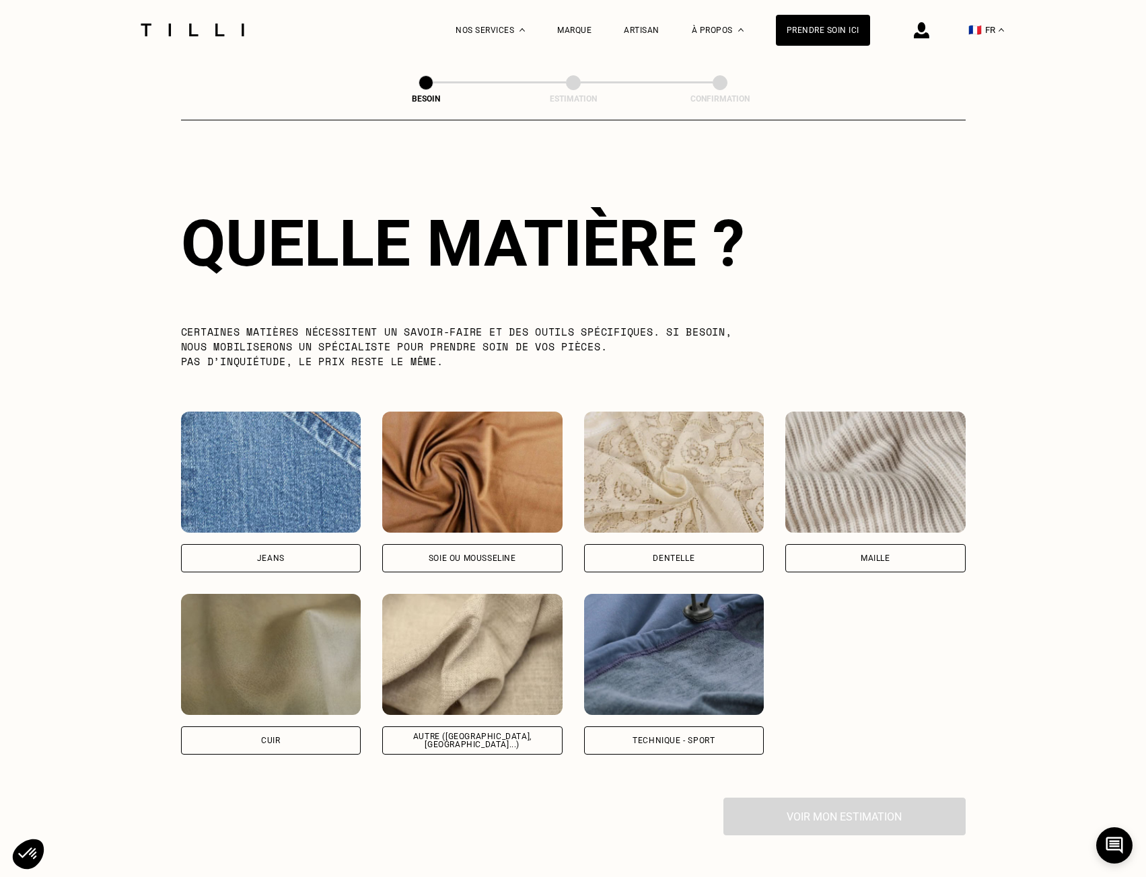
click at [560, 627] on img at bounding box center [472, 654] width 180 height 121
select select "FR"
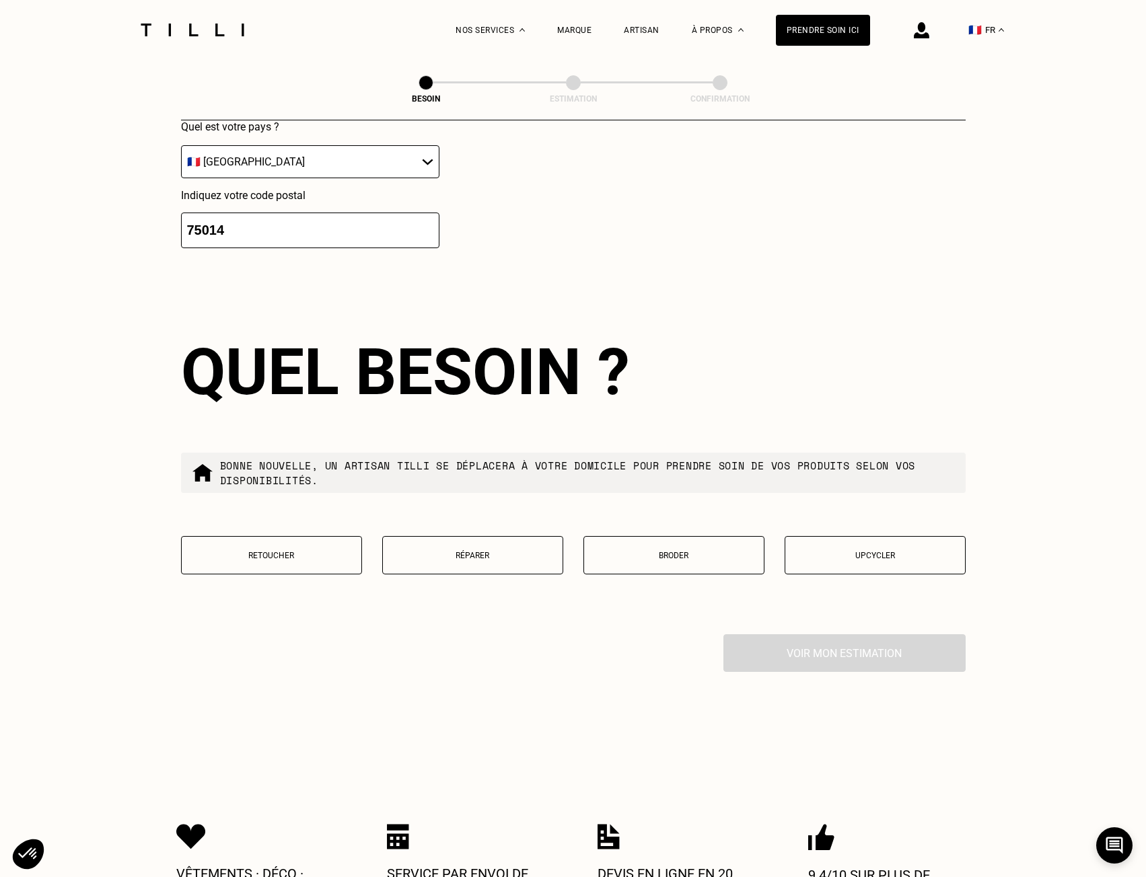
click at [316, 561] on button "Retoucher" at bounding box center [271, 555] width 181 height 38
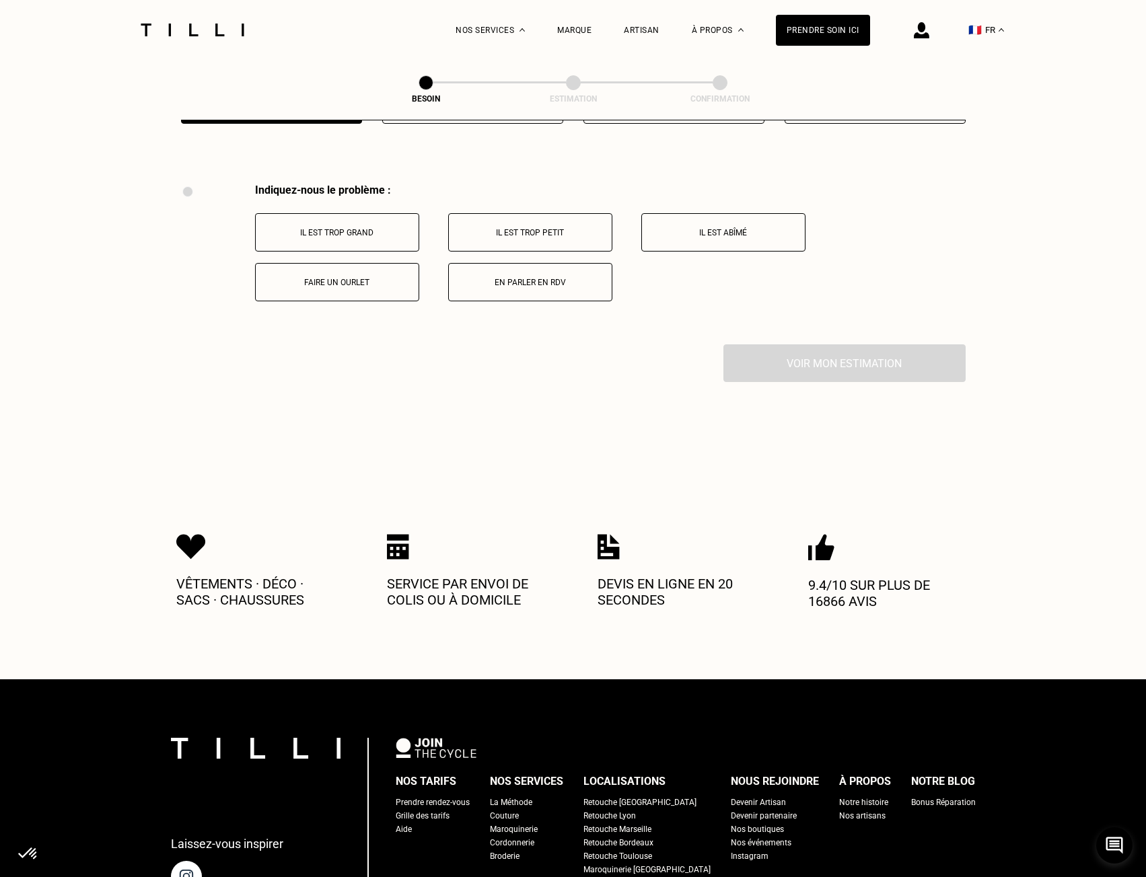
scroll to position [2488, 0]
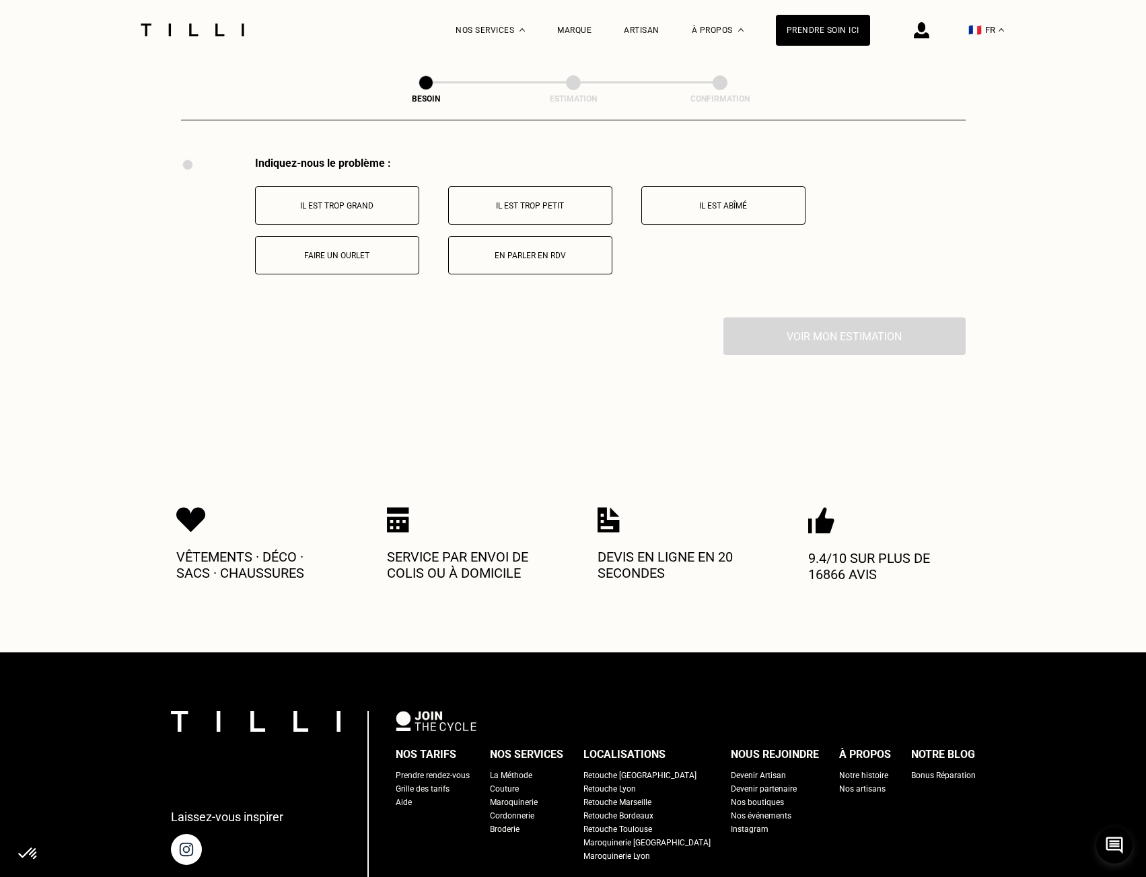
click at [368, 189] on button "Il est trop grand" at bounding box center [337, 205] width 164 height 38
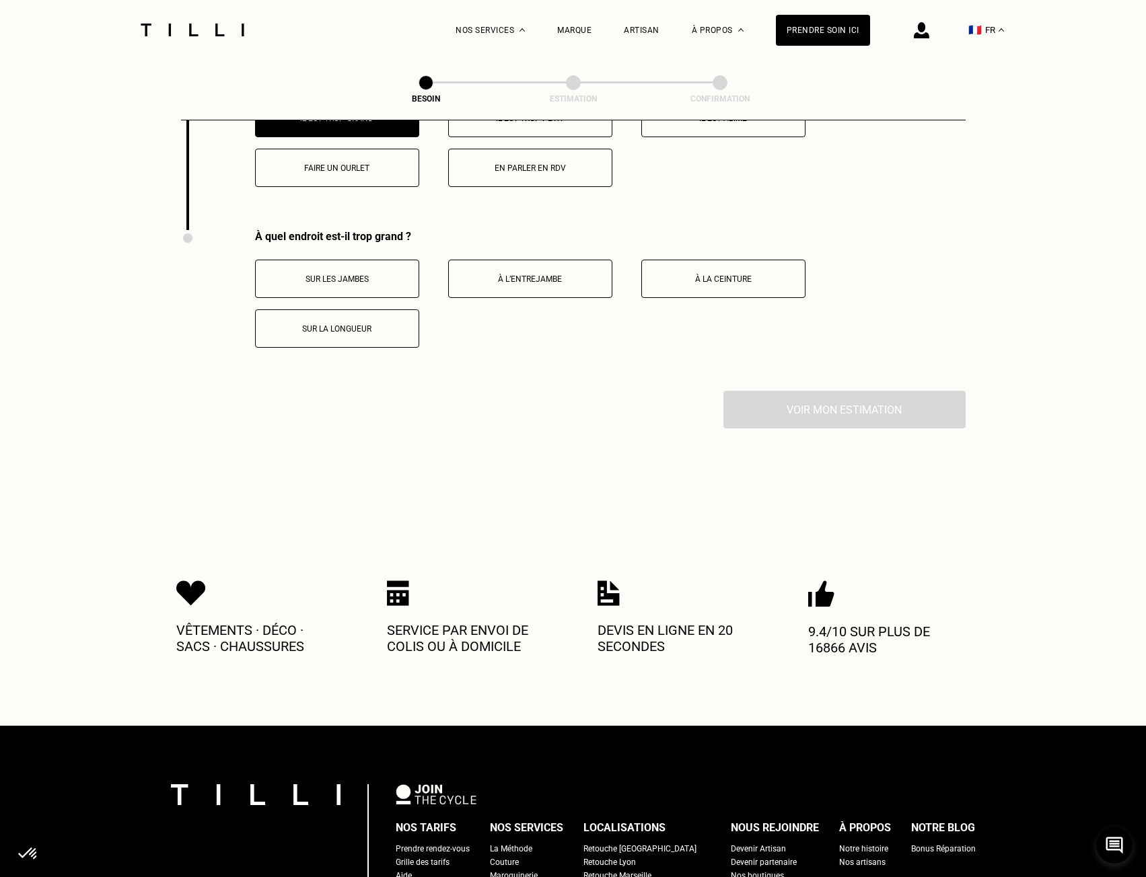
scroll to position [2447, 0]
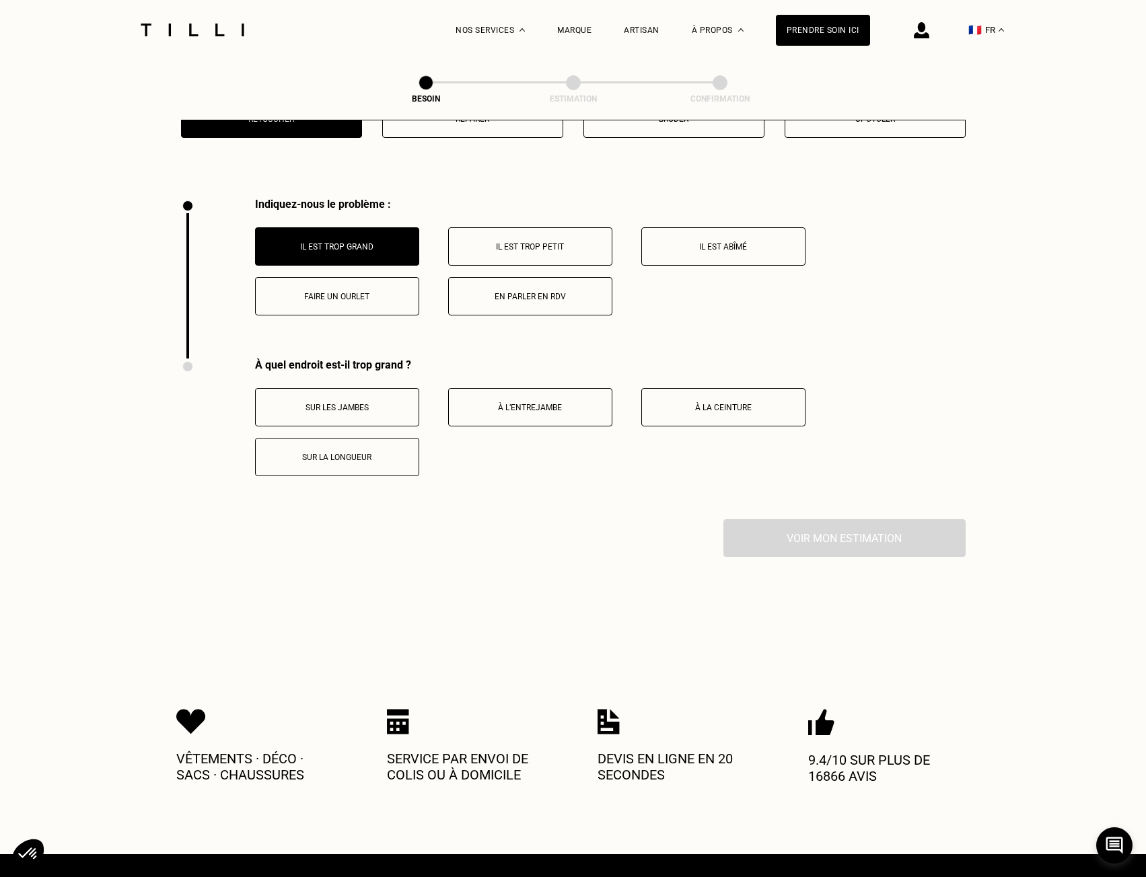
click at [370, 459] on button "Sur la longueur" at bounding box center [337, 457] width 164 height 38
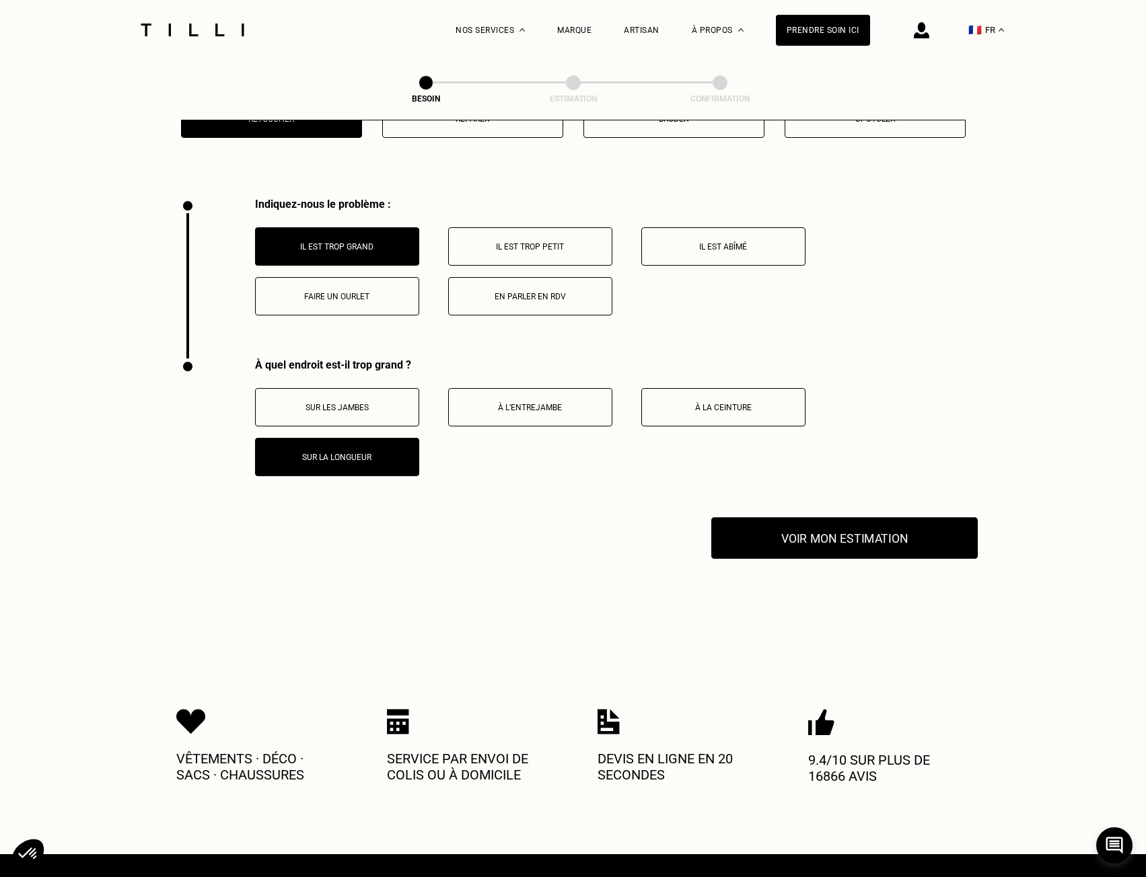
click at [842, 519] on button "Voir mon estimation" at bounding box center [844, 538] width 266 height 42
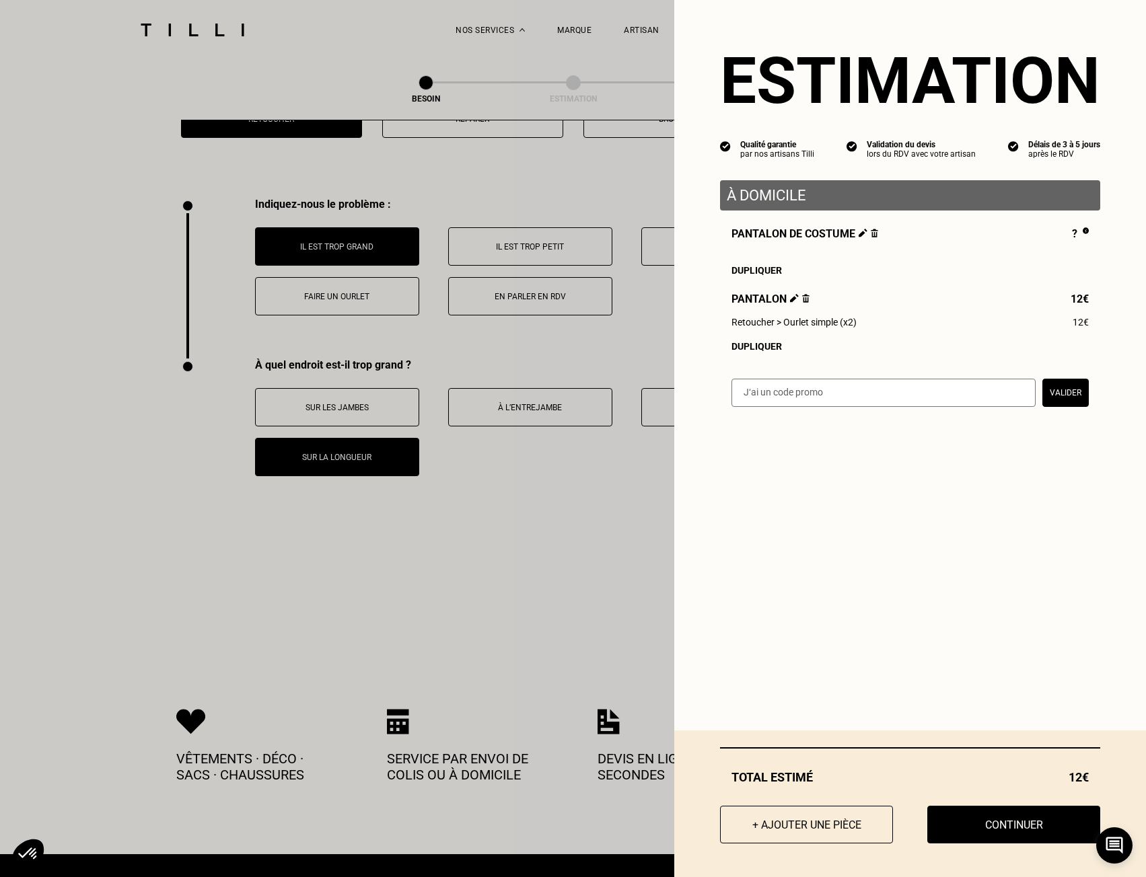
click at [755, 352] on div "Dupliquer" at bounding box center [909, 346] width 357 height 11
click at [870, 379] on img at bounding box center [873, 374] width 7 height 9
click at [1007, 824] on button "Continuer" at bounding box center [1013, 825] width 190 height 42
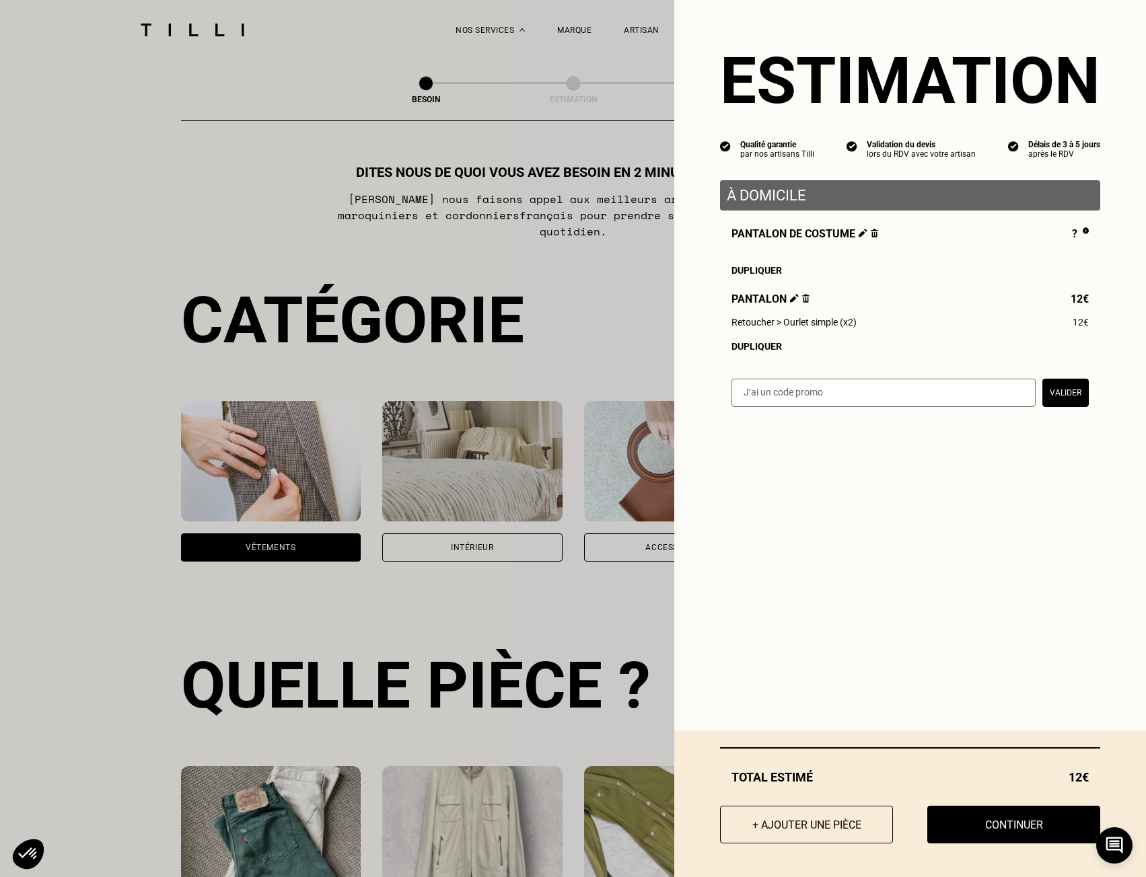
select select "FR"
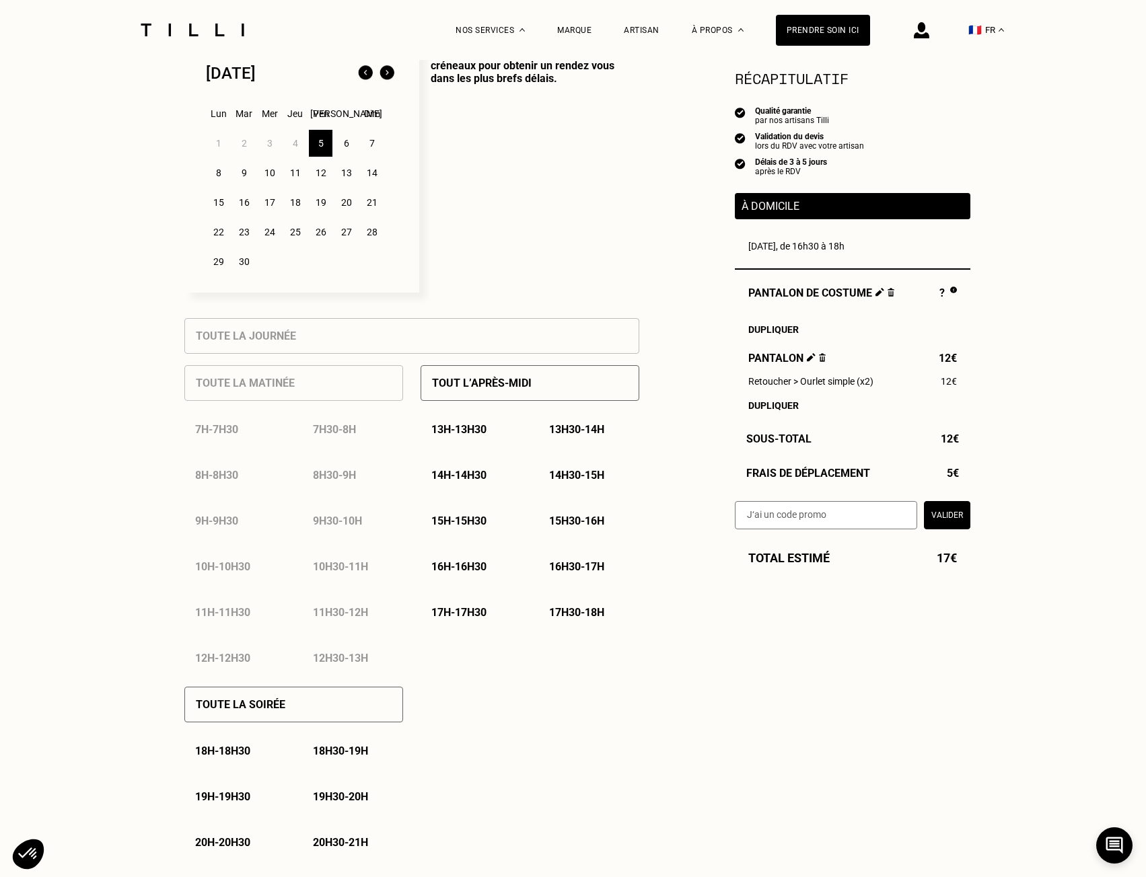
scroll to position [404, 0]
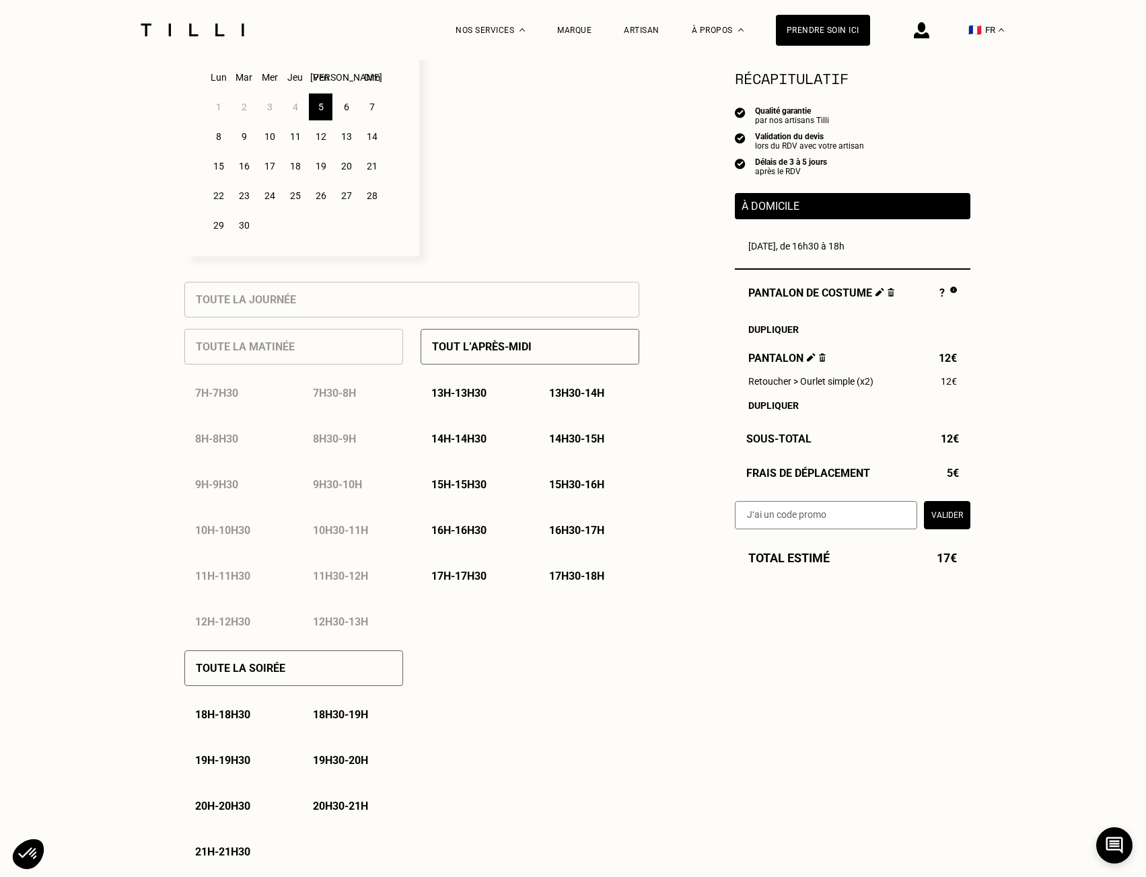
click at [776, 406] on div "Dupliquer" at bounding box center [852, 405] width 209 height 11
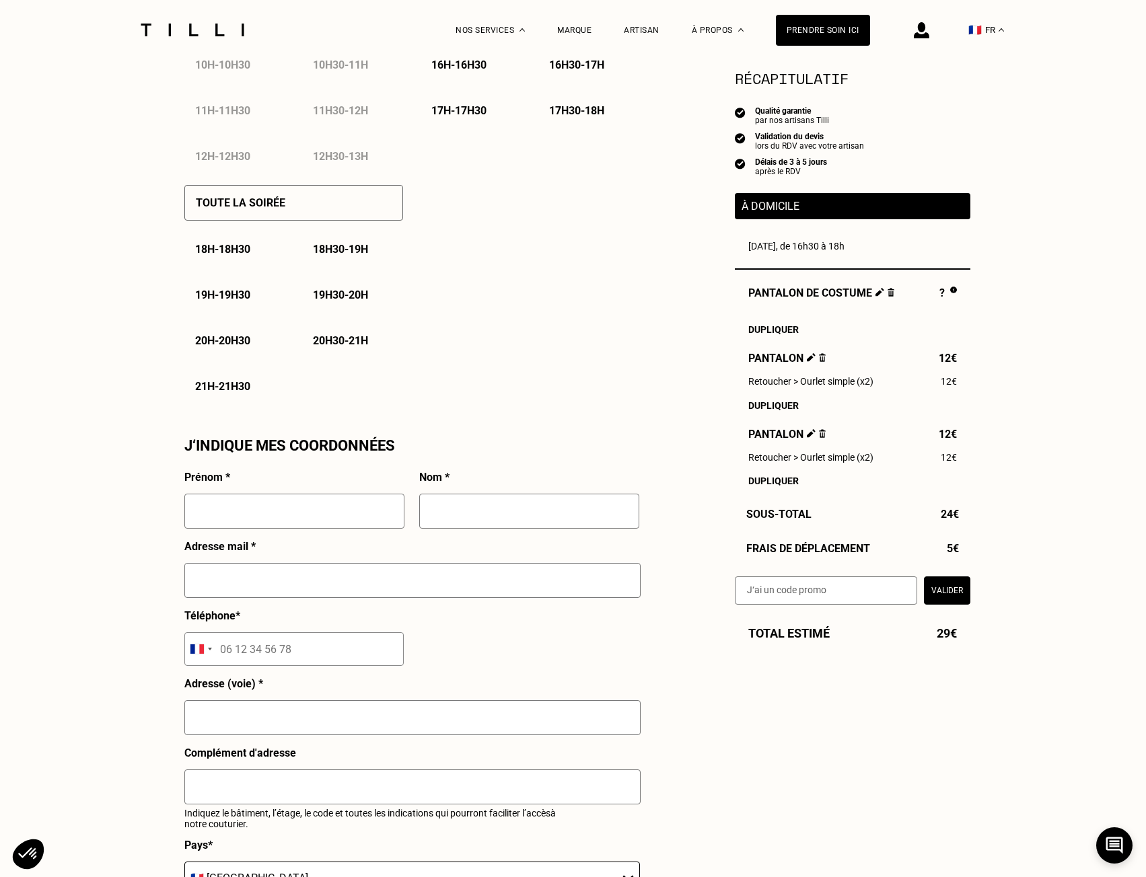
scroll to position [874, 0]
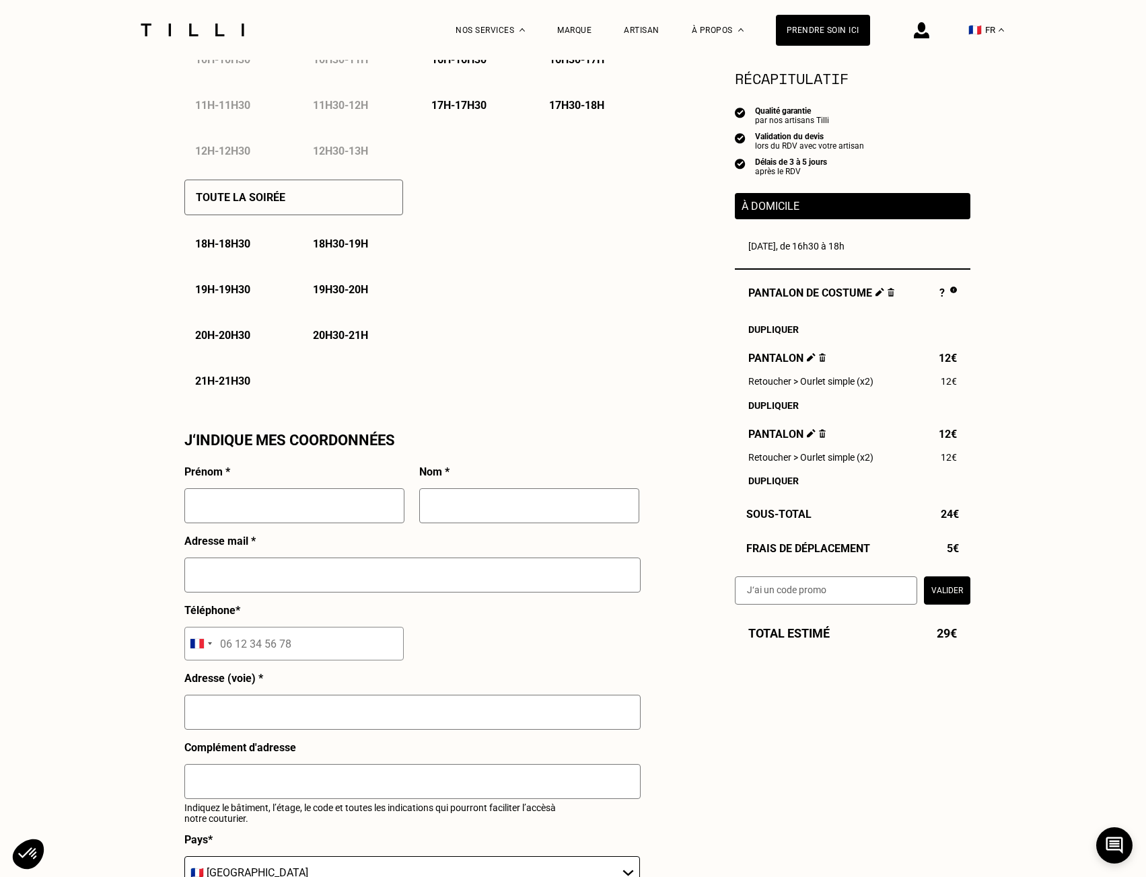
click at [281, 515] on input "text" at bounding box center [294, 505] width 220 height 35
type input "[PERSON_NAME]"
type input "AWAD"
type input "[EMAIL_ADDRESS][PERSON_NAME][DOMAIN_NAME]"
type input "06 89 54 38 49"
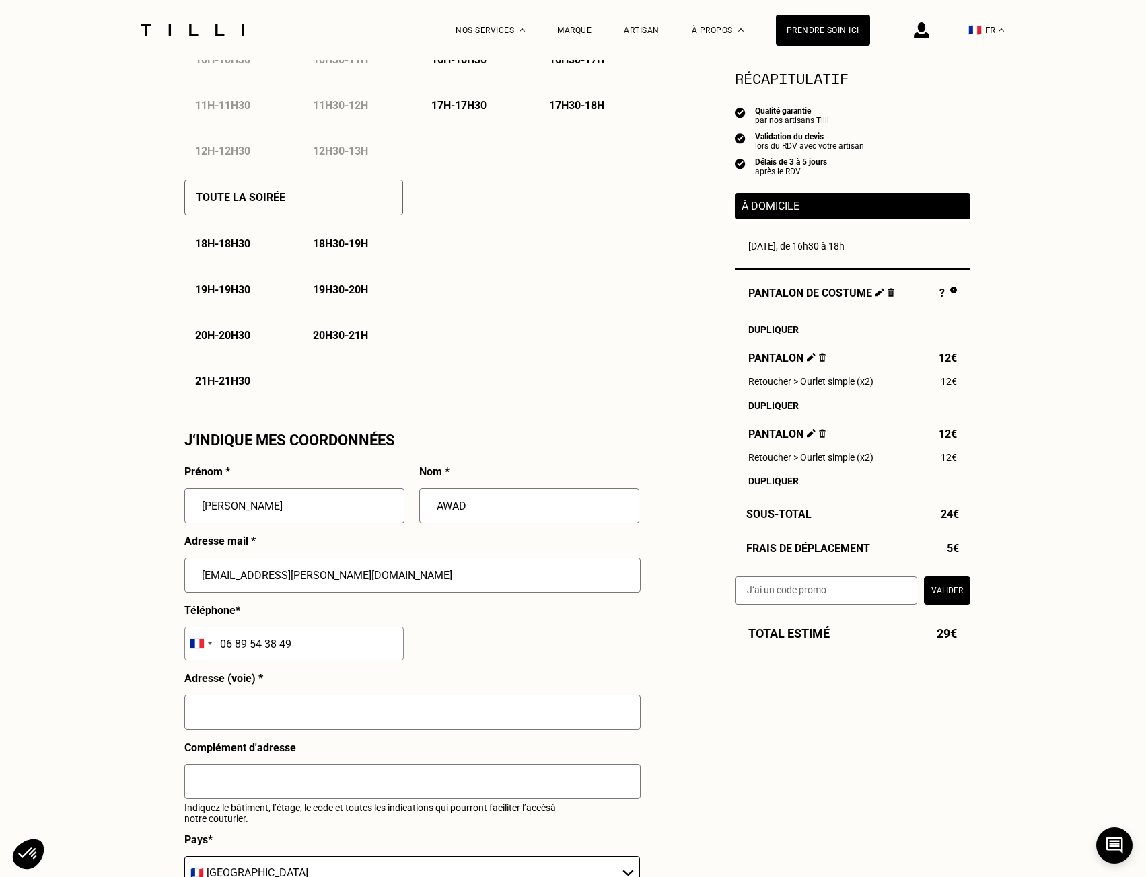
type input "10 allée des albatros"
type input "Saint-Lunaire"
click at [502, 511] on input "AWAD" at bounding box center [529, 505] width 220 height 35
click at [504, 511] on input "AWAD" at bounding box center [529, 505] width 220 height 35
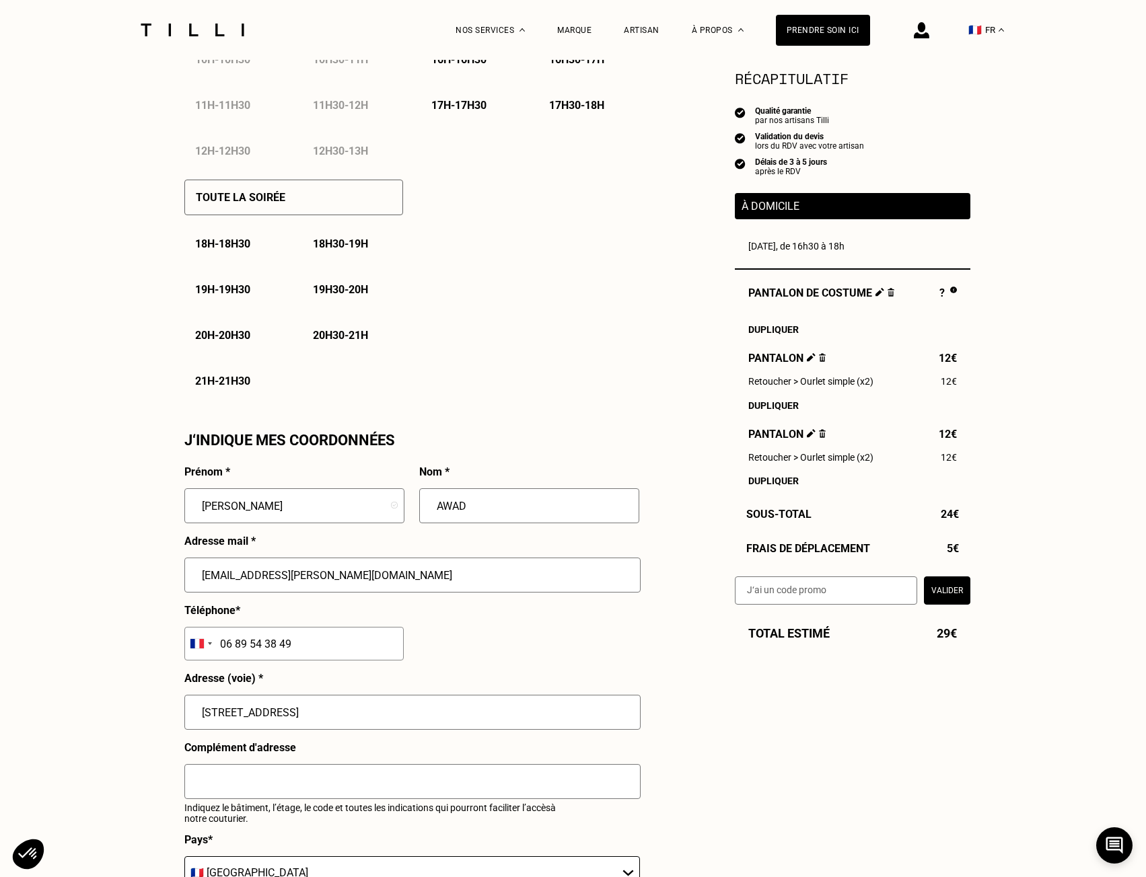
click at [455, 507] on input "AWAD" at bounding box center [529, 505] width 220 height 35
type input "Awad"
click at [352, 588] on input "[EMAIL_ADDRESS][PERSON_NAME][DOMAIN_NAME]" at bounding box center [412, 575] width 456 height 35
click at [565, 642] on div "Prénom * Emmanuel Nom * Awad Adresse mail * awad.emmanuel@gmail.com Téléphone *…" at bounding box center [411, 745] width 455 height 561
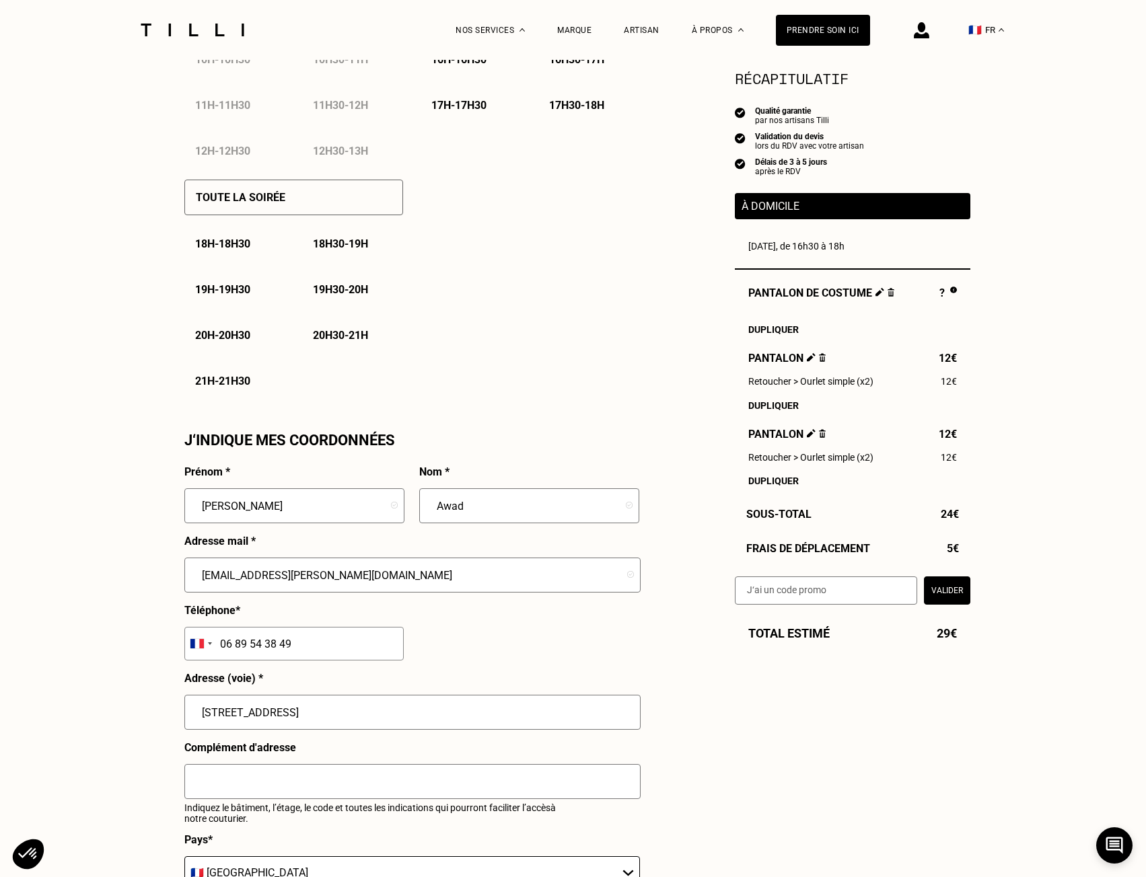
click at [199, 575] on input "[EMAIL_ADDRESS][PERSON_NAME][DOMAIN_NAME]" at bounding box center [412, 575] width 456 height 35
click at [361, 577] on input "[EMAIL_ADDRESS][PERSON_NAME][DOMAIN_NAME]" at bounding box center [412, 575] width 456 height 35
click at [546, 620] on div "Prénom * Emmanuel Nom * Awad Adresse mail * awad.emmanuel@gmail.com Téléphone *…" at bounding box center [411, 745] width 455 height 561
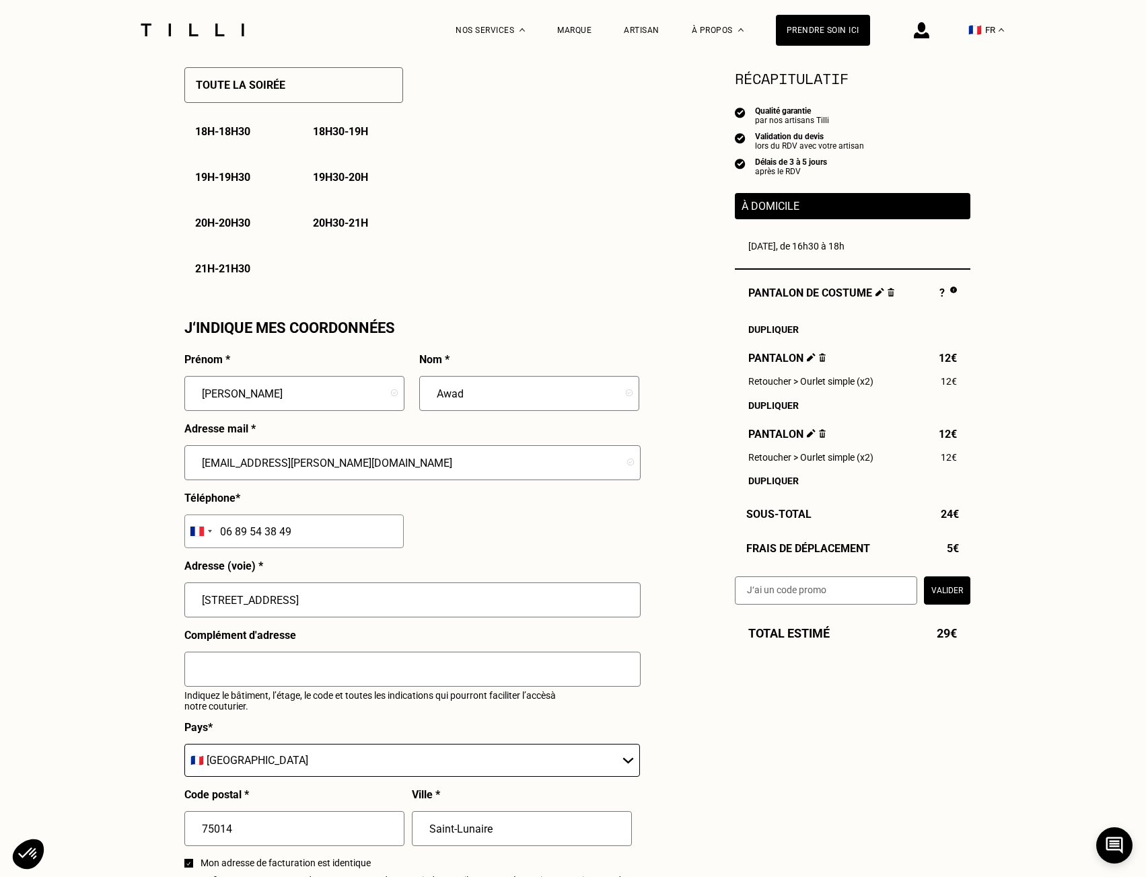
scroll to position [1009, 0]
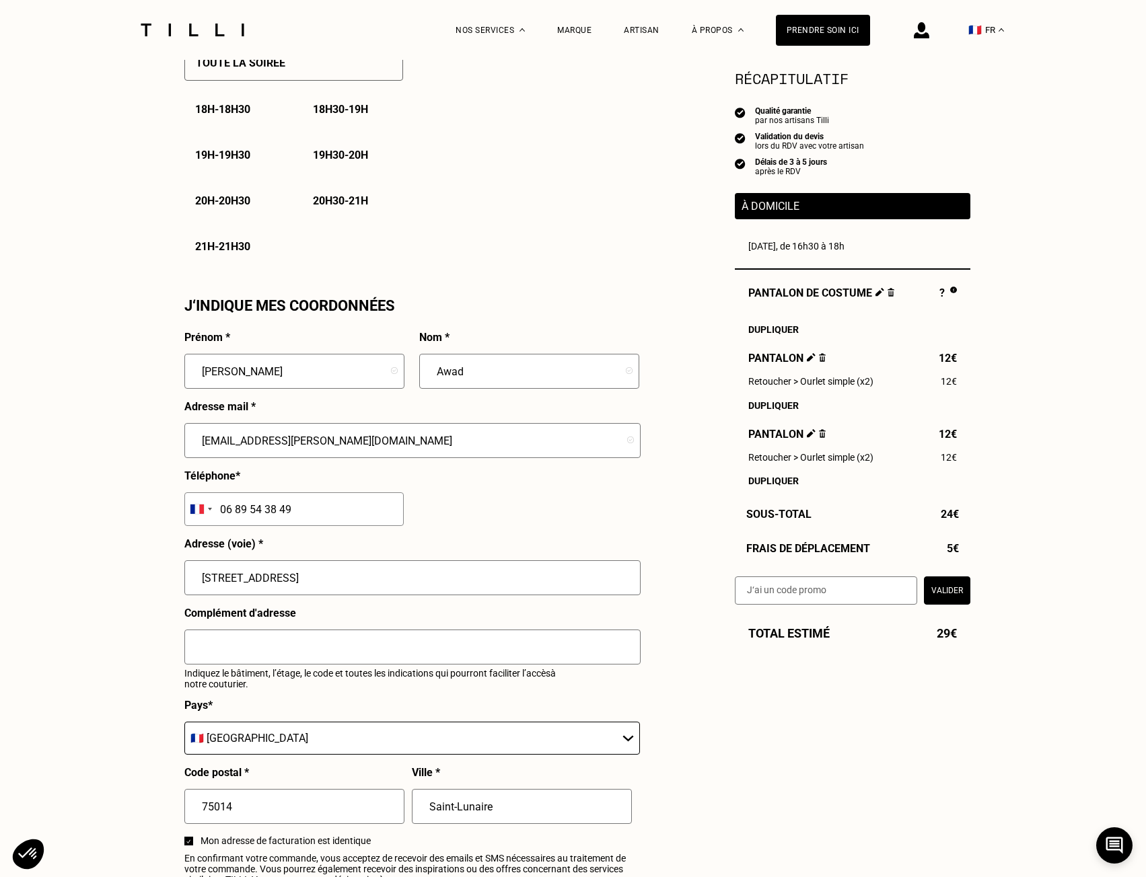
click at [384, 591] on input "10 allée des albatros" at bounding box center [412, 577] width 456 height 35
click at [385, 590] on input "10 allée des albatros" at bounding box center [412, 577] width 456 height 35
type input "17 rue de l'Abbé Carton"
click at [846, 772] on div "Estimation Récapitulatif Qualité garantie par nos artisans Tilli Validation du …" at bounding box center [573, 55] width 794 height 1715
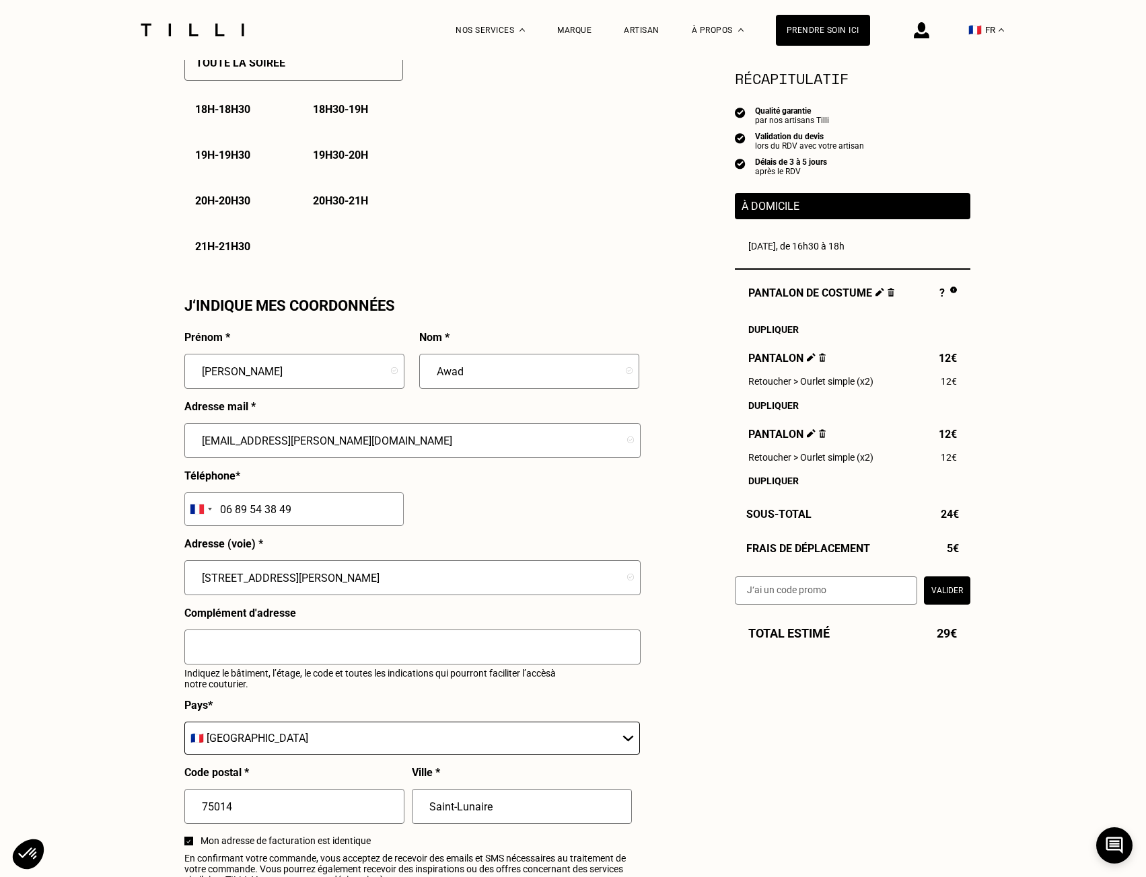
click at [194, 583] on input "17 rue de l'Abbé Carton" at bounding box center [412, 577] width 456 height 35
click at [790, 688] on div "Estimation Récapitulatif Qualité garantie par nos artisans Tilli Validation du …" at bounding box center [573, 55] width 794 height 1715
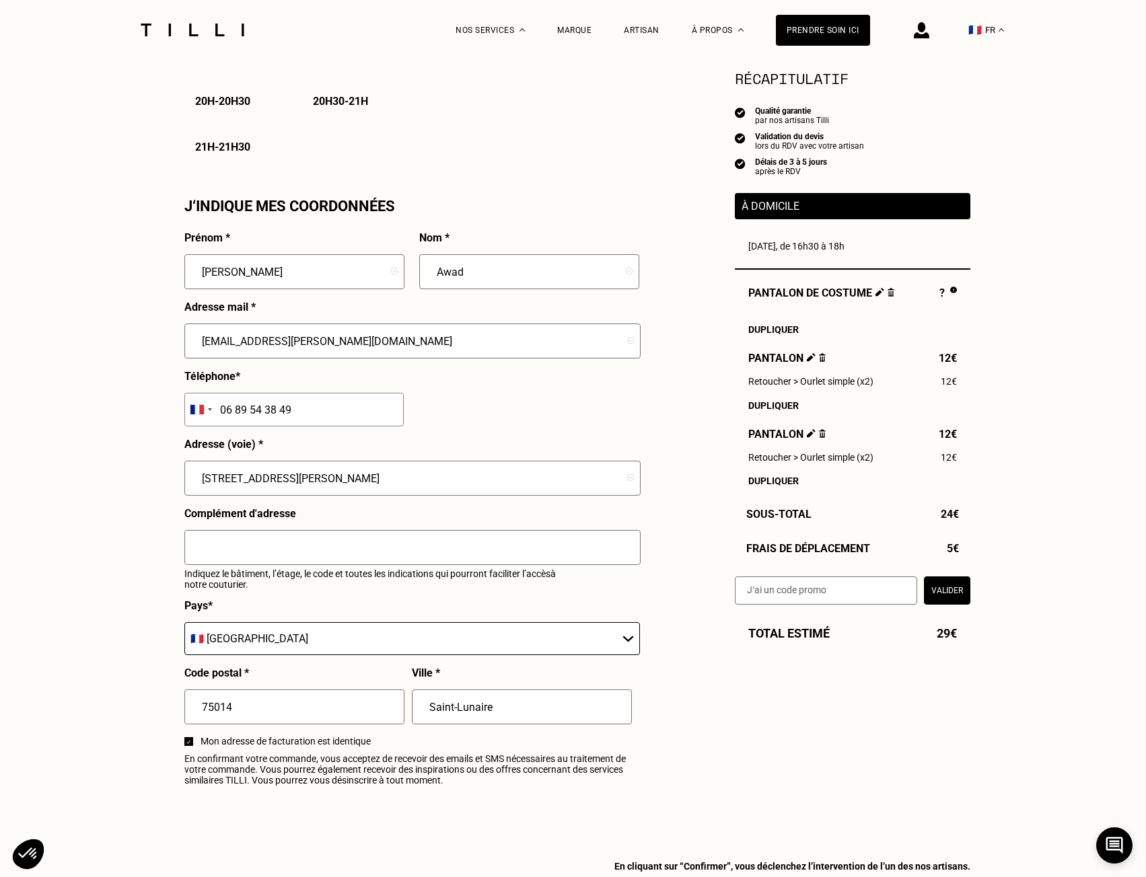
scroll to position [1144, 0]
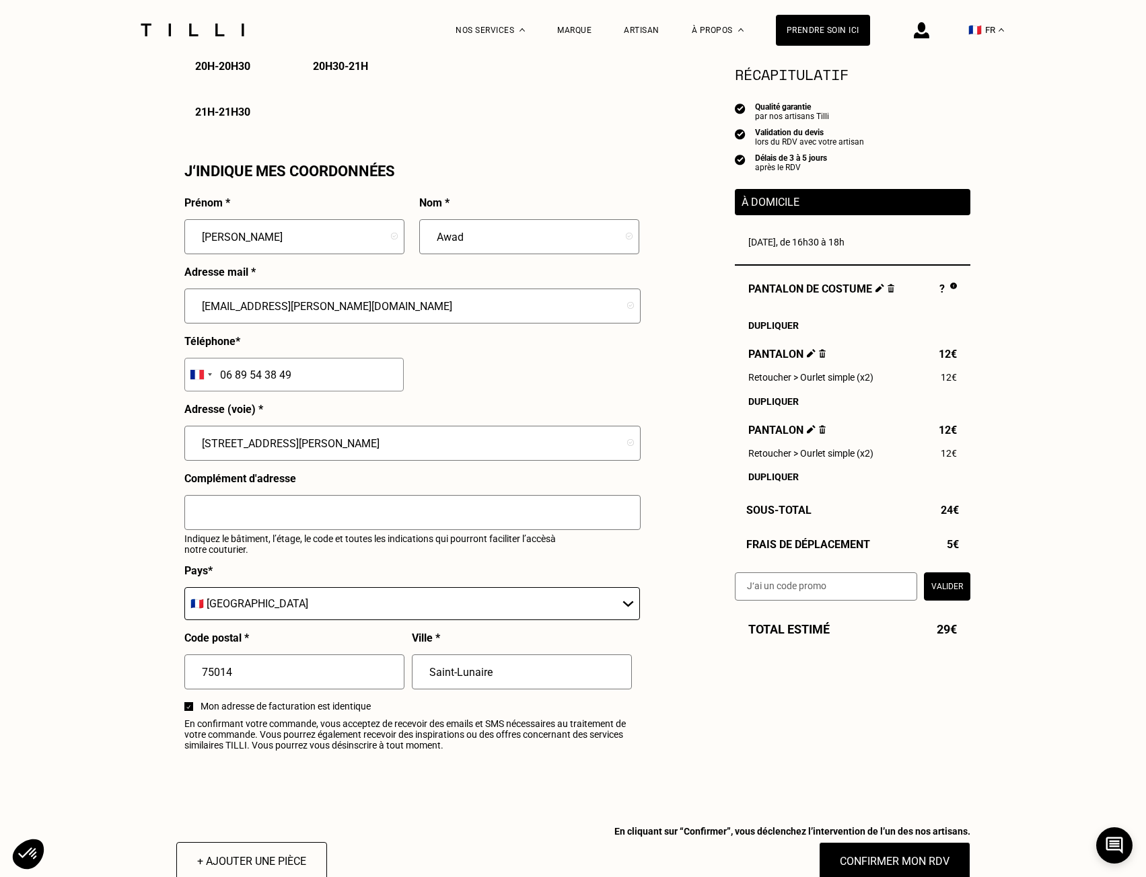
click at [439, 673] on input "Saint-Lunaire" at bounding box center [522, 672] width 220 height 35
type input "Paris"
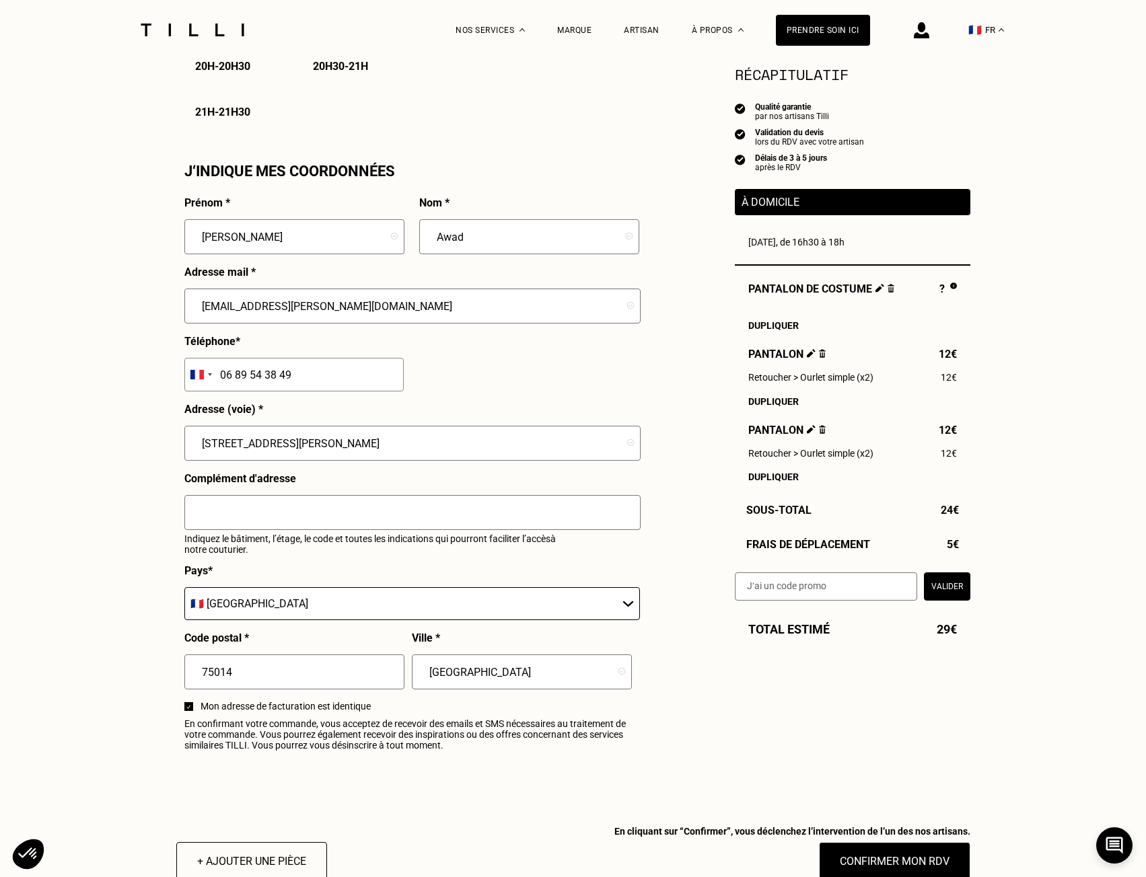
click at [198, 444] on input "17 rue de l'Abbé Carton" at bounding box center [412, 443] width 456 height 35
click at [193, 238] on input "[PERSON_NAME]" at bounding box center [294, 236] width 220 height 35
click at [434, 239] on input "Awad" at bounding box center [529, 236] width 220 height 35
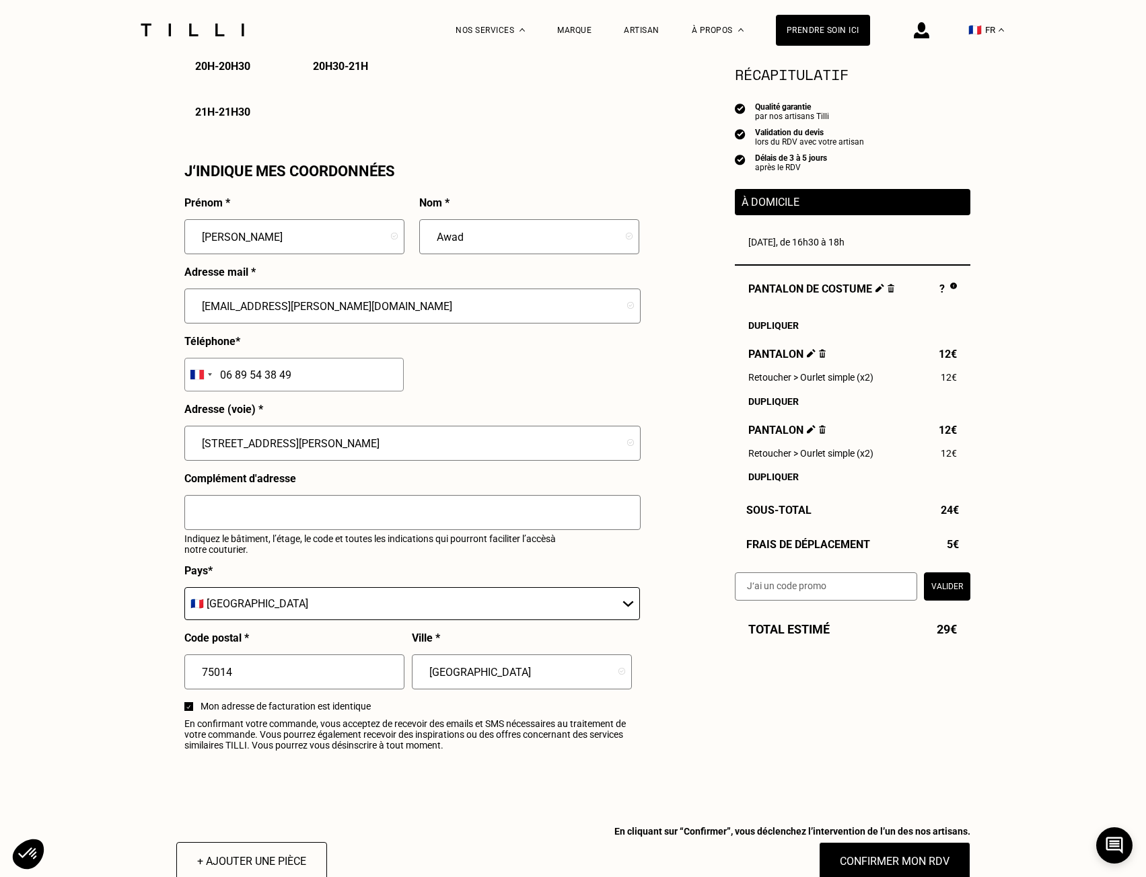
click at [357, 502] on input "text" at bounding box center [412, 512] width 456 height 35
type input "2"
click at [381, 527] on input "text" at bounding box center [412, 512] width 456 height 35
type input "p"
click at [197, 528] on input "Premier code 0216, deuxième code 7514A, 2ème étage porte gauche" at bounding box center [412, 512] width 456 height 35
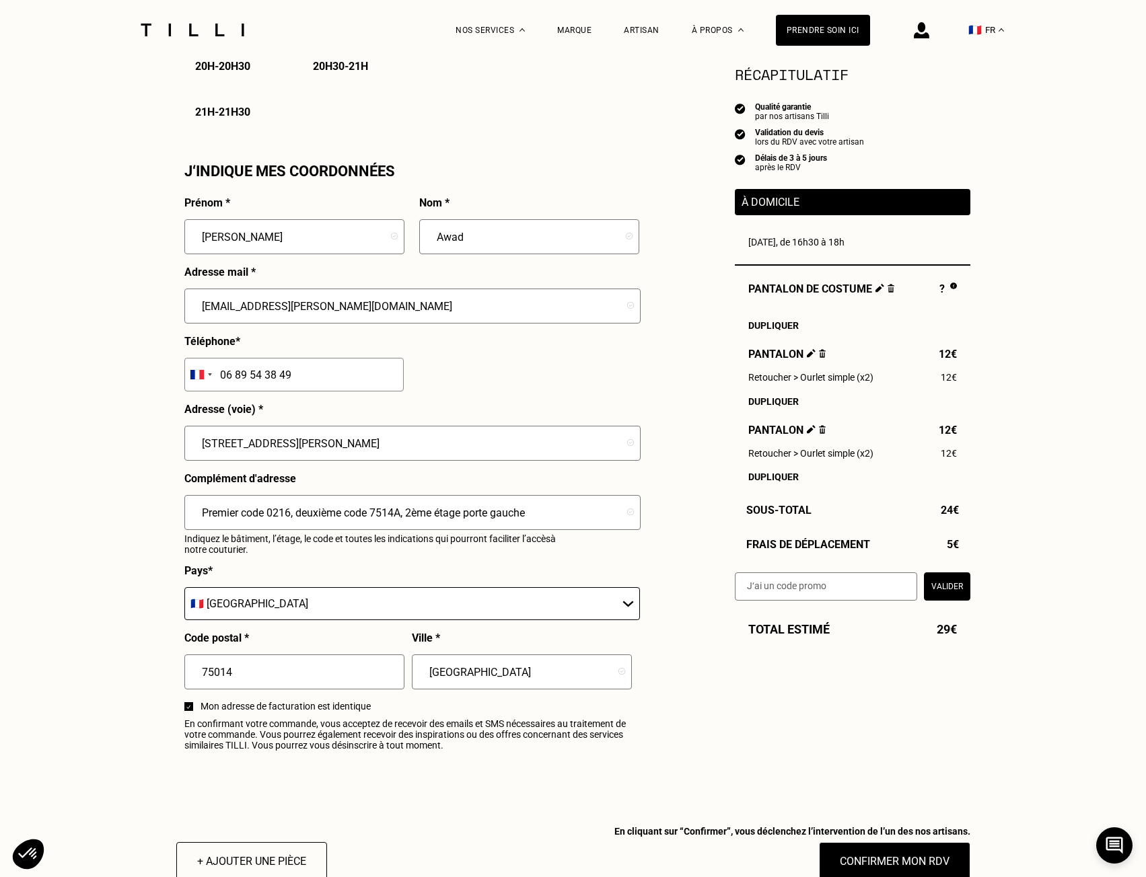
type input "Premier code 0216, deuxième code 7514A, 2ème étage porte gauche"
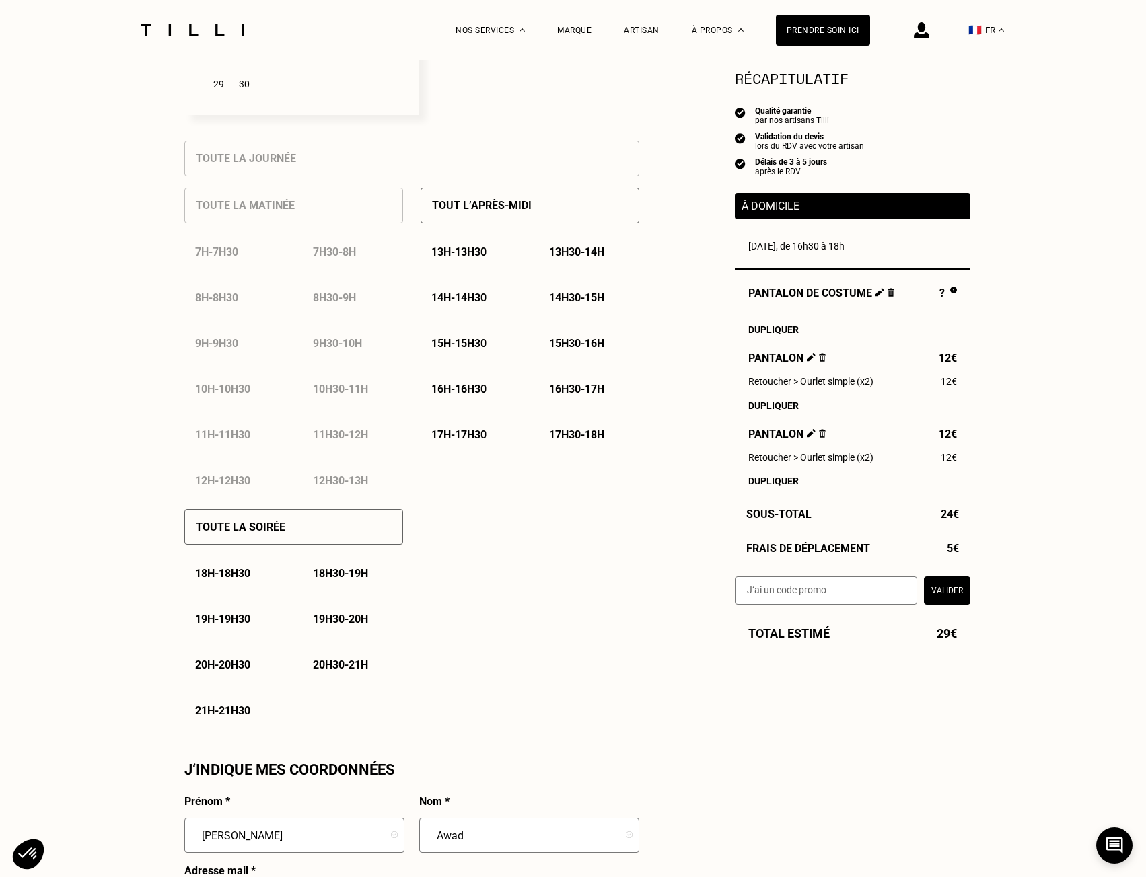
scroll to position [538, 0]
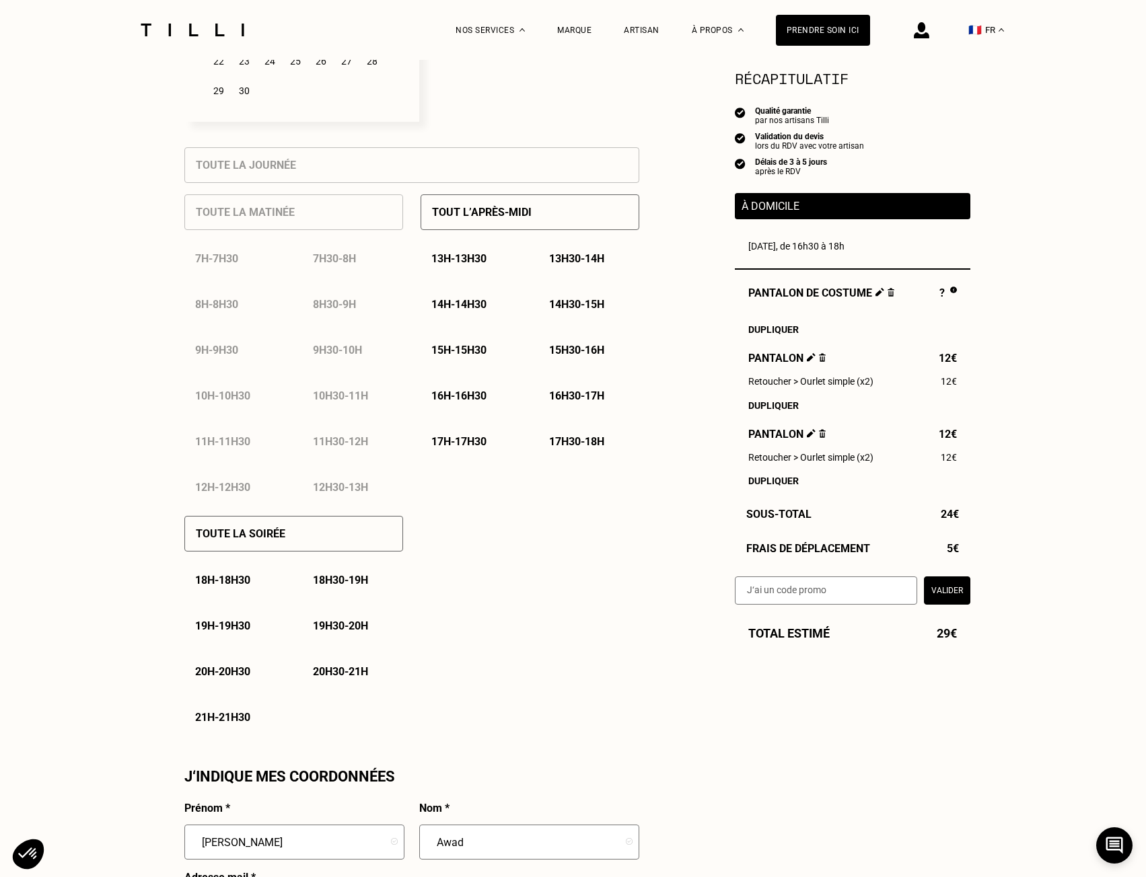
click at [564, 402] on p "16h30 - 17h" at bounding box center [576, 395] width 55 height 13
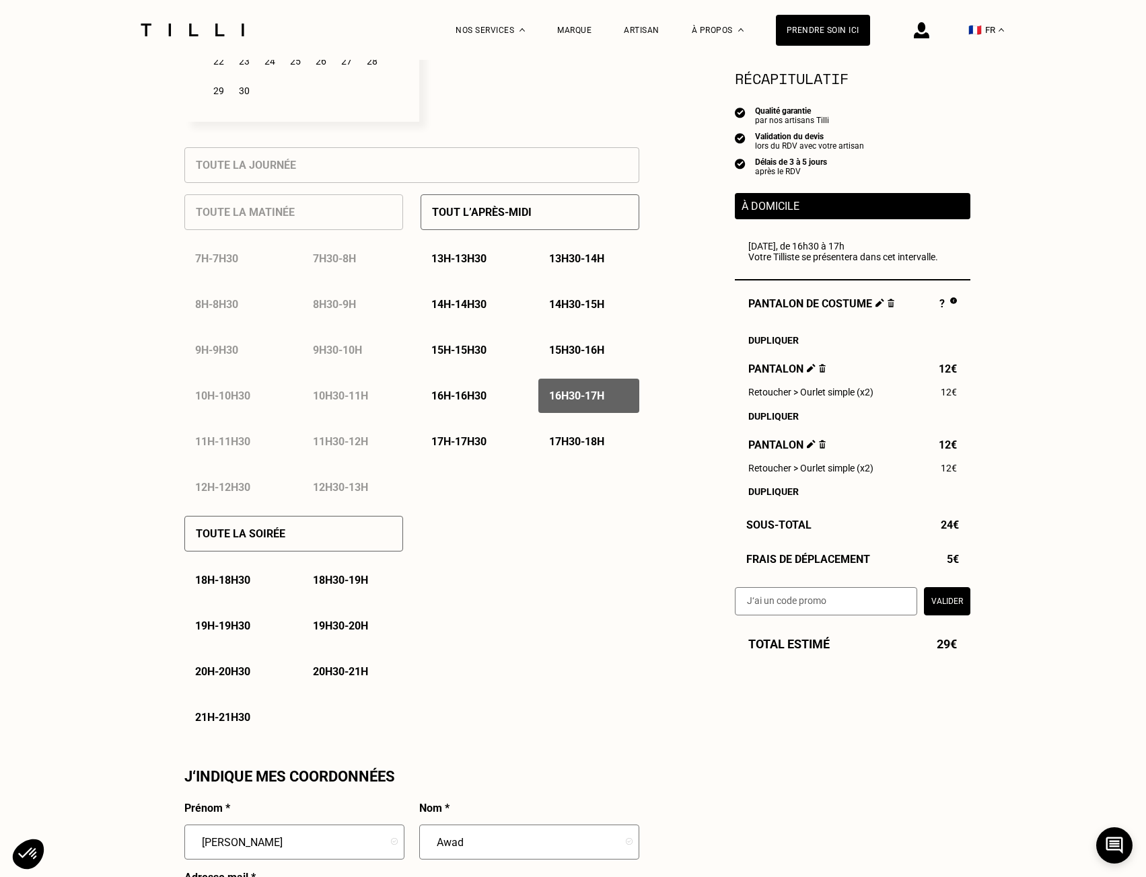
click at [482, 441] on p "17h - 17h30" at bounding box center [458, 441] width 55 height 13
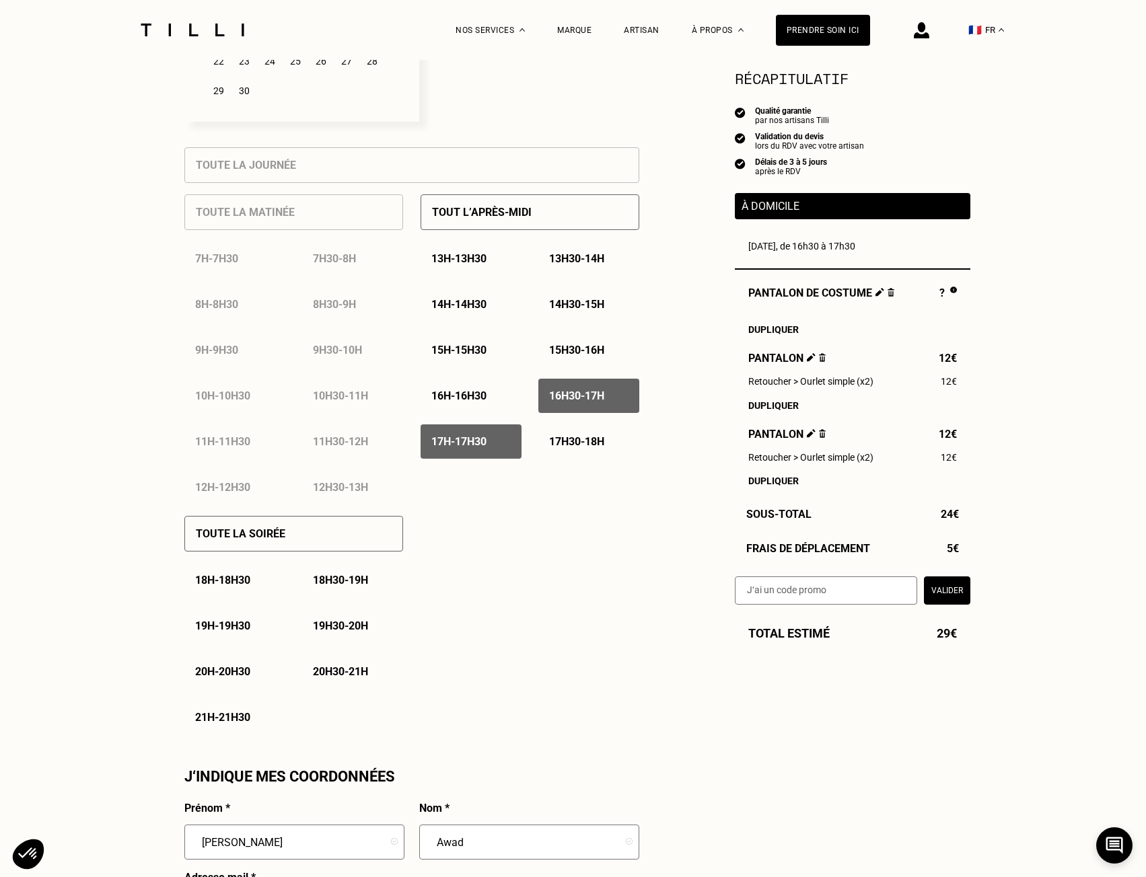
click at [599, 447] on p "17h30 - 18h" at bounding box center [576, 441] width 55 height 13
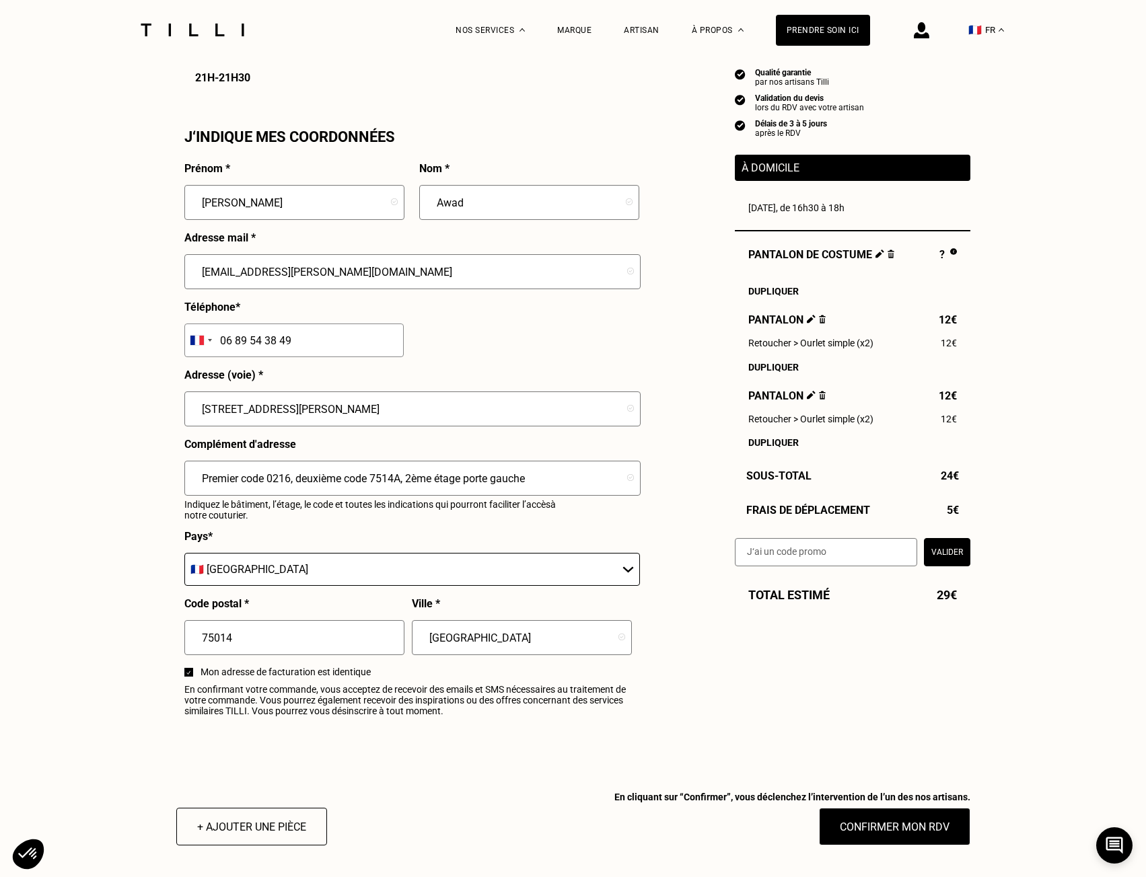
scroll to position [1211, 0]
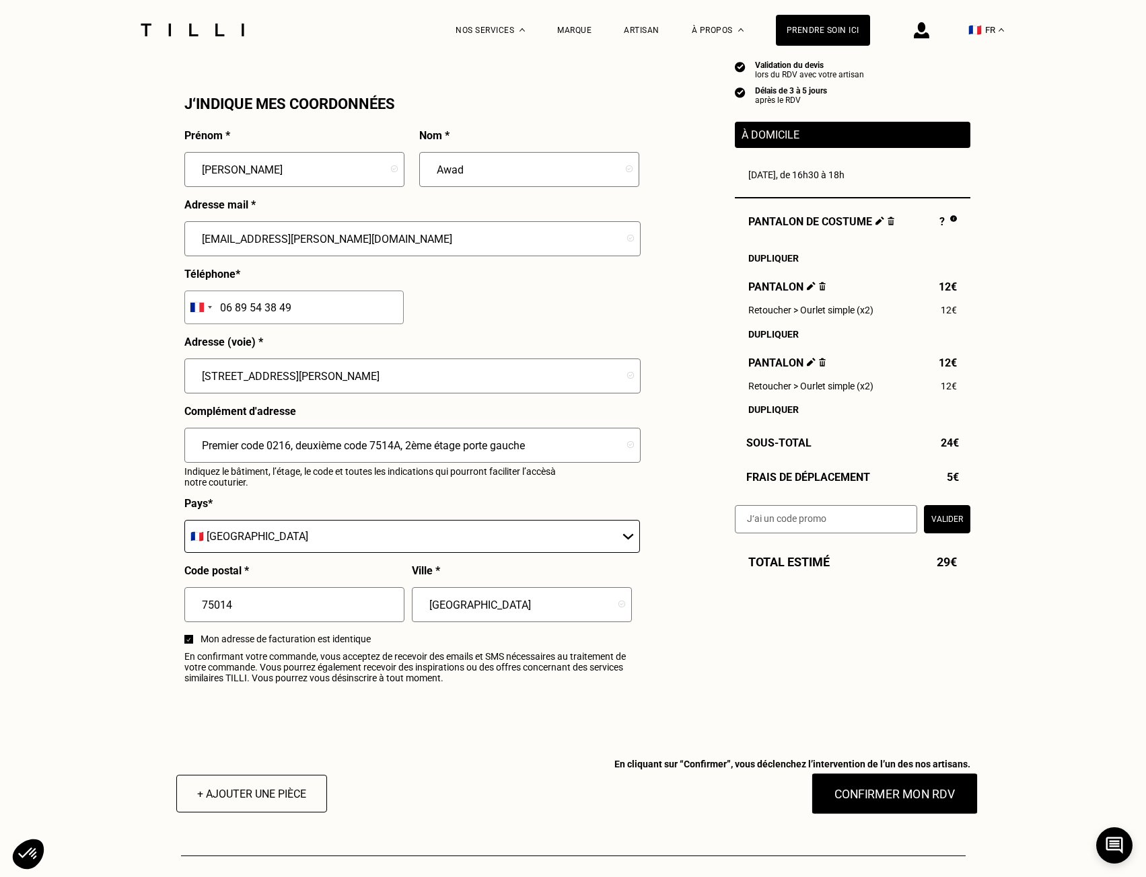
click at [923, 813] on button "Confirmer mon RDV" at bounding box center [894, 794] width 167 height 42
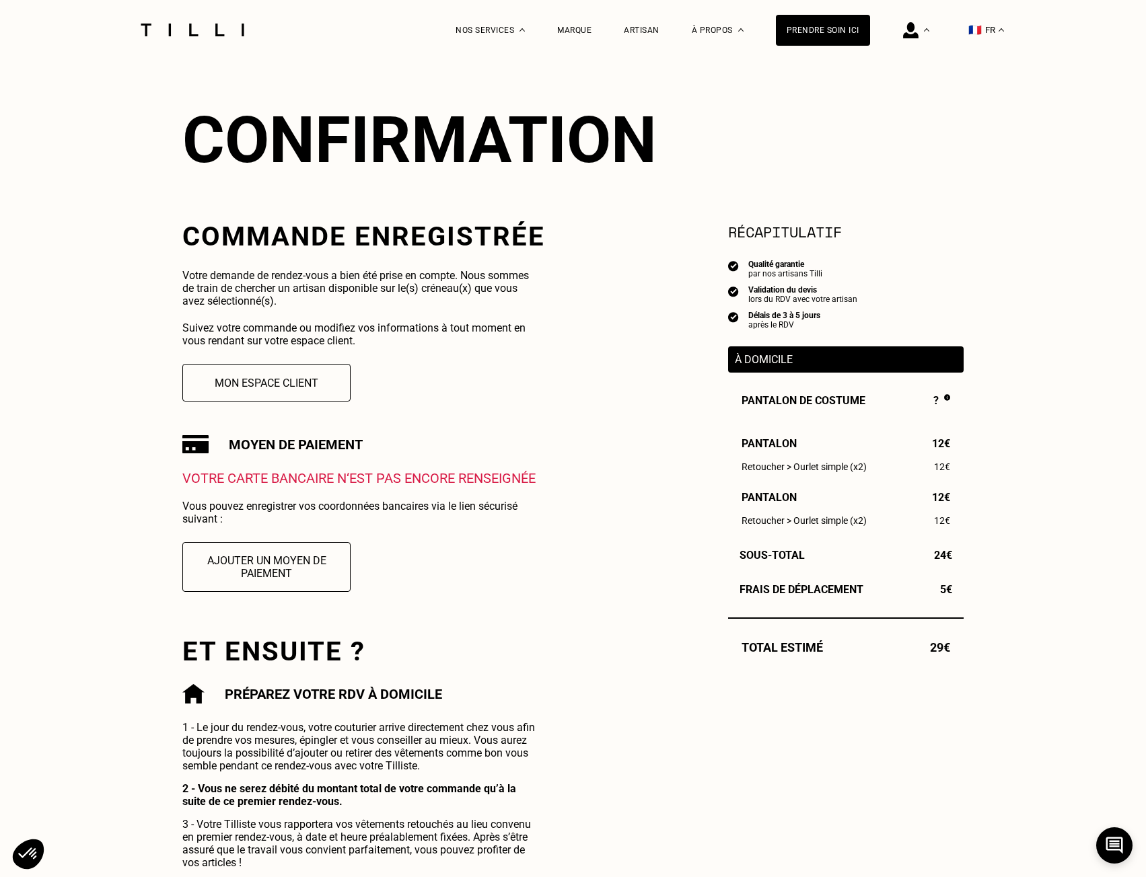
scroll to position [135, 0]
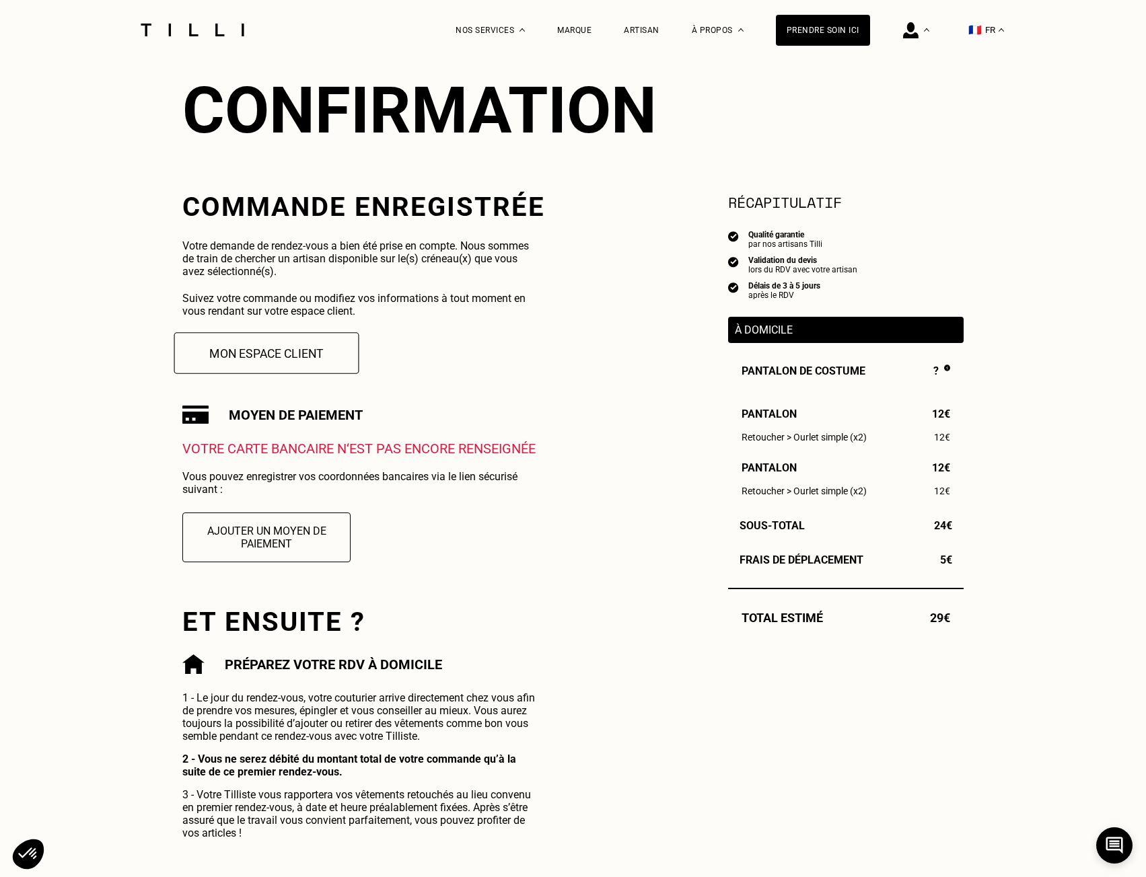
click at [297, 348] on button "Mon espace client" at bounding box center [266, 353] width 185 height 42
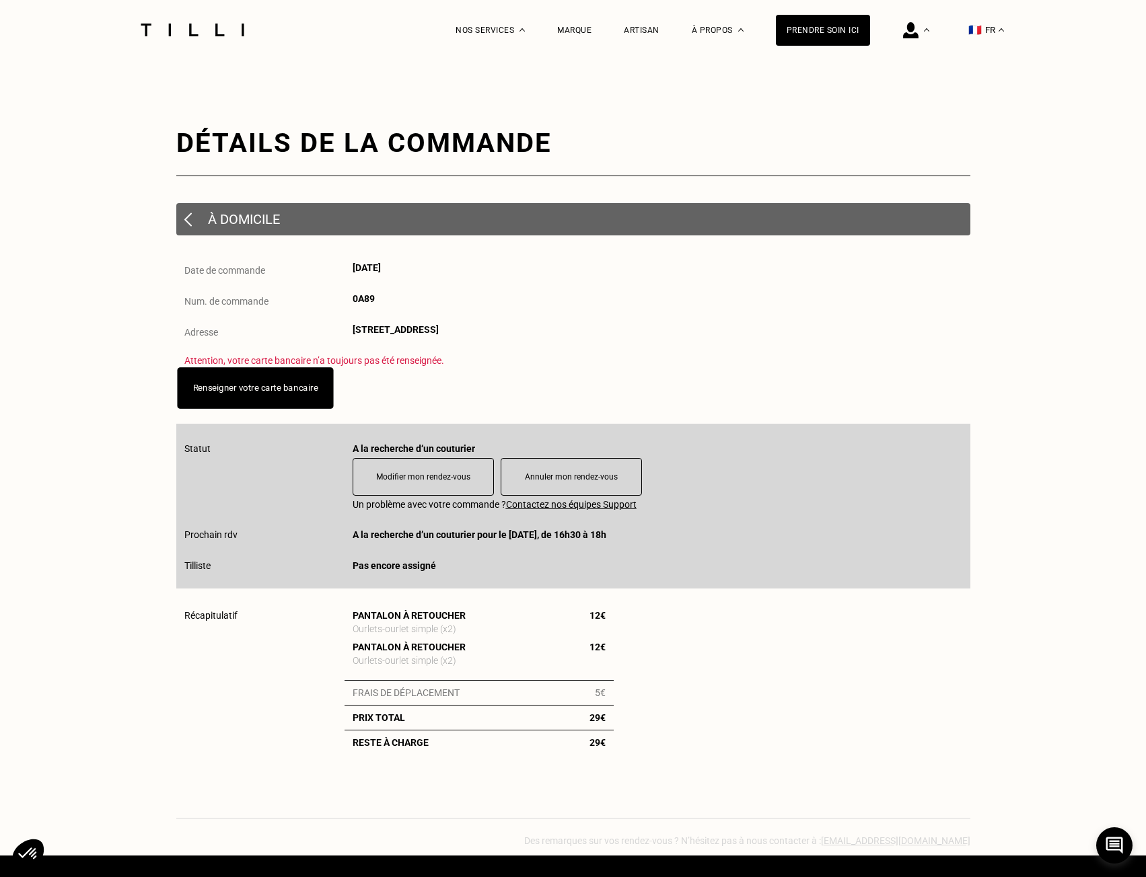
click at [279, 393] on link "Renseigner votre carte bancaire" at bounding box center [254, 388] width 125 height 10
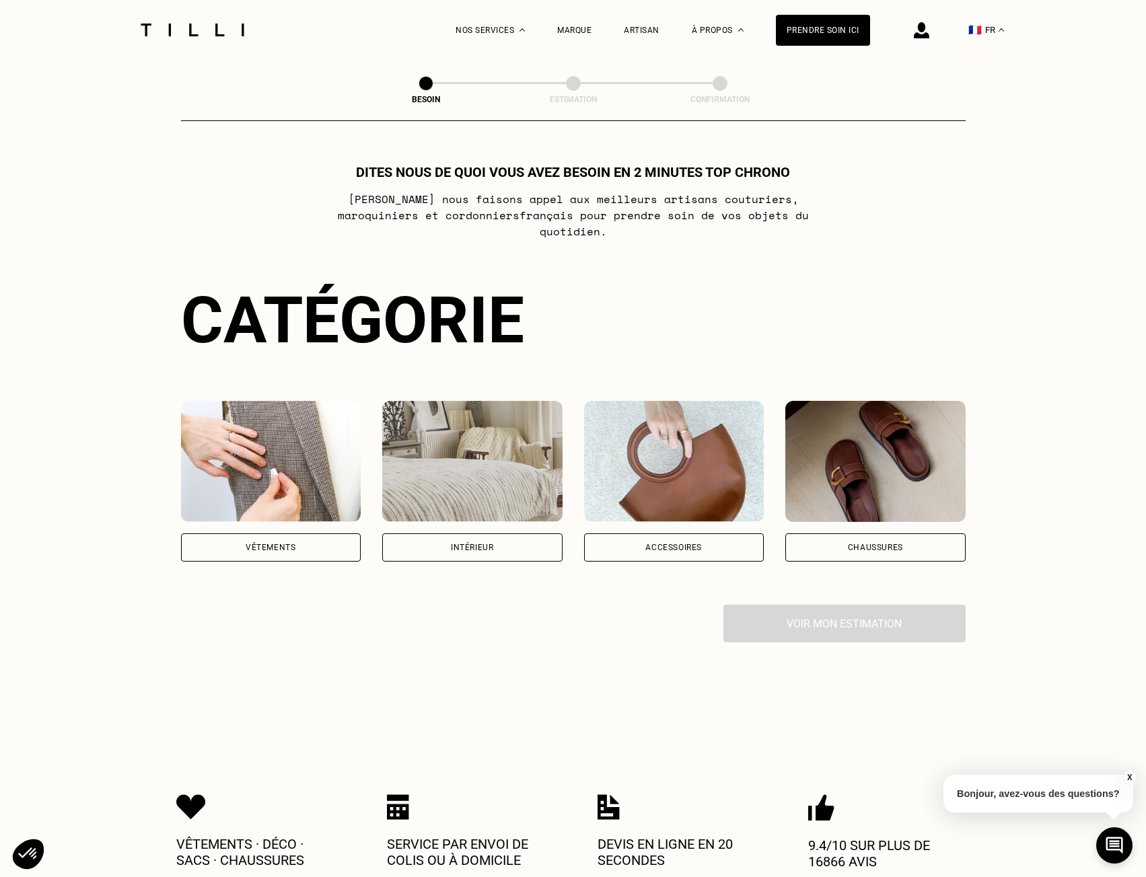
click at [939, 28] on div "🇫🇷 FR" at bounding box center [940, 30] width 141 height 60
click at [929, 28] on img at bounding box center [921, 30] width 15 height 16
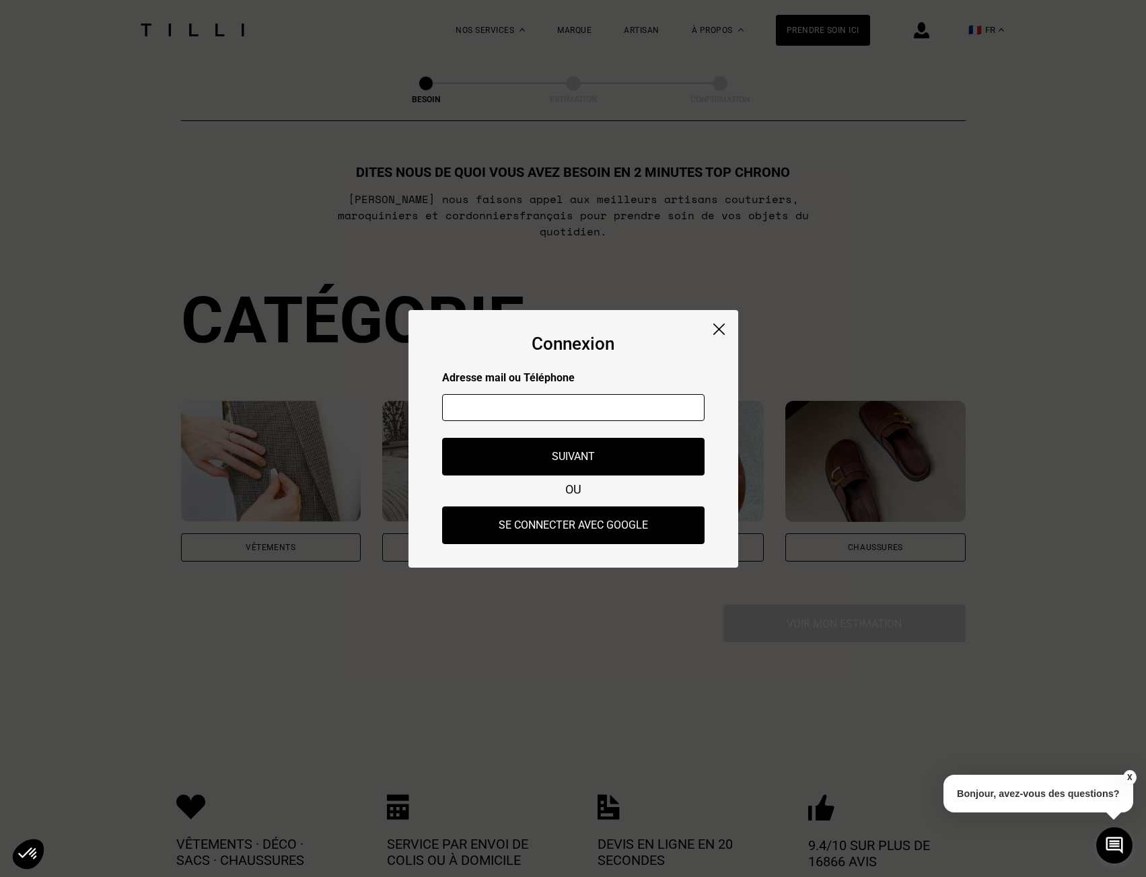
click at [600, 400] on input "text" at bounding box center [573, 407] width 262 height 27
type input "[EMAIL_ADDRESS][PERSON_NAME][DOMAIN_NAME]"
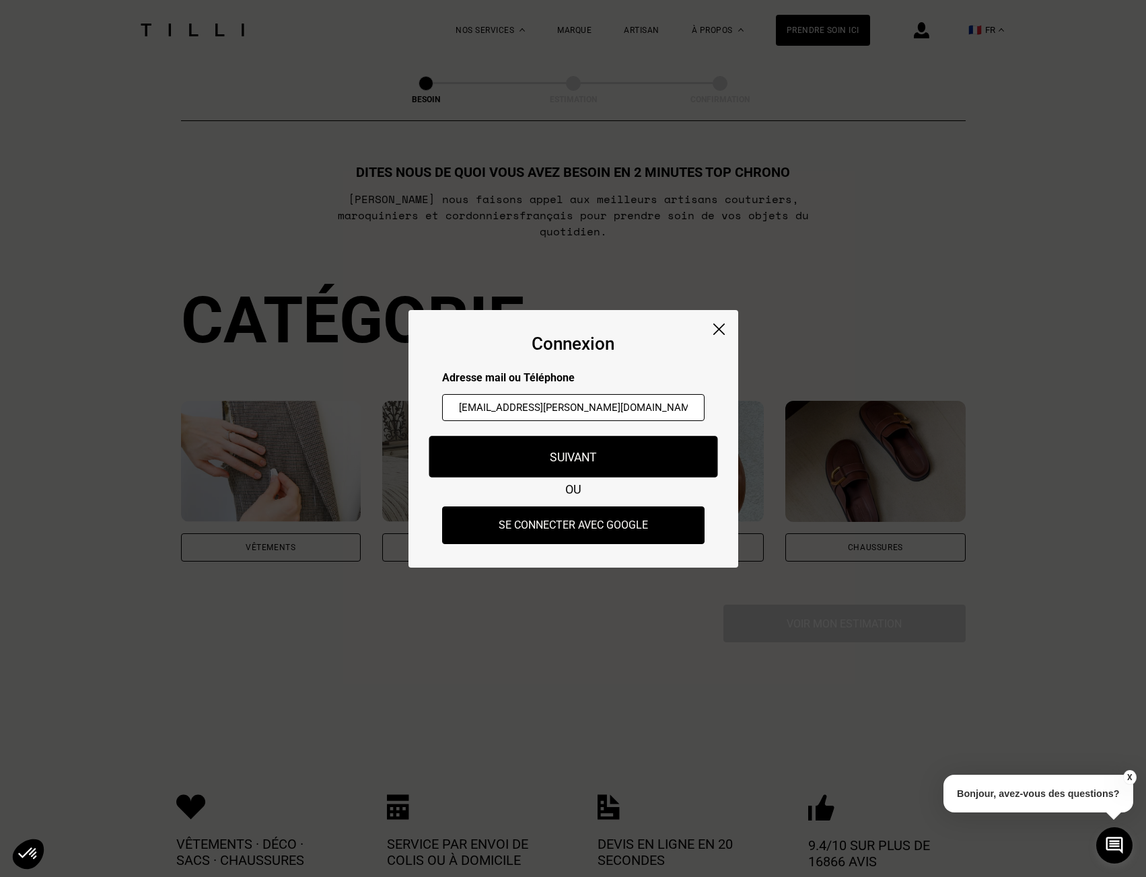
click at [595, 447] on button "Suivant" at bounding box center [572, 457] width 289 height 42
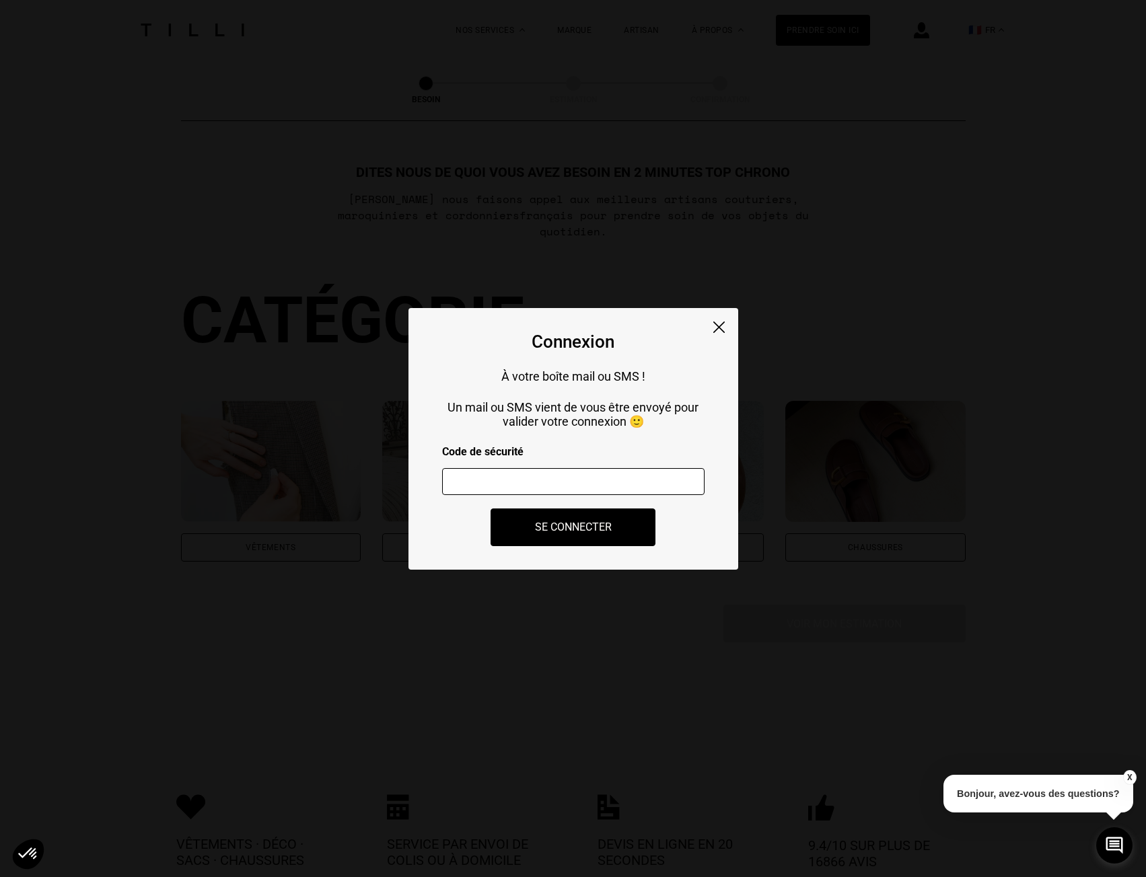
click at [579, 482] on input "number" at bounding box center [573, 481] width 262 height 27
paste input "877019"
type input "877019"
click at [585, 521] on button "Se connecter" at bounding box center [572, 528] width 165 height 38
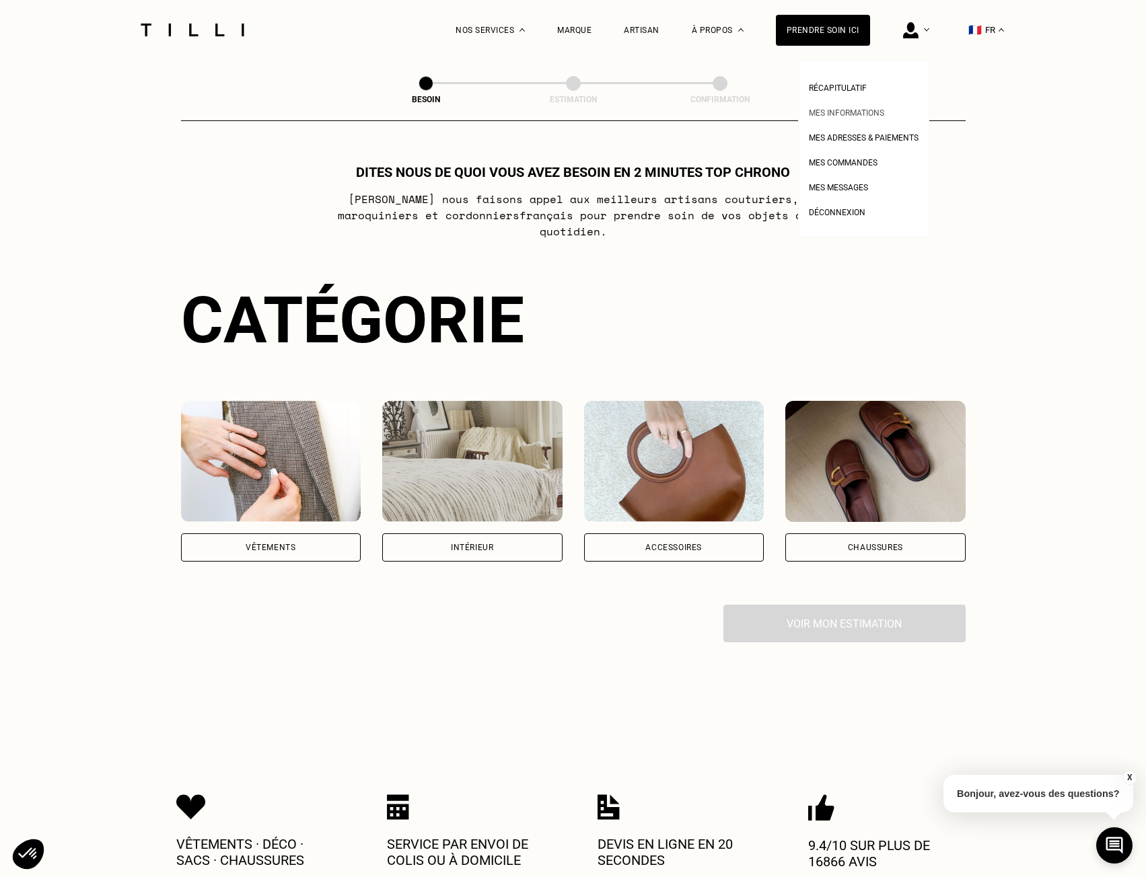
click at [874, 110] on span "Mes informations" at bounding box center [846, 112] width 75 height 9
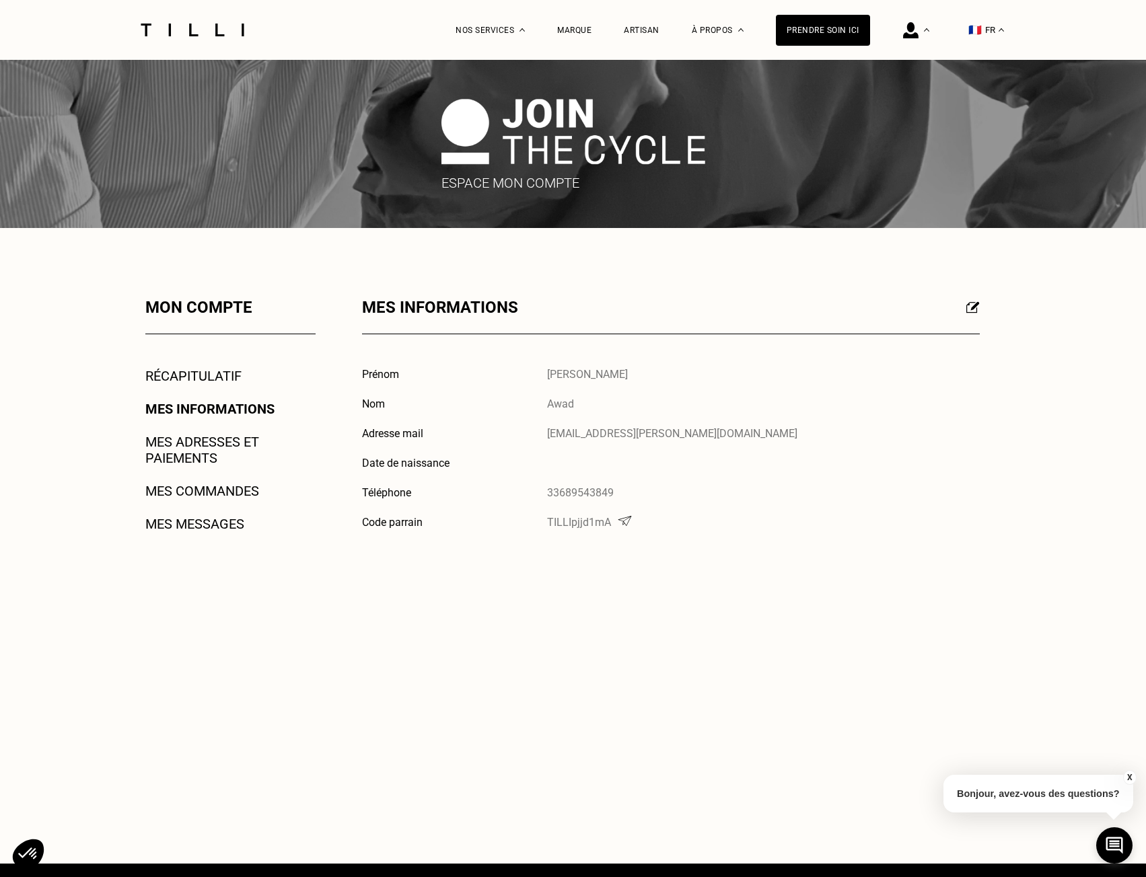
click at [205, 373] on link "Récapitulatif" at bounding box center [193, 376] width 96 height 16
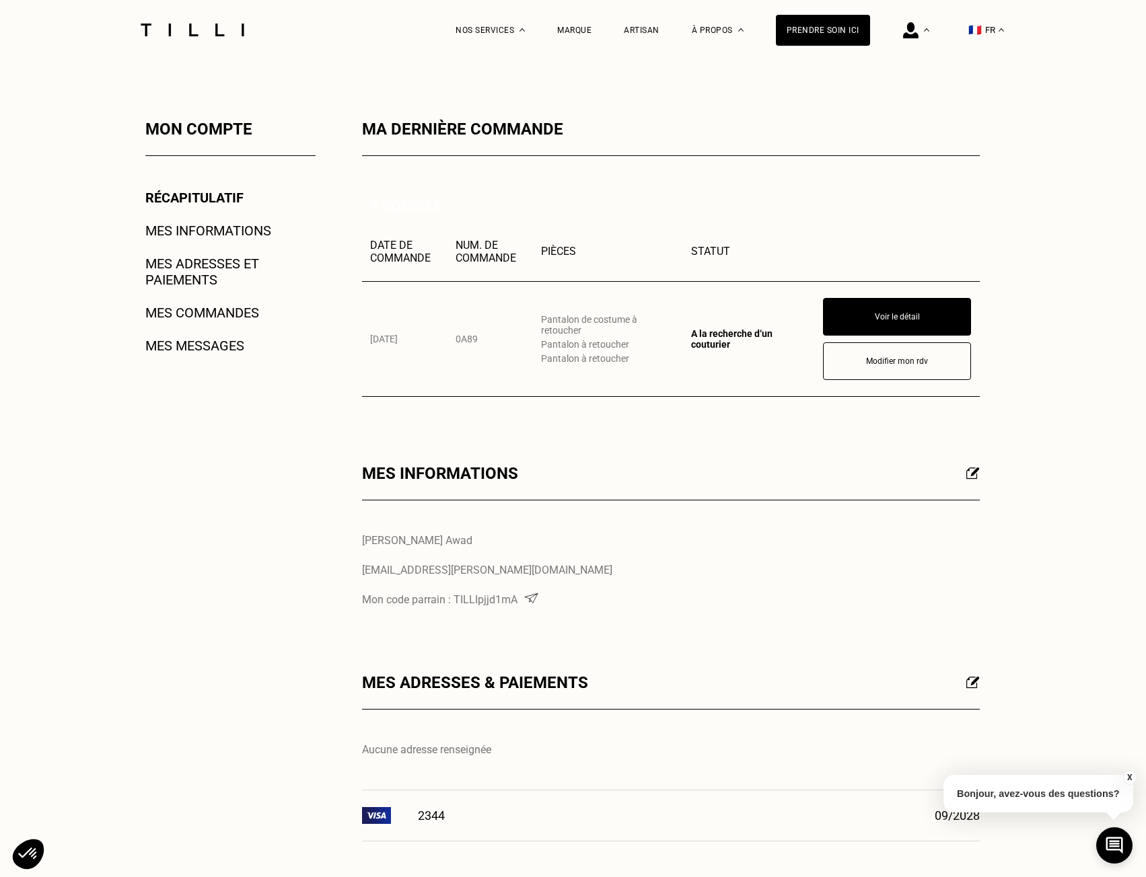
scroll to position [135, 0]
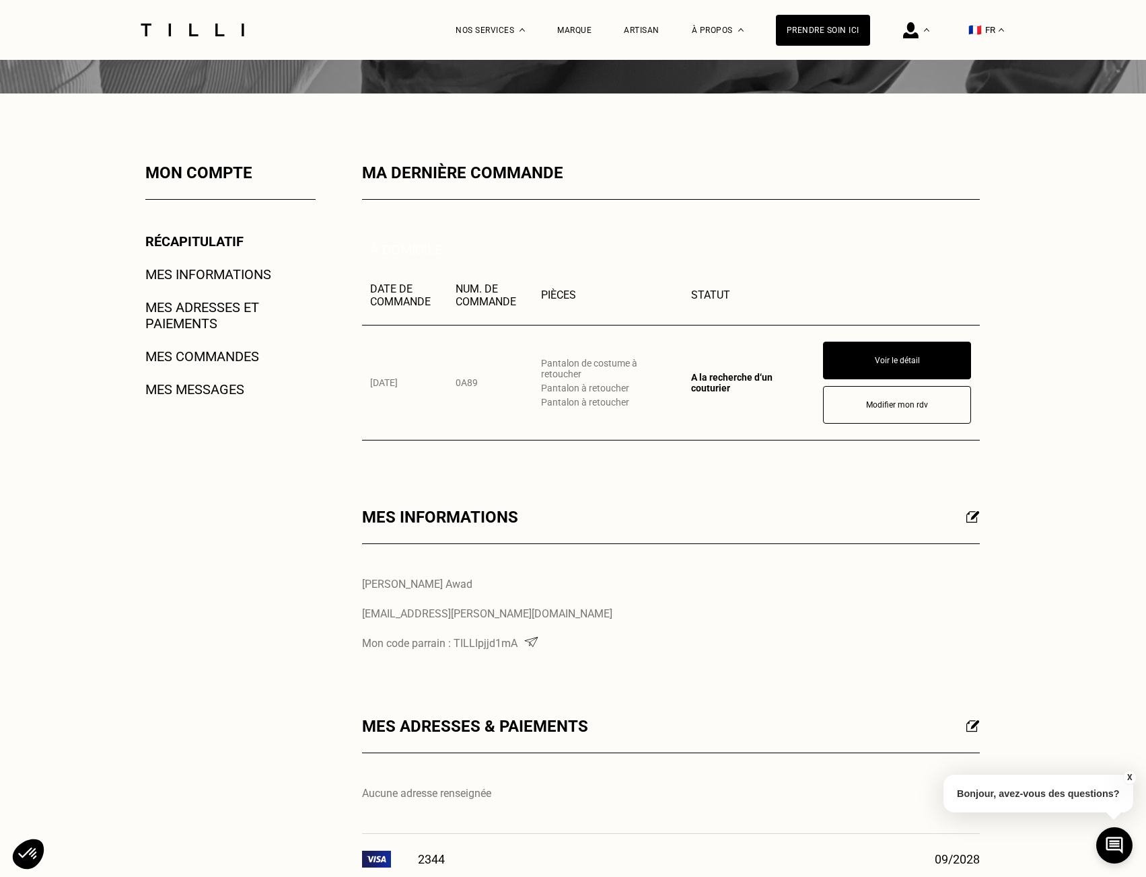
click at [200, 322] on link "Mes adresses et paiements" at bounding box center [230, 315] width 170 height 32
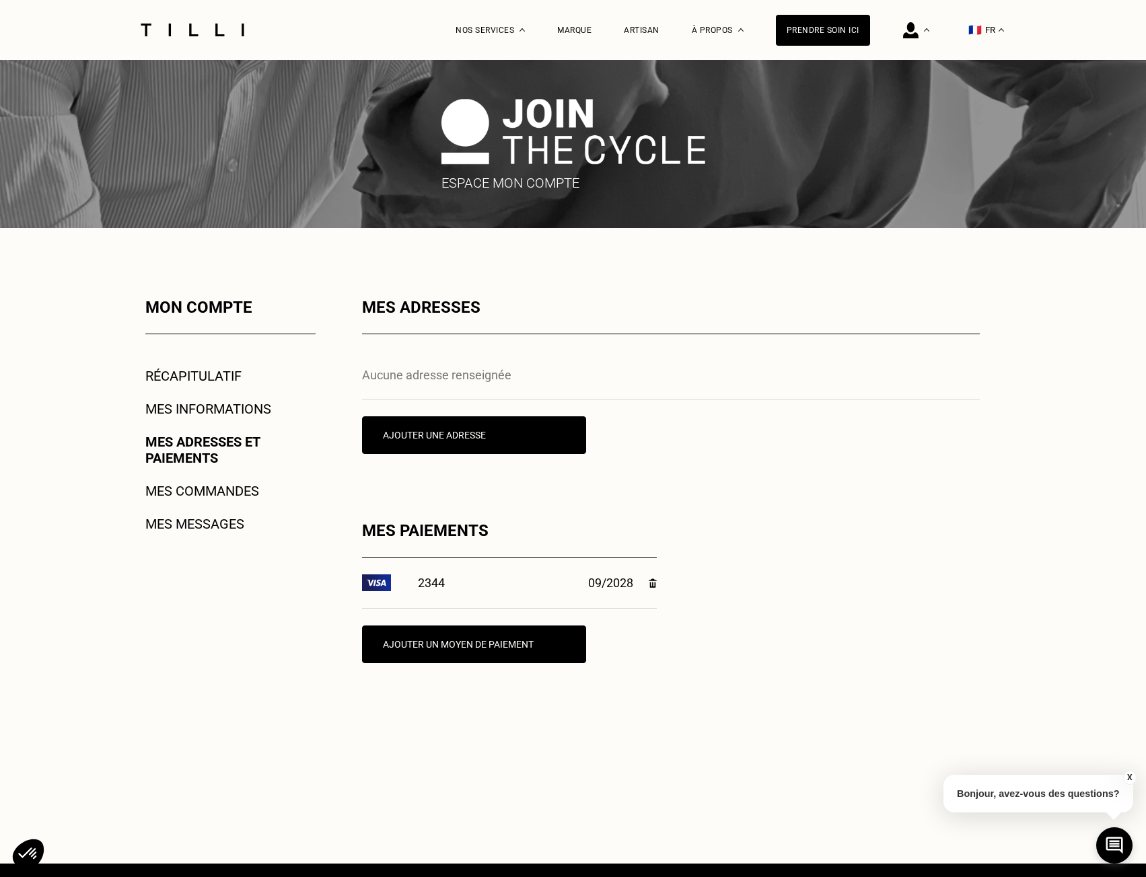
click at [217, 420] on div "Mon compte Récapitulatif Mes informations Mes adresses et paiements Mes command…" at bounding box center [213, 547] width 206 height 498
click at [217, 408] on link "Mes informations" at bounding box center [208, 409] width 126 height 16
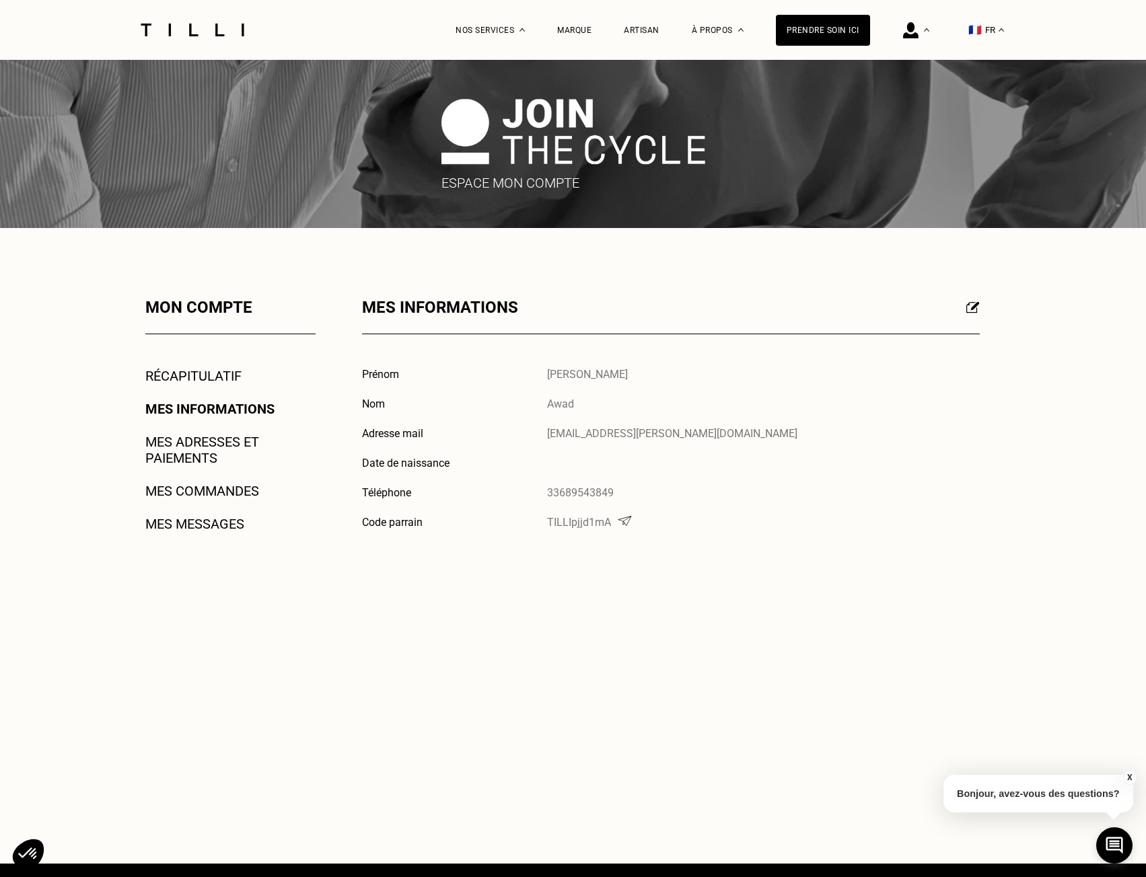
click at [211, 523] on link "Mes messages" at bounding box center [194, 524] width 99 height 16
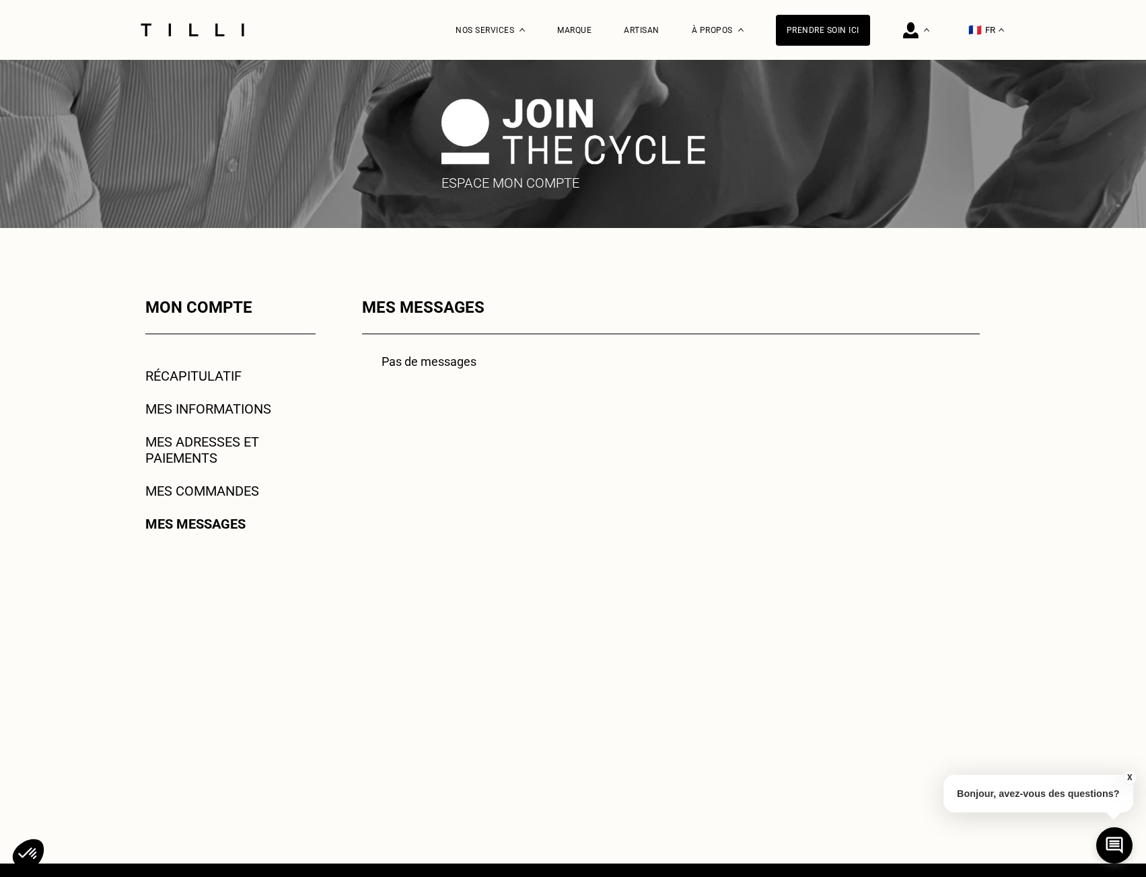
click at [213, 374] on link "Récapitulatif" at bounding box center [193, 376] width 96 height 16
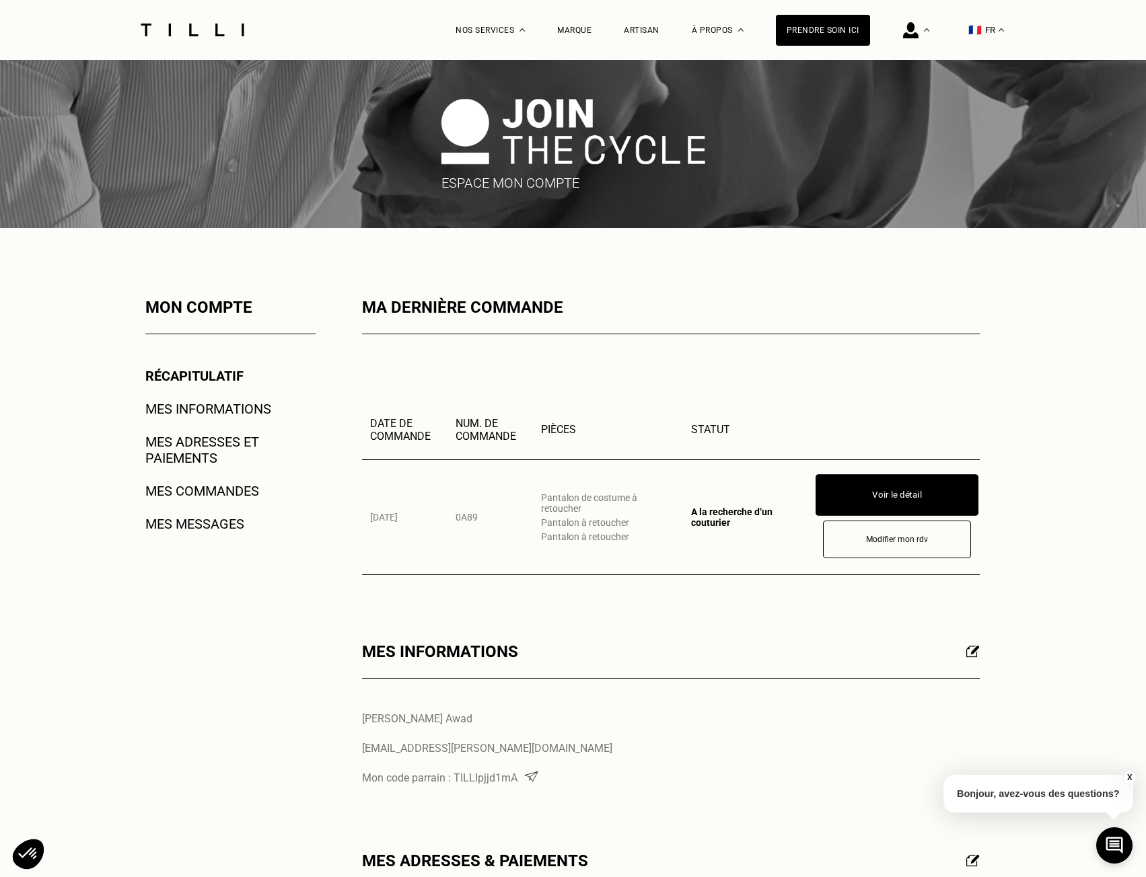
click at [936, 491] on button "Voir le détail" at bounding box center [896, 495] width 163 height 42
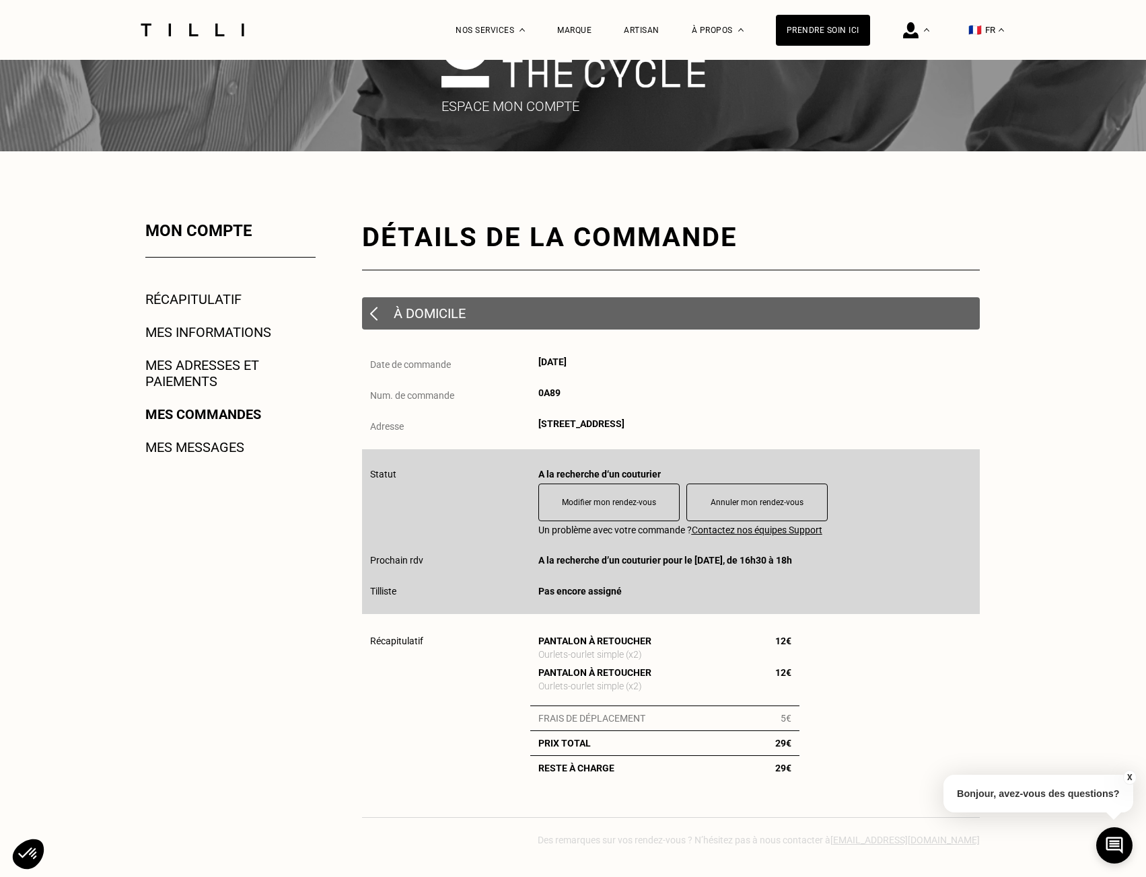
scroll to position [135, 0]
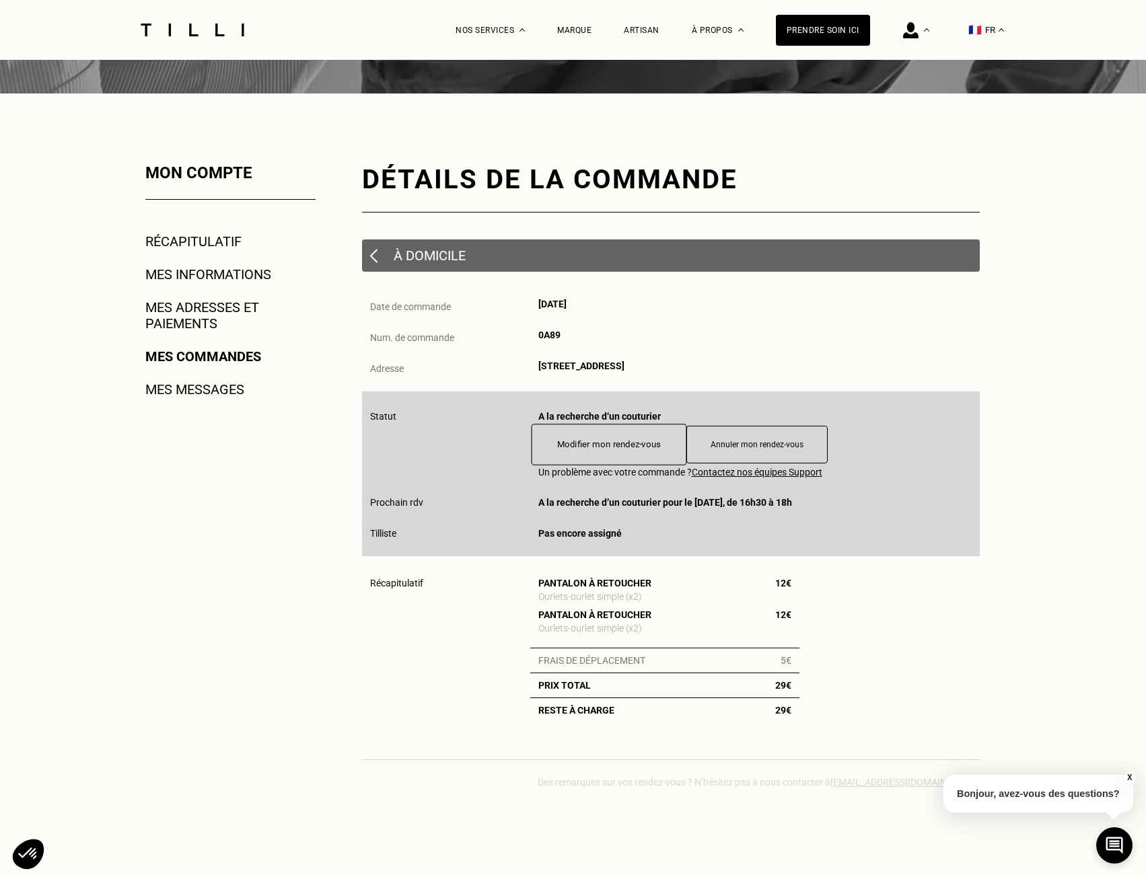
click at [603, 449] on button "Modifier mon rendez-vous" at bounding box center [608, 445] width 155 height 42
click at [211, 250] on link "Récapitulatif" at bounding box center [193, 241] width 96 height 16
